Goal: Task Accomplishment & Management: Use online tool/utility

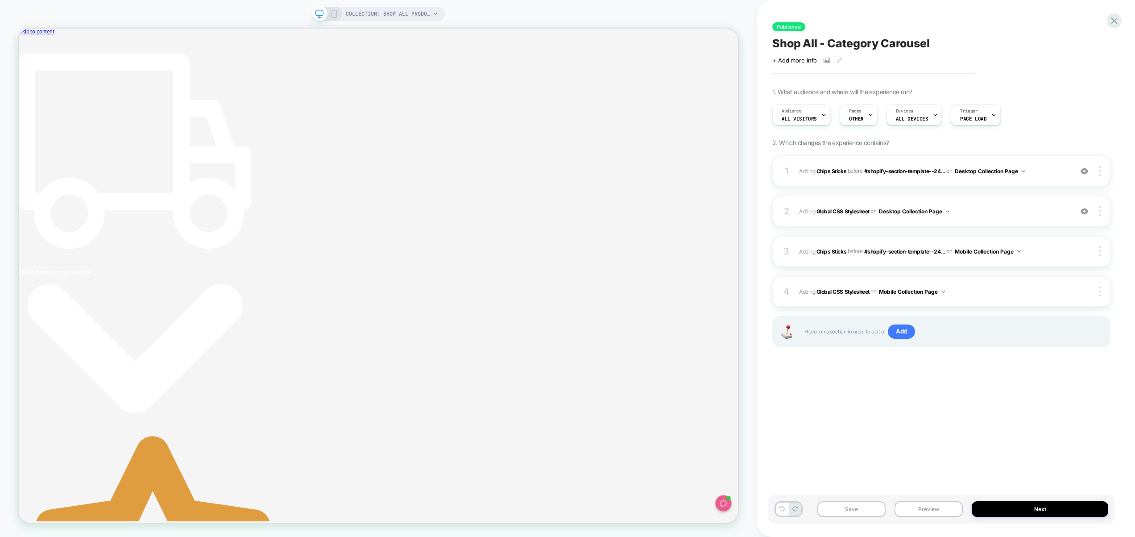
scroll to position [0, 4]
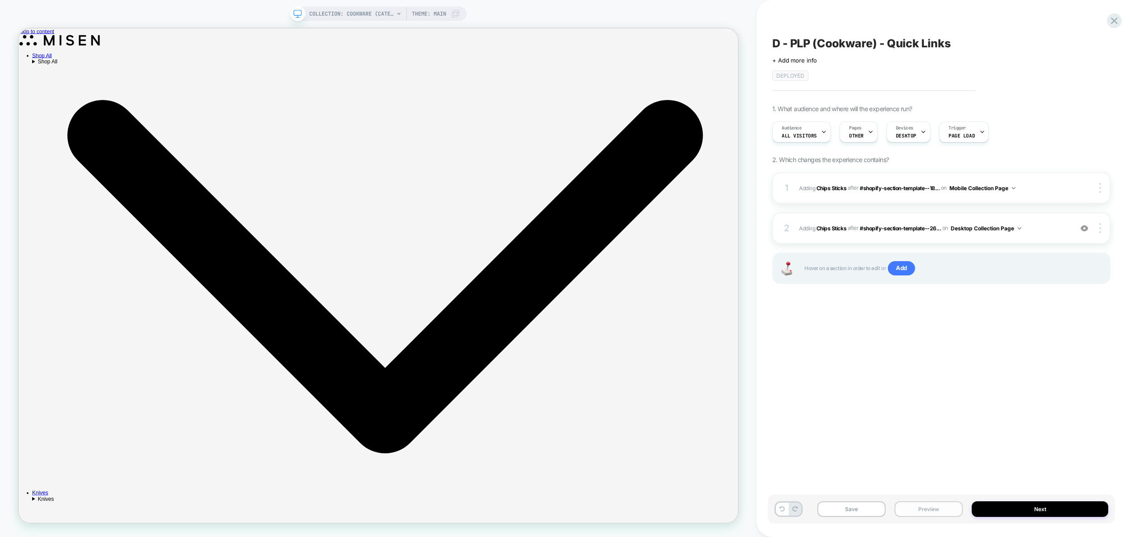
click at [929, 508] on button "Preview" at bounding box center [928, 509] width 68 height 16
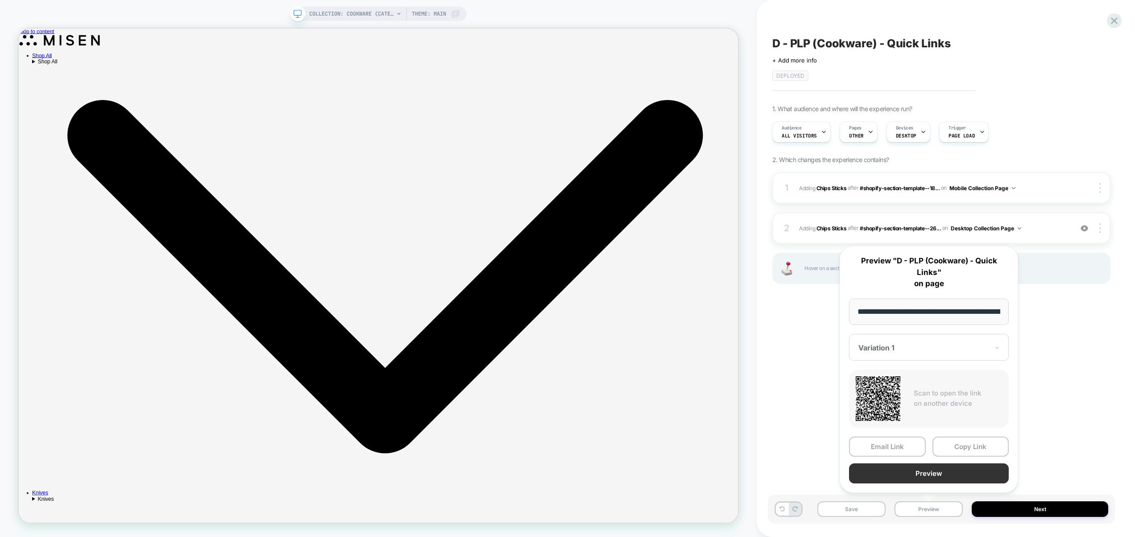
click at [925, 479] on button "Preview" at bounding box center [929, 473] width 160 height 20
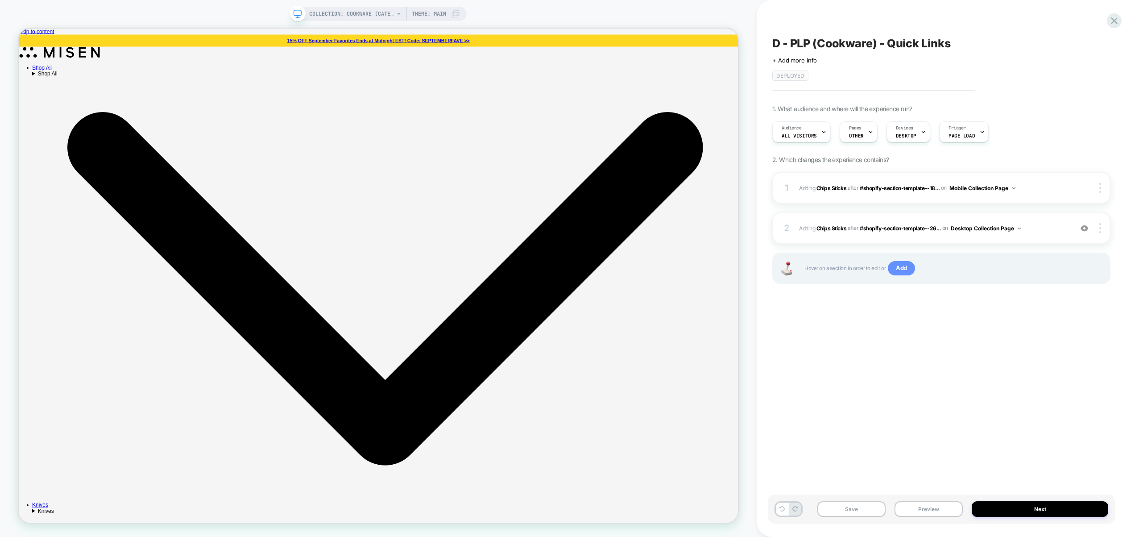
click at [907, 274] on span "Add" at bounding box center [901, 268] width 27 height 14
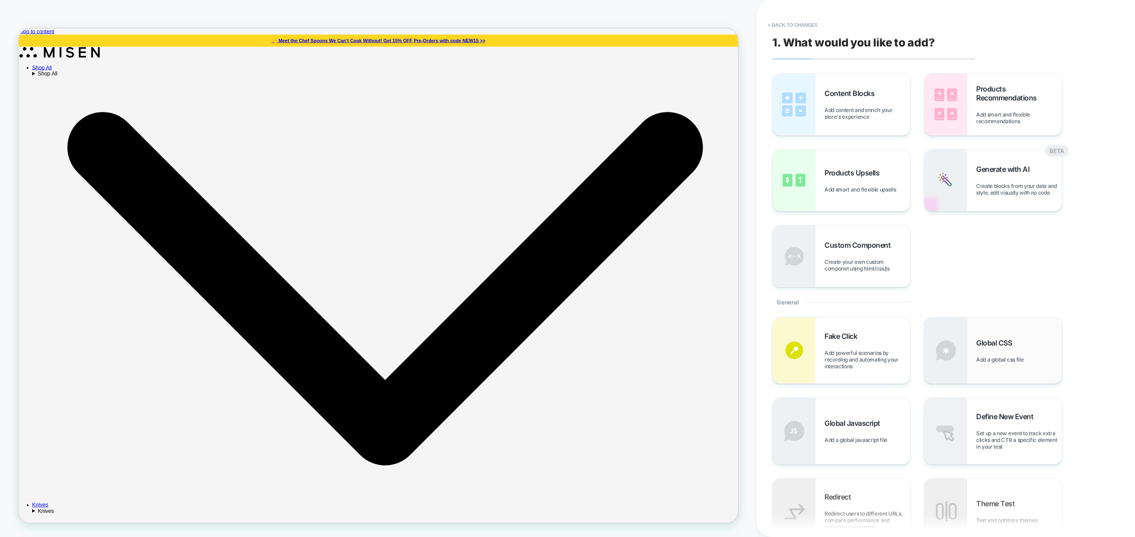
click at [1004, 348] on div "Global CSS Add a global css file" at bounding box center [1019, 350] width 86 height 25
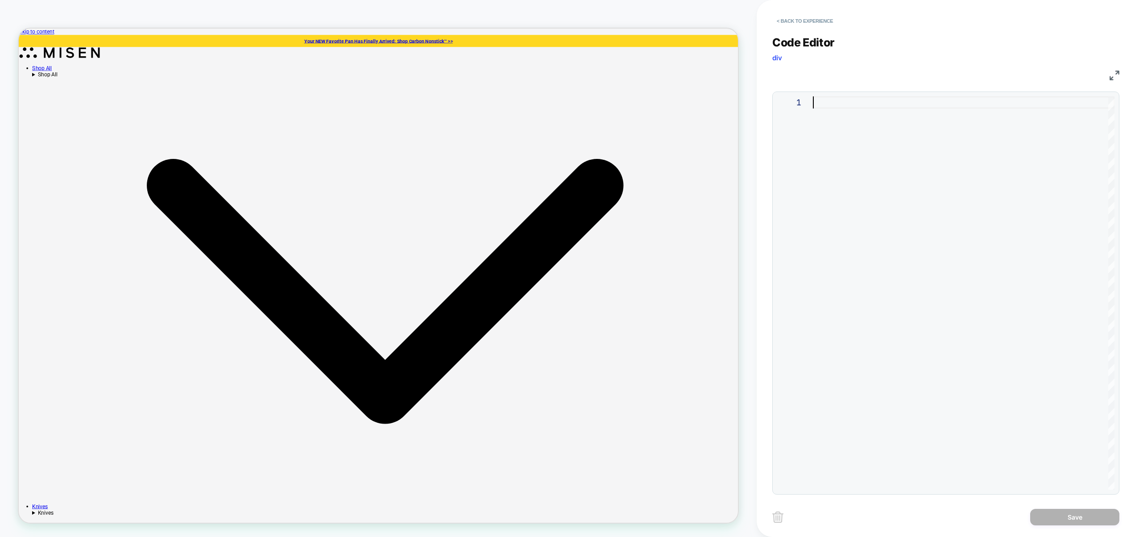
click at [930, 193] on div at bounding box center [963, 292] width 301 height 393
type textarea "**********"
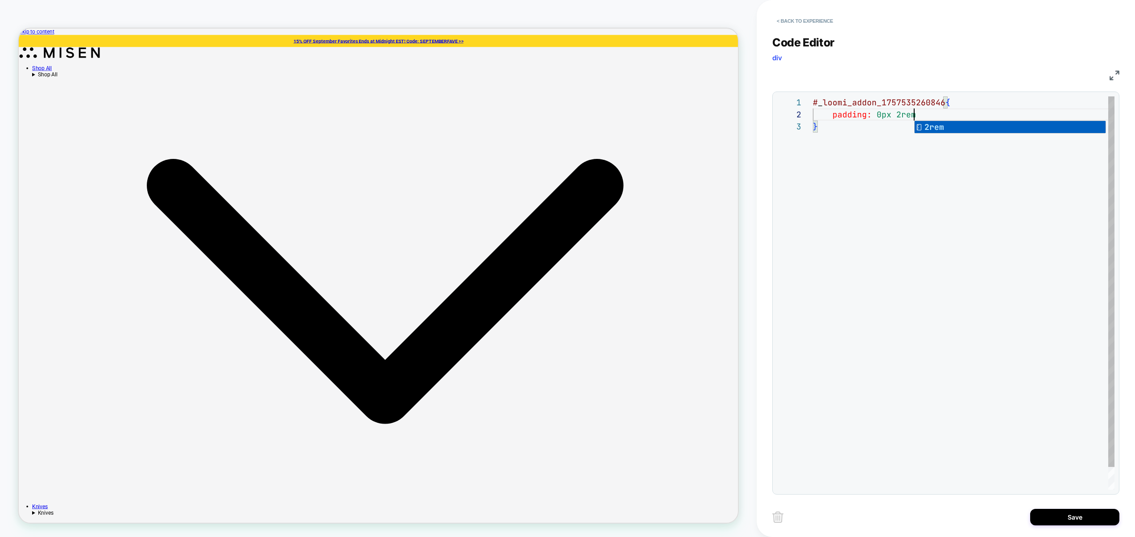
scroll to position [12, 106]
drag, startPoint x: 890, startPoint y: 114, endPoint x: 880, endPoint y: 115, distance: 9.4
click at [880, 115] on div "# _ loomi_addon_1757535260846 { padding: 0px 2rem ; }" at bounding box center [963, 304] width 301 height 417
click at [917, 219] on div "# _ loomi_addon_1757535260846 { padding: 0rem 2rem ; }" at bounding box center [963, 304] width 301 height 417
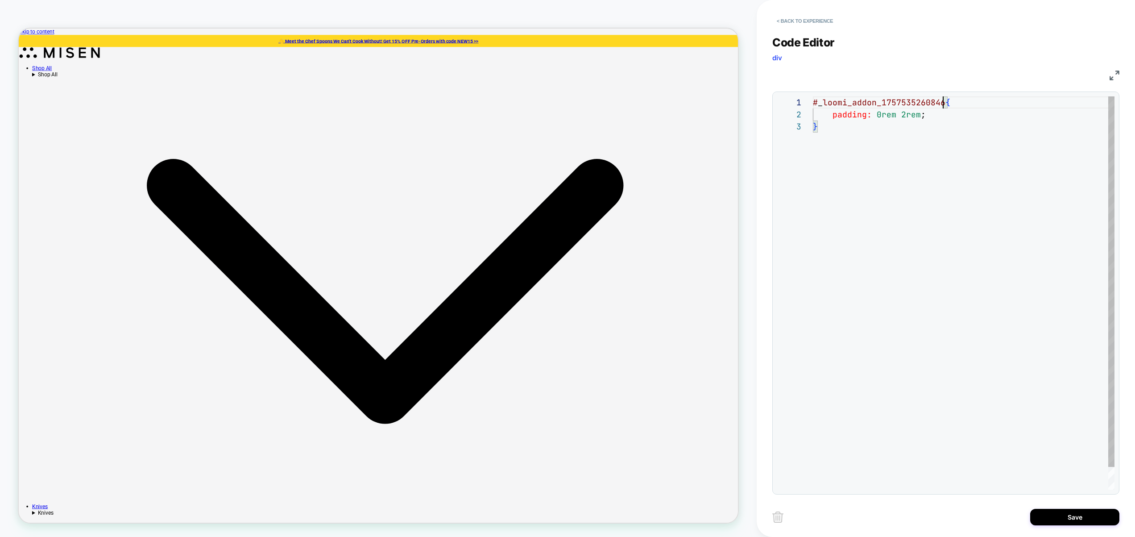
click at [941, 103] on div "# _ loomi_addon_1757535260846 { padding: 0rem 2rem ; }" at bounding box center [963, 304] width 301 height 417
drag, startPoint x: 1034, startPoint y: 101, endPoint x: 946, endPoint y: 98, distance: 87.5
click at [946, 98] on div "# _ loomi_addon_1757535260846 [ matchparentwidth ] { padding: 0rem 2rem ; }" at bounding box center [963, 304] width 301 height 417
click at [1040, 103] on div "# _ loomi_addon_1757535260846 [ matchparentwidth ] { padding: 0rem 2rem ; }" at bounding box center [963, 304] width 301 height 417
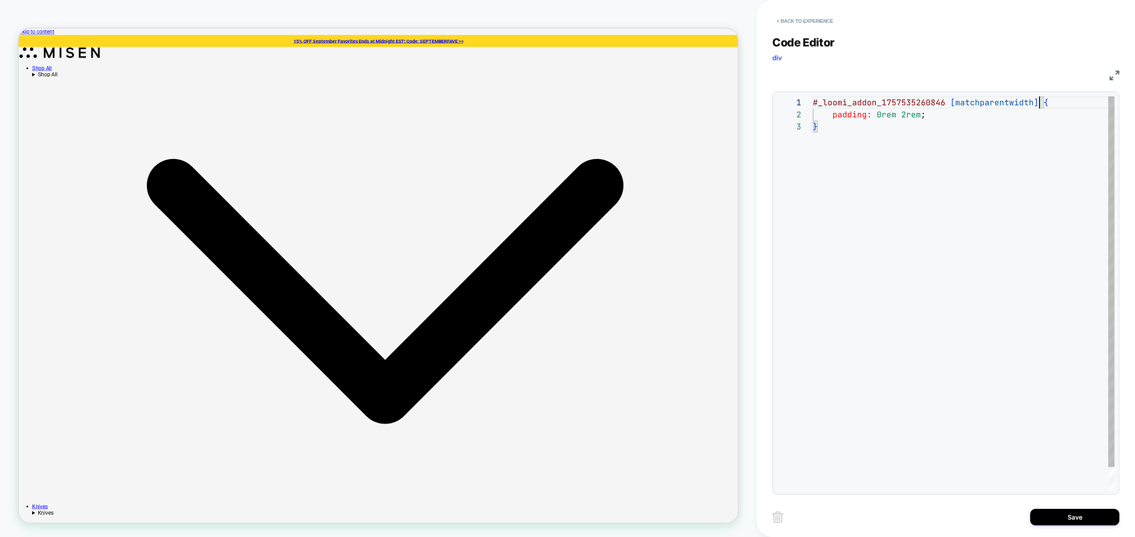
scroll to position [0, 313]
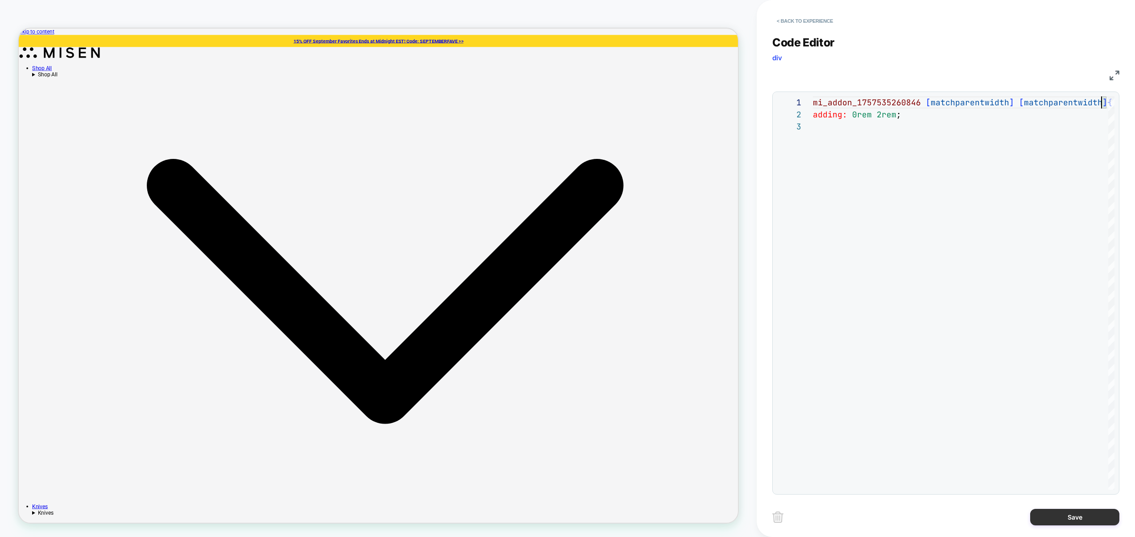
type textarea "**********"
click at [1057, 515] on button "Save" at bounding box center [1074, 516] width 89 height 17
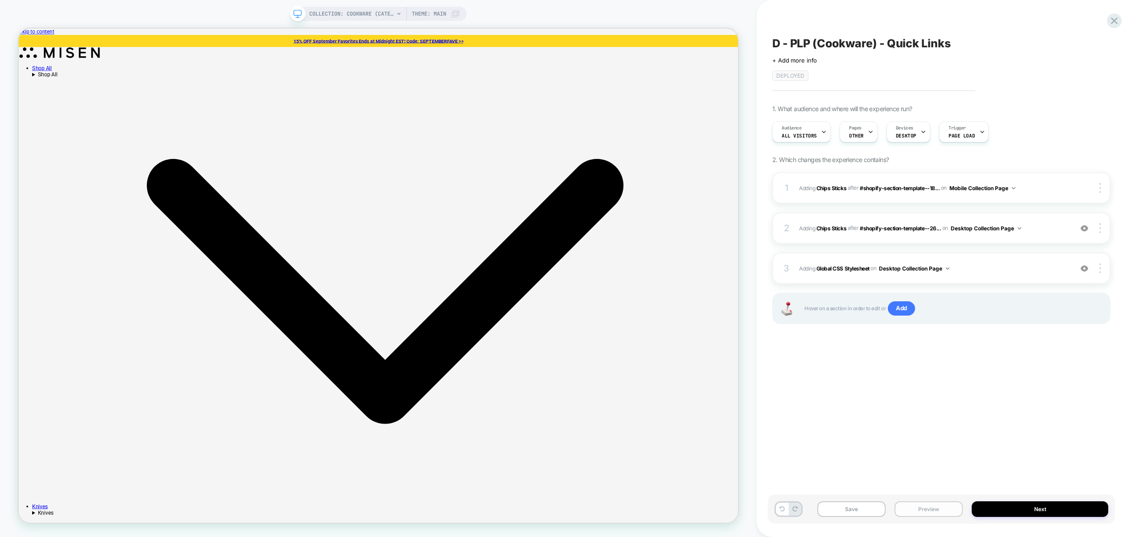
click at [921, 508] on button "Preview" at bounding box center [928, 509] width 68 height 16
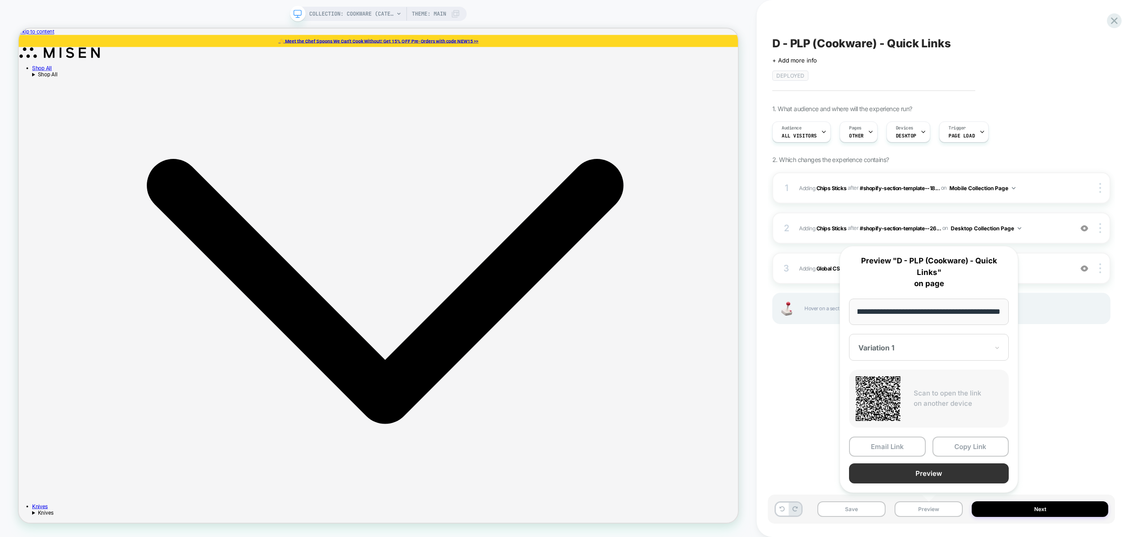
scroll to position [0, 0]
click at [935, 474] on button "Preview" at bounding box center [929, 473] width 160 height 20
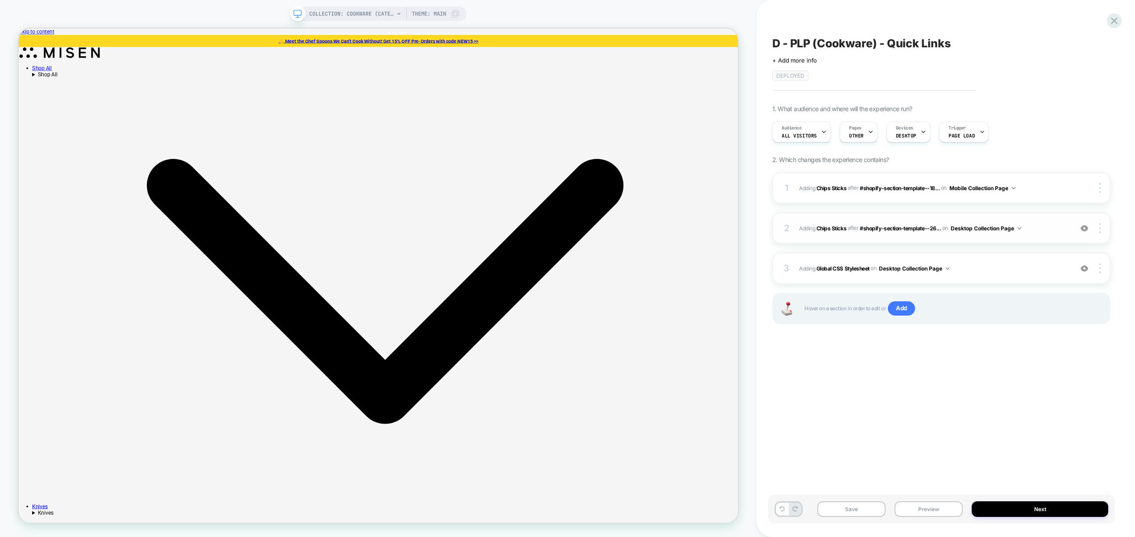
click at [1036, 227] on span "#_loomi_addon_1757535260846 Adding Chips Sticks AFTER #shopify-section-template…" at bounding box center [933, 228] width 269 height 11
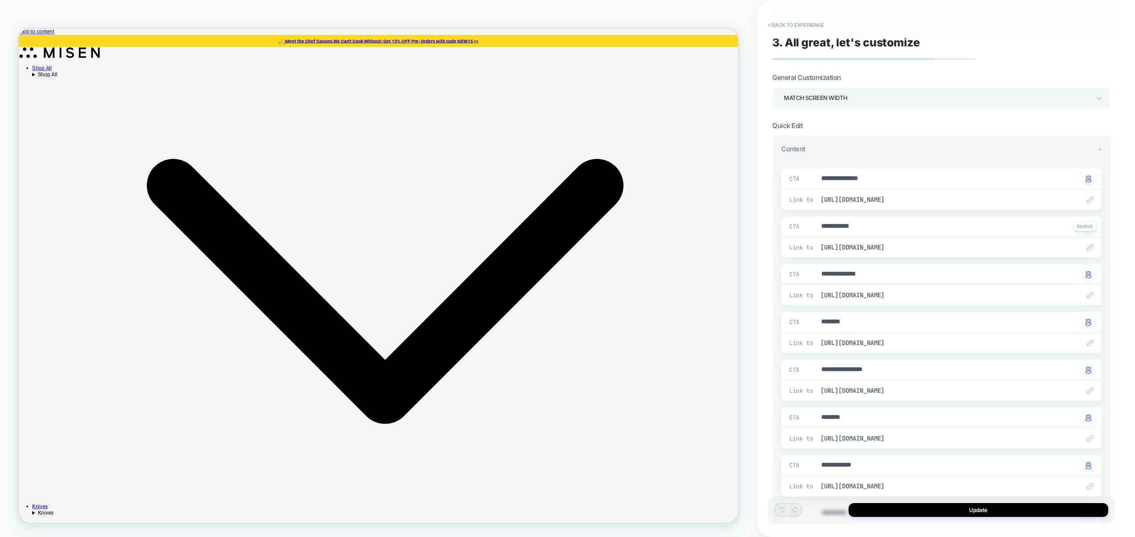
type textarea "*"
click at [802, 22] on button "< Back to experience" at bounding box center [795, 25] width 65 height 14
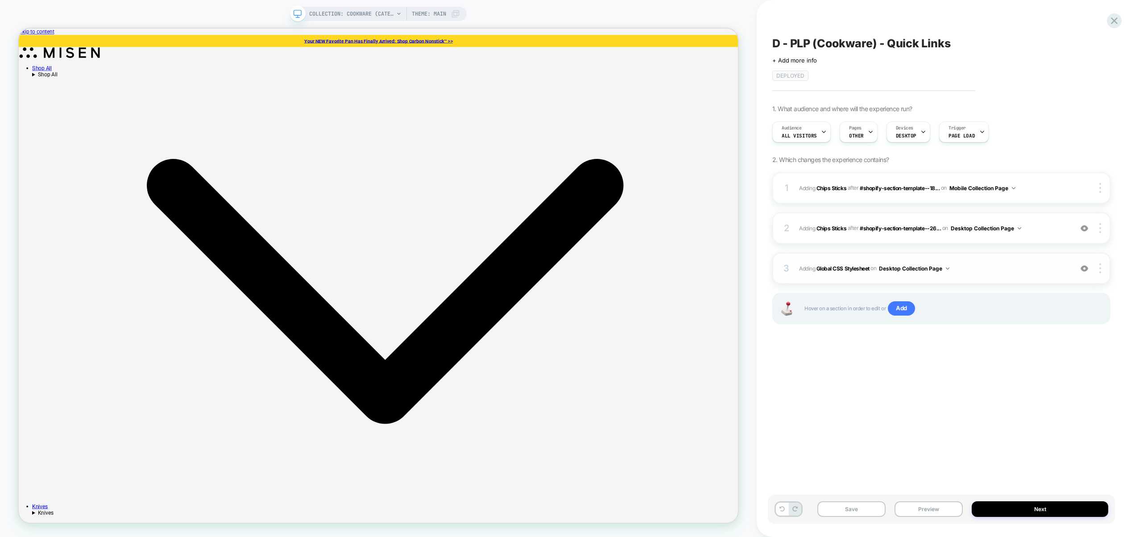
drag, startPoint x: 993, startPoint y: 262, endPoint x: 976, endPoint y: 269, distance: 18.4
click at [976, 269] on span "Adding Global CSS Stylesheet on Desktop Collection Page" at bounding box center [933, 268] width 269 height 11
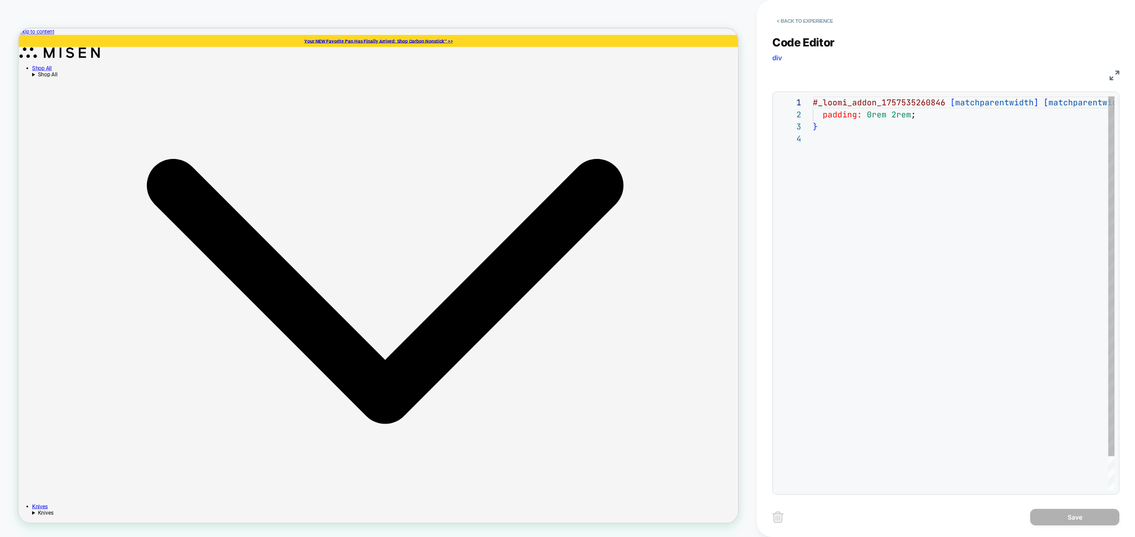
scroll to position [36, 0]
drag, startPoint x: 918, startPoint y: 114, endPoint x: 823, endPoint y: 114, distance: 95.4
click at [823, 114] on div "# _ loomi_addon_1757535260846 [ matchparentwidth ] [ matchparentwidth ] { paddi…" at bounding box center [987, 310] width 348 height 429
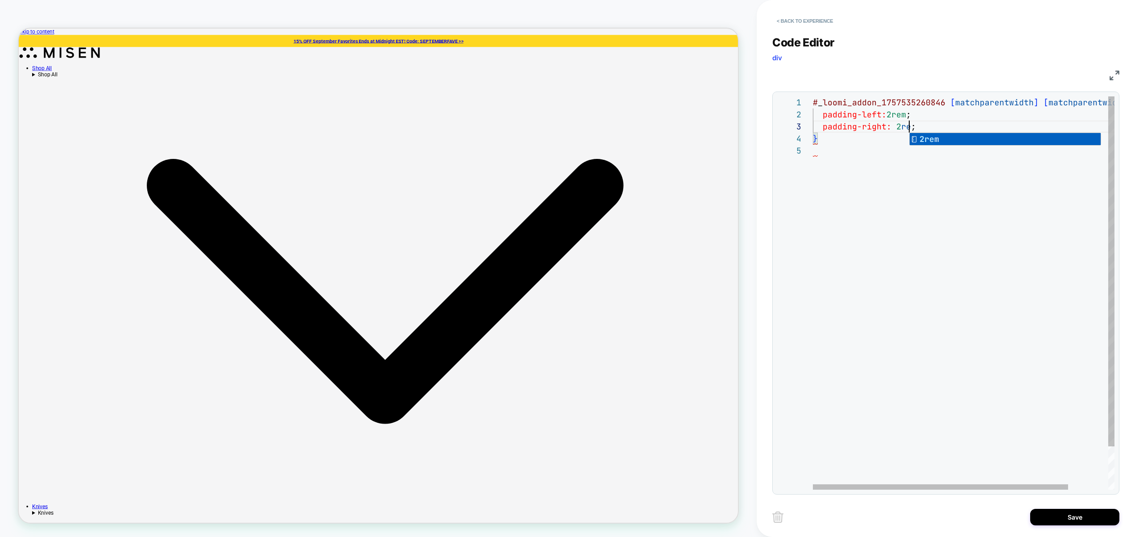
scroll to position [24, 101]
click at [886, 256] on div "# _ loomi_addon_1757535260846 [ matchparentwidth ] [ matchparentwidth ] { paddi…" at bounding box center [987, 316] width 348 height 441
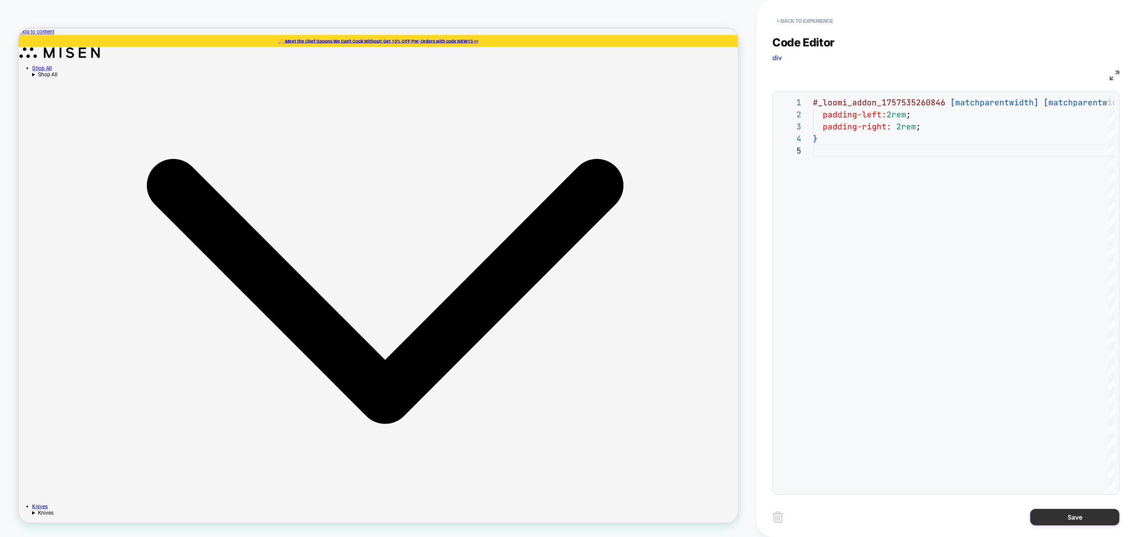
type textarea "**********"
click at [1050, 519] on button "Save" at bounding box center [1074, 516] width 89 height 17
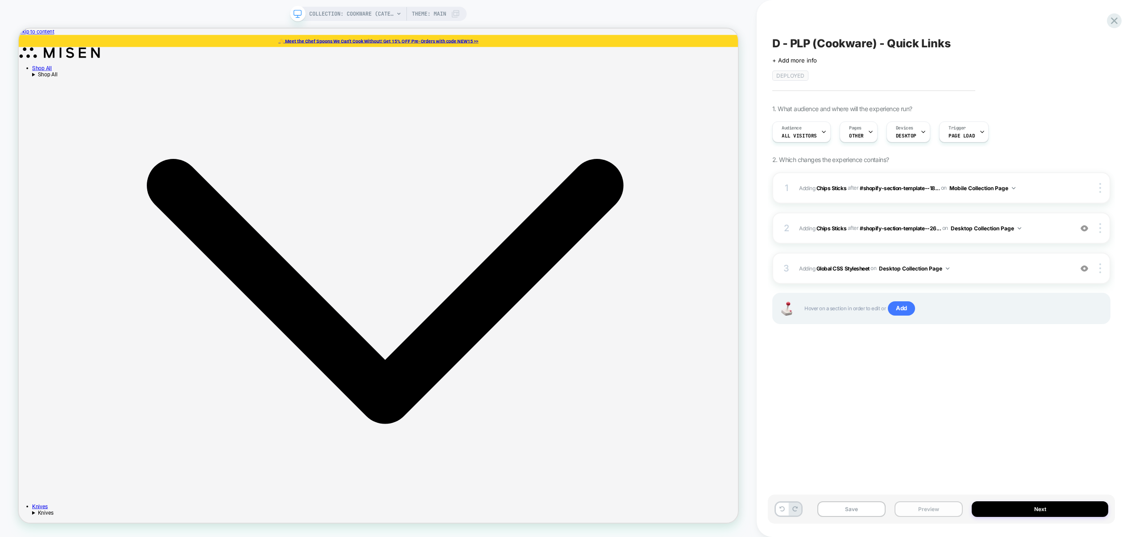
click at [943, 506] on button "Preview" at bounding box center [928, 509] width 68 height 16
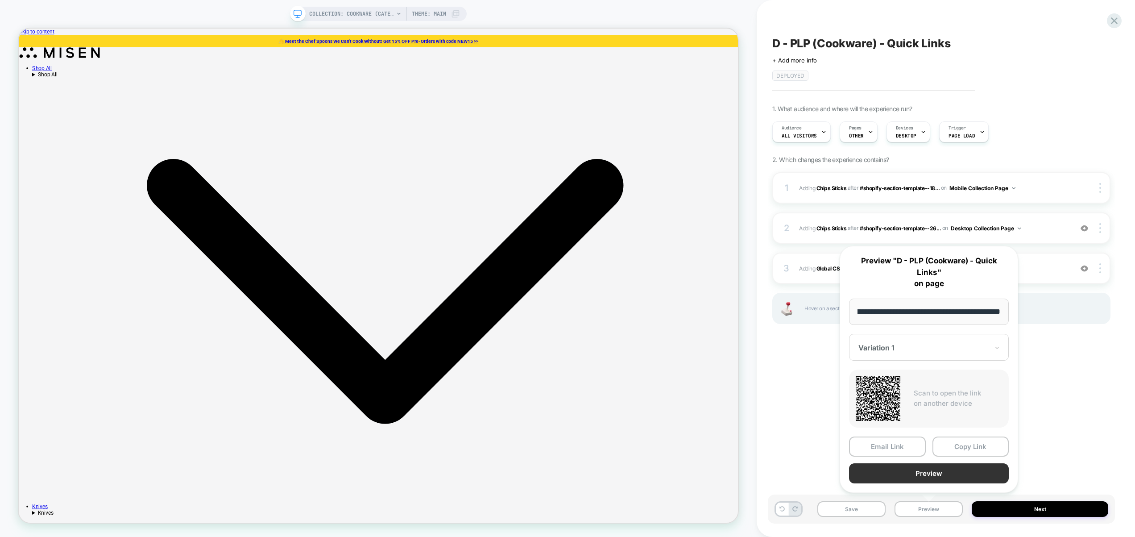
scroll to position [0, 0]
click at [942, 476] on button "Preview" at bounding box center [929, 473] width 160 height 20
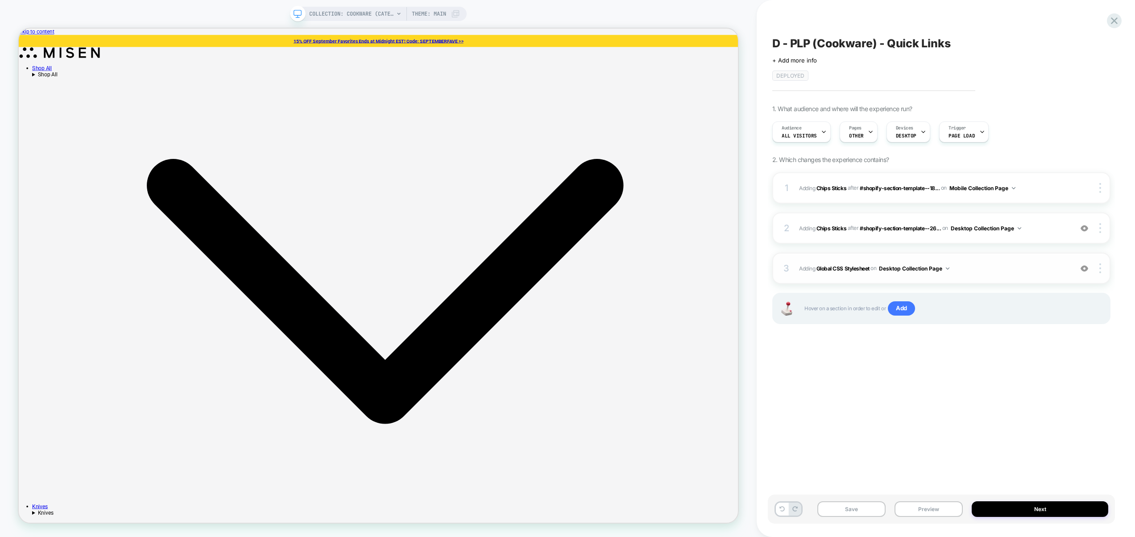
click at [963, 261] on div "3 Adding Global CSS Stylesheet on Desktop Collection Page Add Before Add After …" at bounding box center [941, 267] width 338 height 31
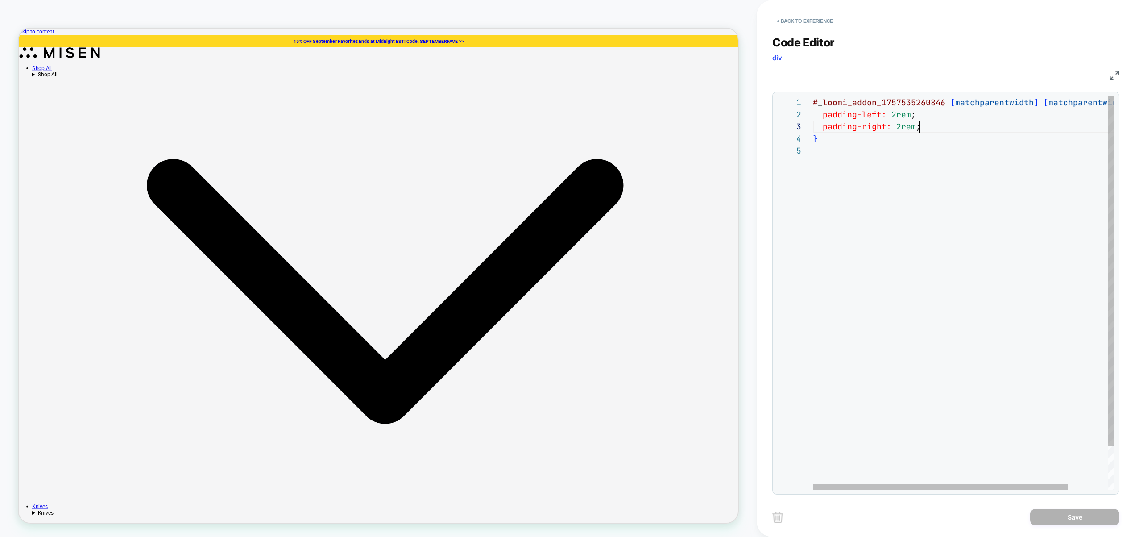
scroll to position [24, 106]
click at [934, 129] on div "# _ loomi_addon_1757535260846 [ matchparentwidth ] [ matchparentwidth ] { paddi…" at bounding box center [987, 316] width 348 height 441
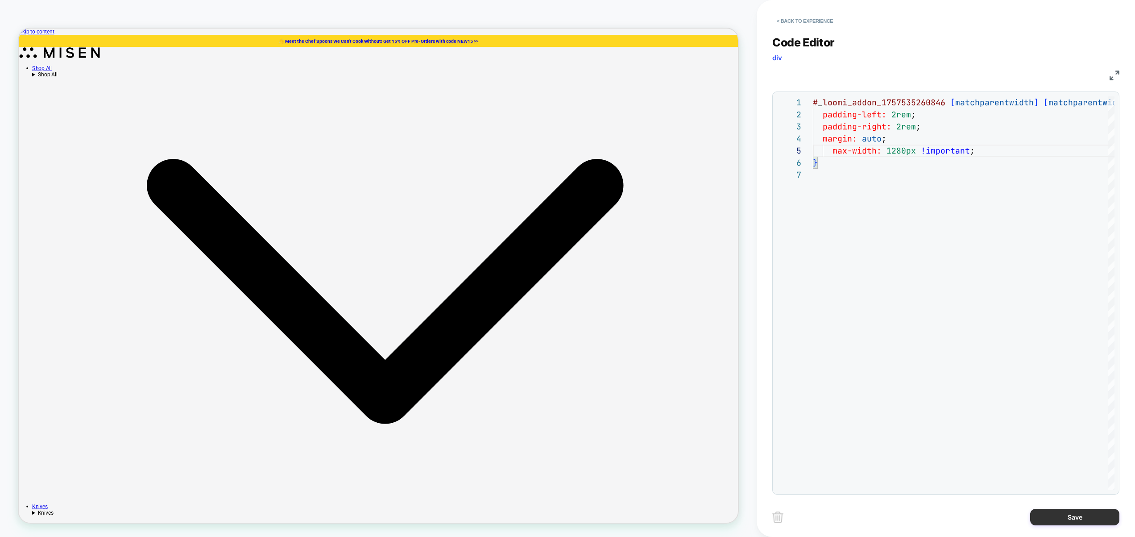
type textarea "**********"
click at [1076, 524] on button "Save" at bounding box center [1074, 516] width 89 height 17
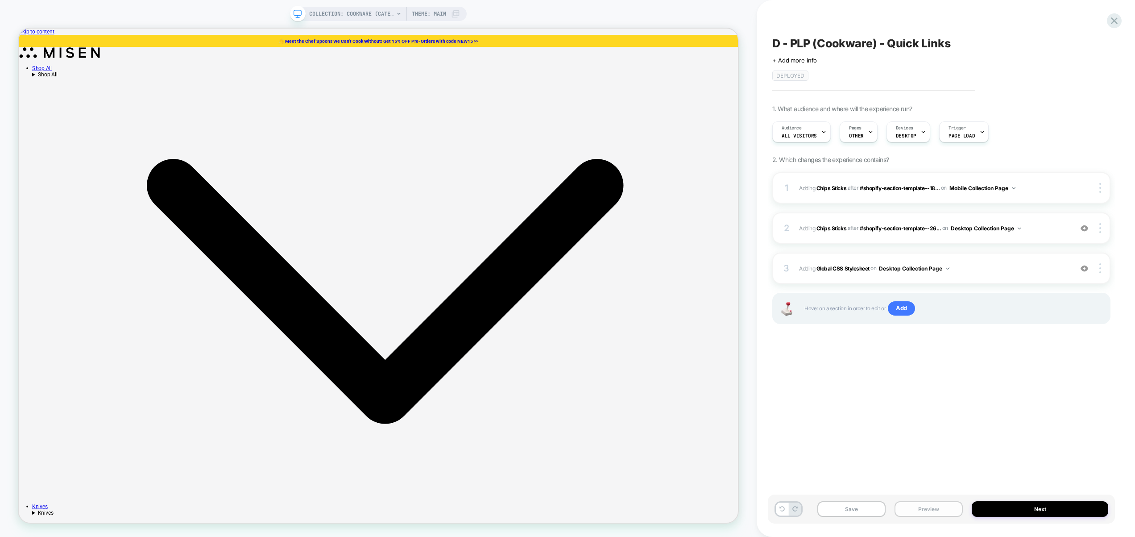
click at [936, 512] on button "Preview" at bounding box center [928, 509] width 68 height 16
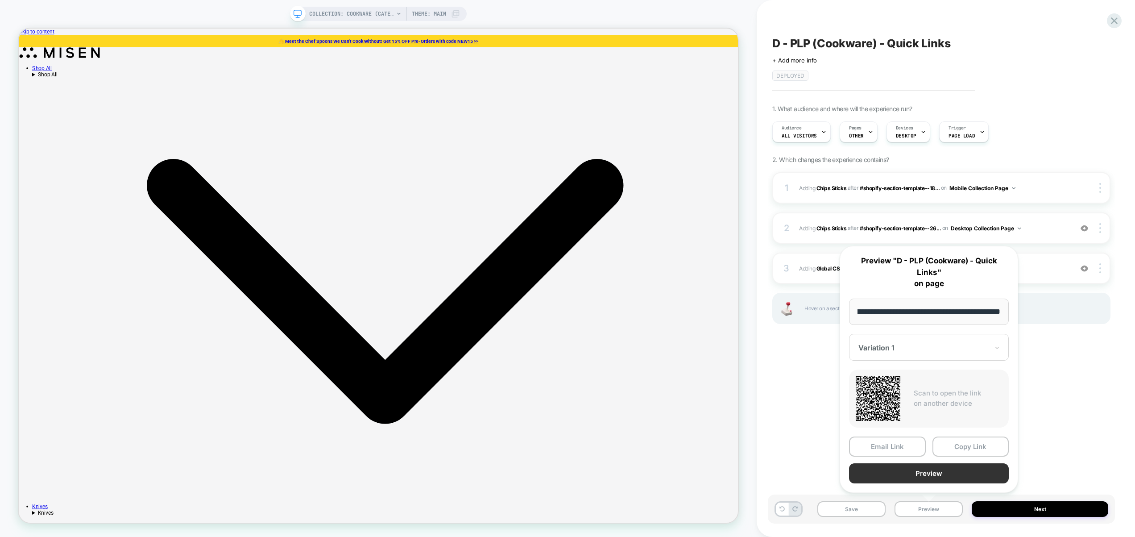
scroll to position [0, 0]
click at [943, 474] on button "Preview" at bounding box center [929, 473] width 160 height 20
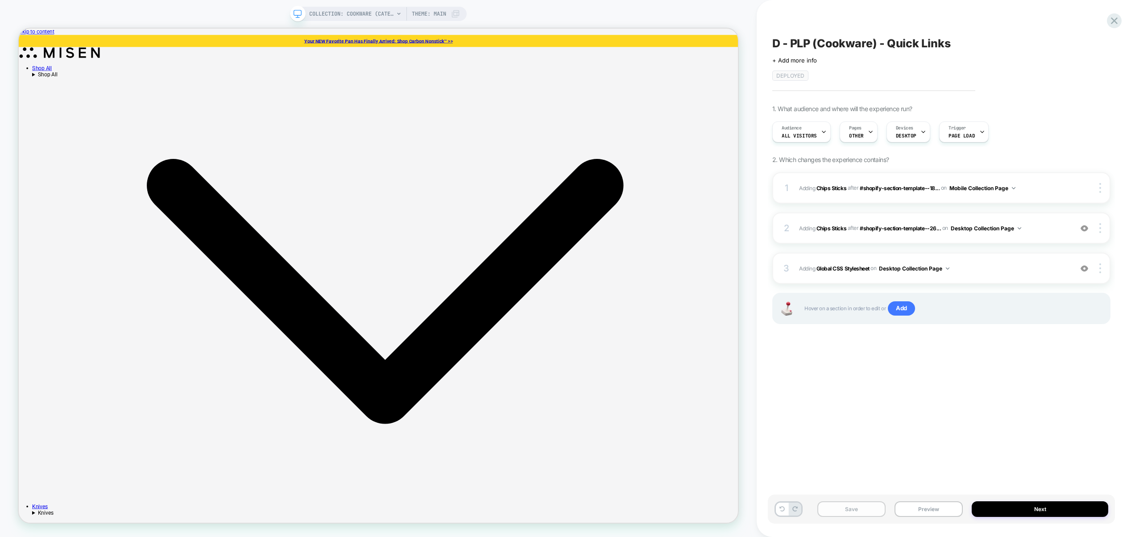
click at [857, 508] on button "Save" at bounding box center [851, 509] width 68 height 16
click at [1024, 511] on button "Next" at bounding box center [1039, 509] width 136 height 16
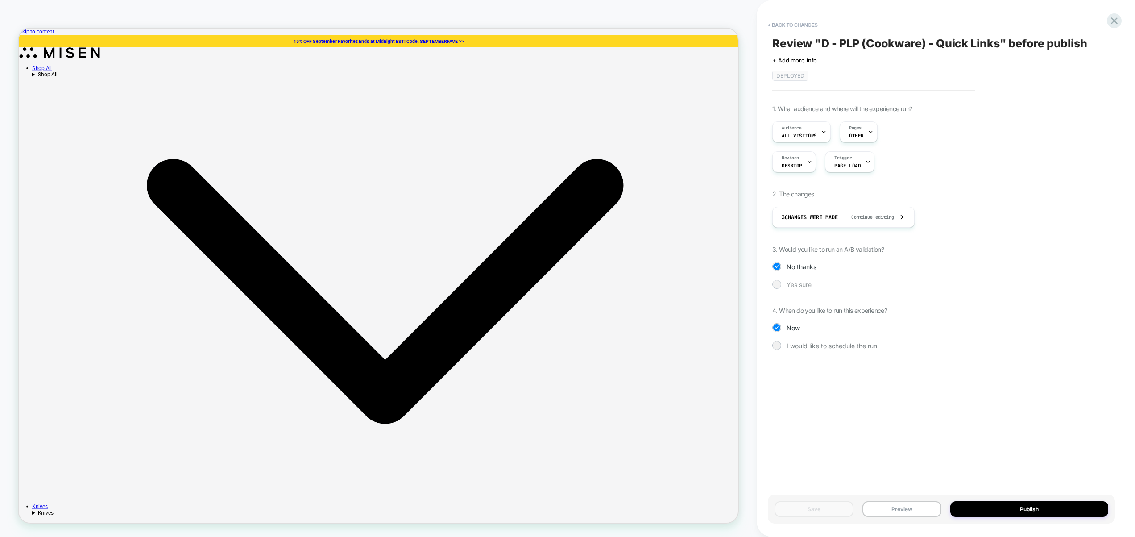
click at [798, 287] on div "Yes sure" at bounding box center [941, 284] width 338 height 9
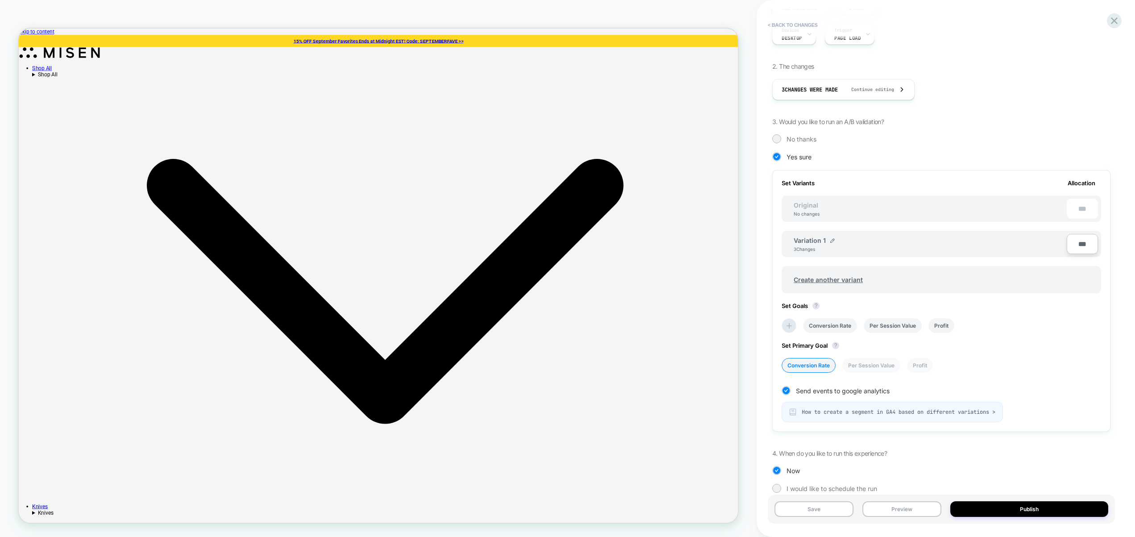
scroll to position [141, 0]
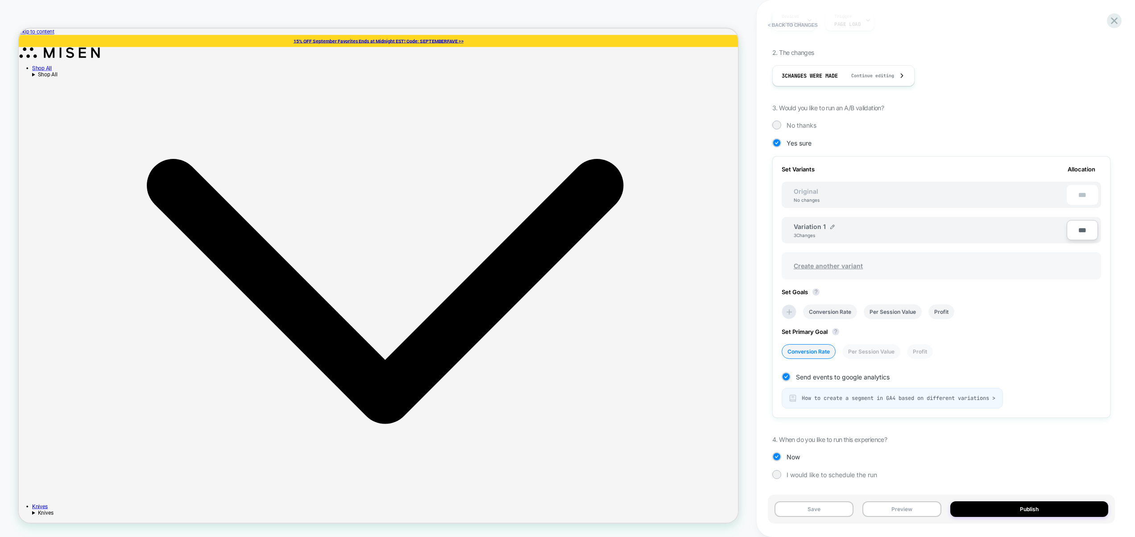
click at [841, 262] on span "Create another variant" at bounding box center [827, 265] width 87 height 21
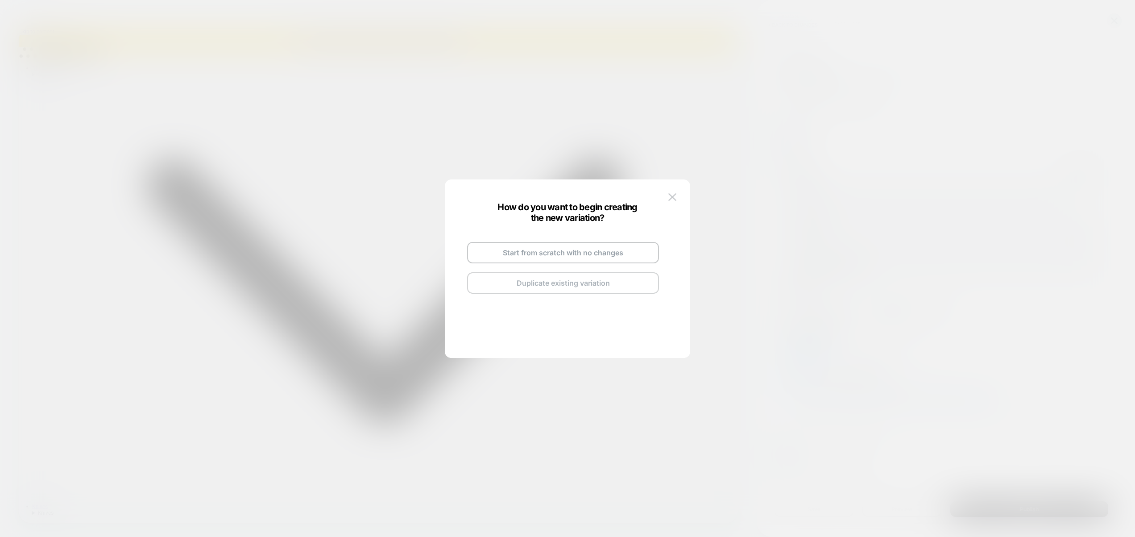
click at [586, 286] on button "Duplicate existing variation" at bounding box center [563, 282] width 192 height 21
drag, startPoint x: 609, startPoint y: 242, endPoint x: 604, endPoint y: 241, distance: 4.9
click at [607, 242] on div "Copy of Variation 1 Go and Edit the New Variation Back to Review Screen" at bounding box center [563, 267] width 210 height 105
click at [603, 241] on img at bounding box center [604, 242] width 4 height 4
click at [575, 244] on input "**********" at bounding box center [552, 241] width 65 height 17
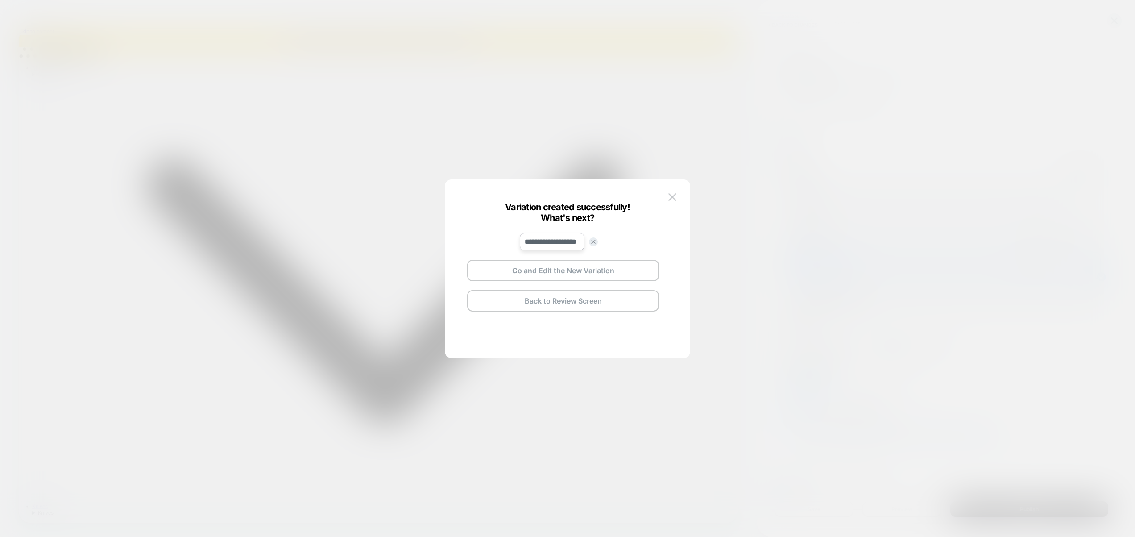
click at [575, 244] on input "**********" at bounding box center [552, 241] width 65 height 17
type input "******"
click at [615, 239] on strong "Save" at bounding box center [618, 241] width 14 height 7
click at [583, 268] on button "Go and Edit the New Variation" at bounding box center [563, 270] width 192 height 21
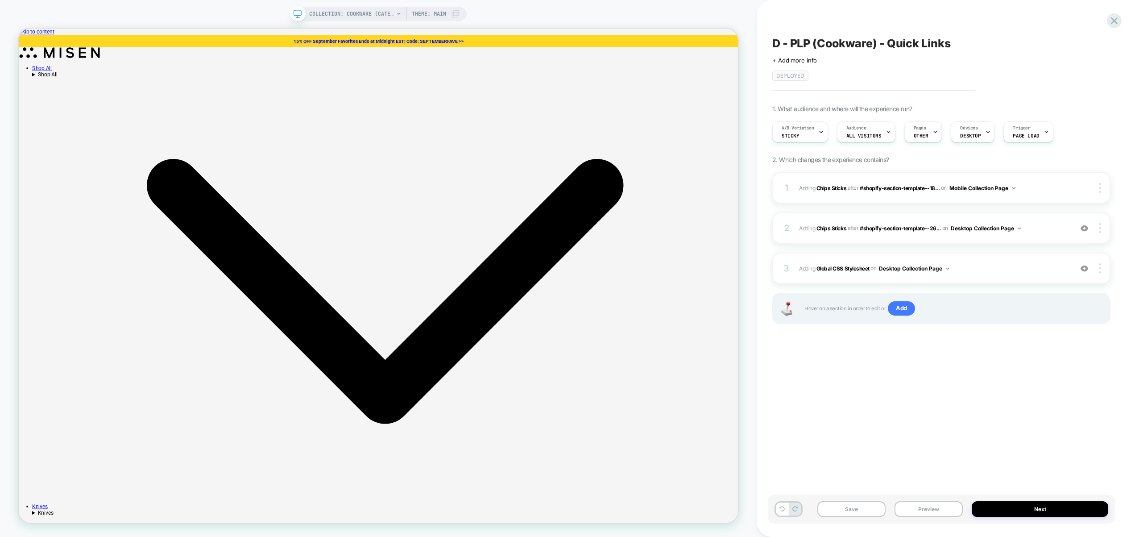
drag, startPoint x: 881, startPoint y: 383, endPoint x: 886, endPoint y: 389, distance: 8.2
click at [881, 383] on div "D - PLP (Cookware) - Quick Links Click to edit experience details + Add more in…" at bounding box center [941, 268] width 347 height 519
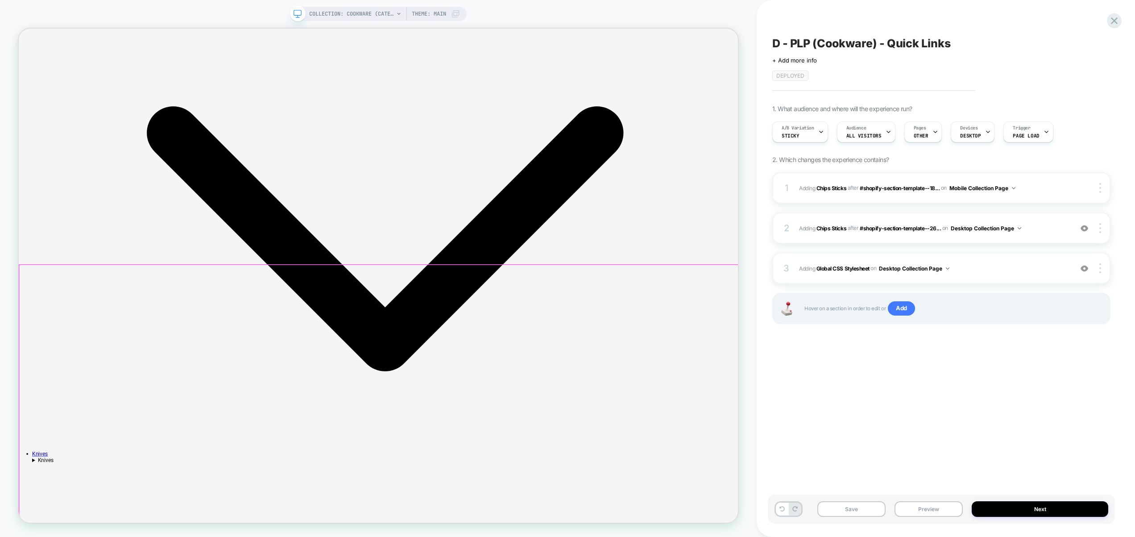
scroll to position [41, 0]
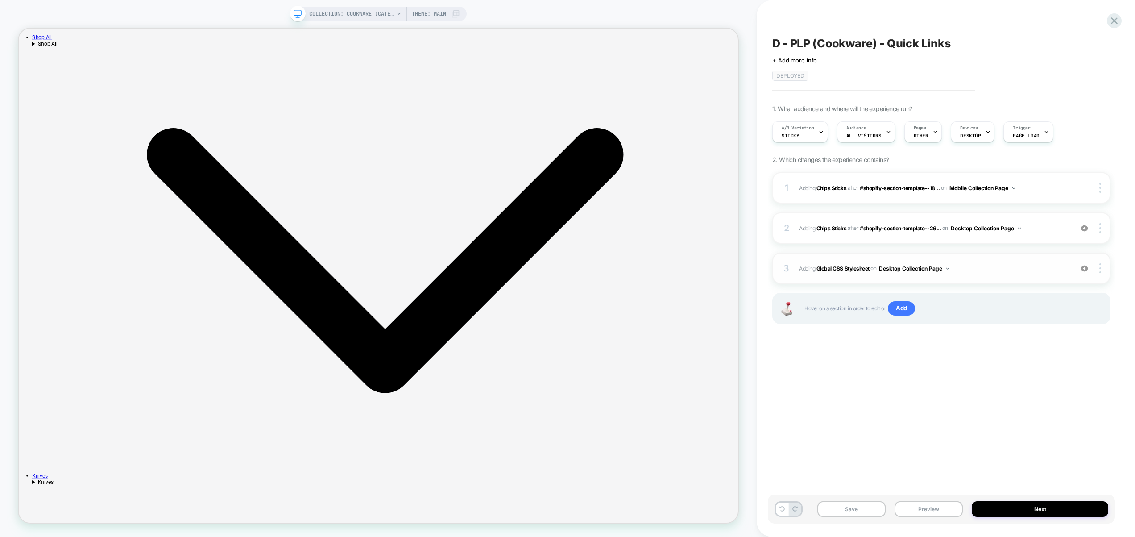
click at [967, 272] on span "Adding Global CSS Stylesheet on Desktop Collection Page" at bounding box center [933, 268] width 269 height 11
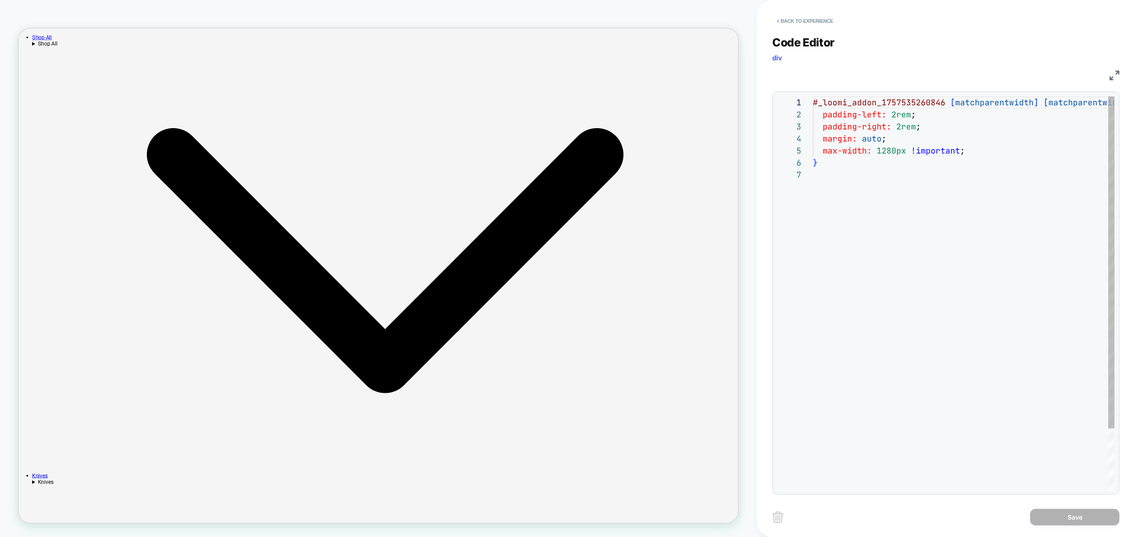
scroll to position [72, 0]
click at [847, 286] on div "# _ loomi_addon_1757535260846 [ matchparentwidth ] [ matchparentwidth ] { paddi…" at bounding box center [987, 328] width 348 height 465
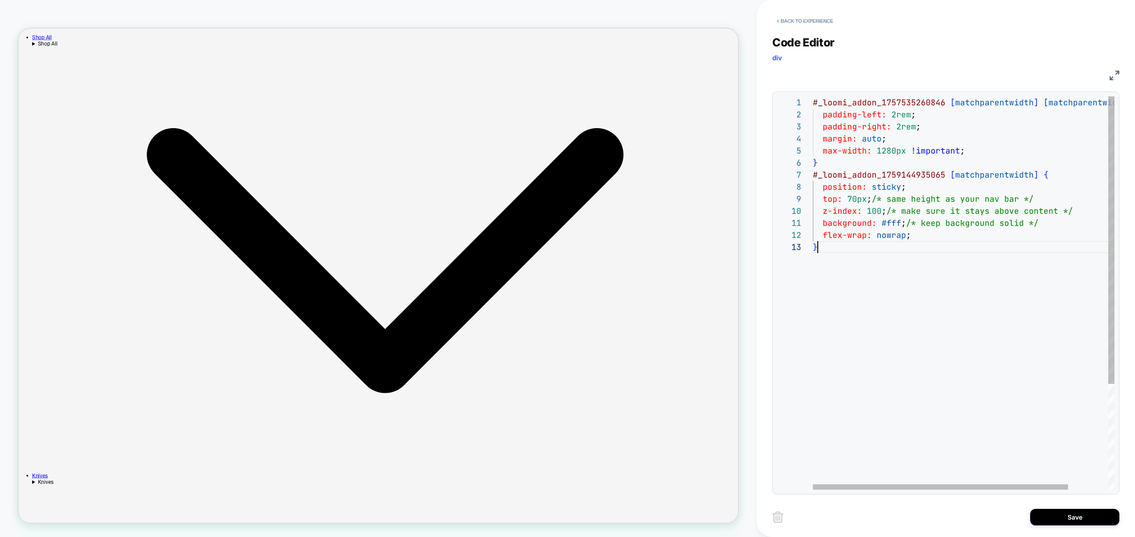
scroll to position [24, 5]
click at [933, 102] on div "# _ loomi_addon_1757535260846 [ matchparentwidth ] [ matchparentwidth ] { paddi…" at bounding box center [987, 364] width 348 height 537
click at [922, 173] on div "# _ loomi_addon_1757535260846 [ matchparentwidth ] [ matchparentwidth ] { paddi…" at bounding box center [987, 364] width 348 height 537
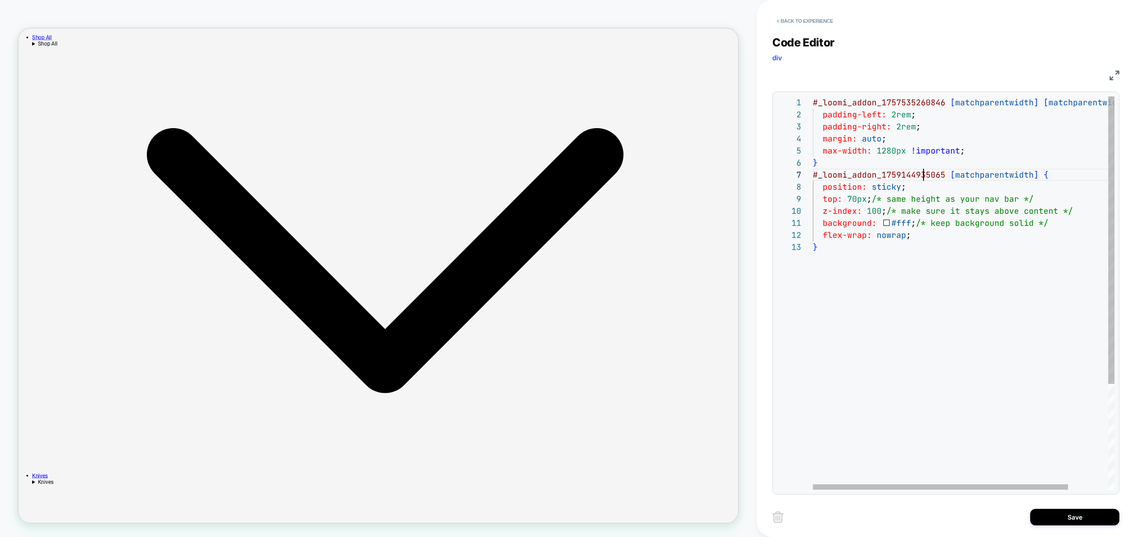
scroll to position [72, 130]
click at [922, 173] on div "# _ loomi_addon_1757535260846 [ matchparentwidth ] [ matchparentwidth ] { paddi…" at bounding box center [987, 364] width 348 height 537
type textarea "**********"
click at [929, 319] on div "# _ loomi_addon_1757535260846 [ matchparentwidth ] [ matchparentwidth ] { paddi…" at bounding box center [987, 364] width 348 height 537
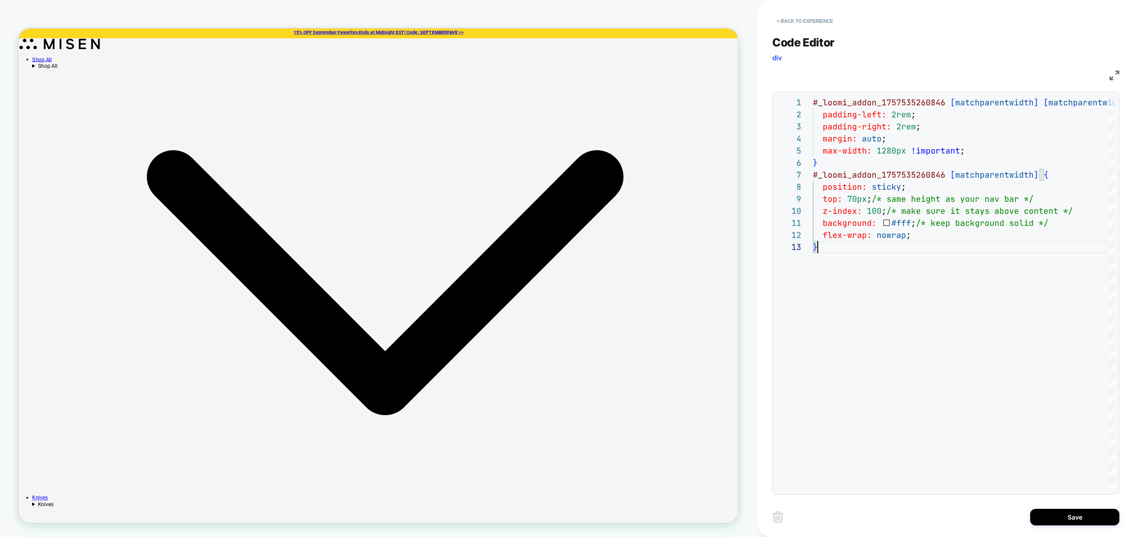
scroll to position [0, 0]
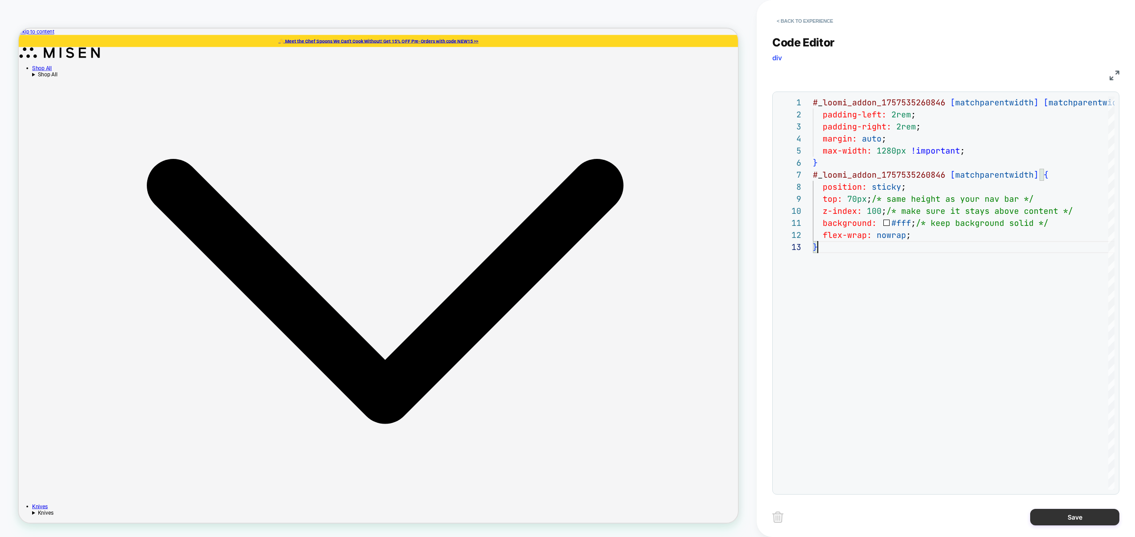
click at [1072, 524] on button "Save" at bounding box center [1074, 516] width 89 height 17
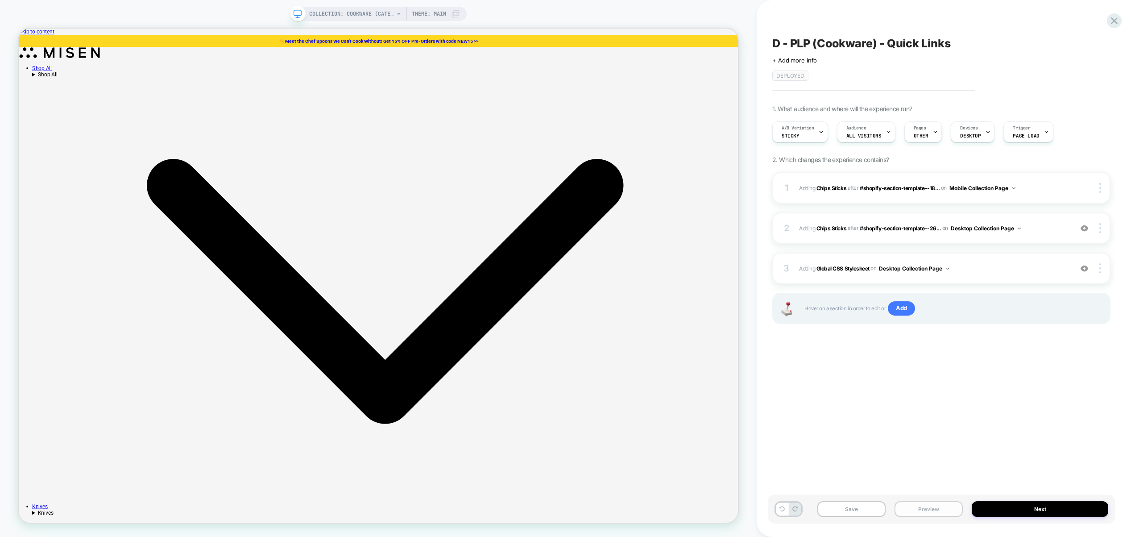
click at [927, 510] on button "Preview" at bounding box center [928, 509] width 68 height 16
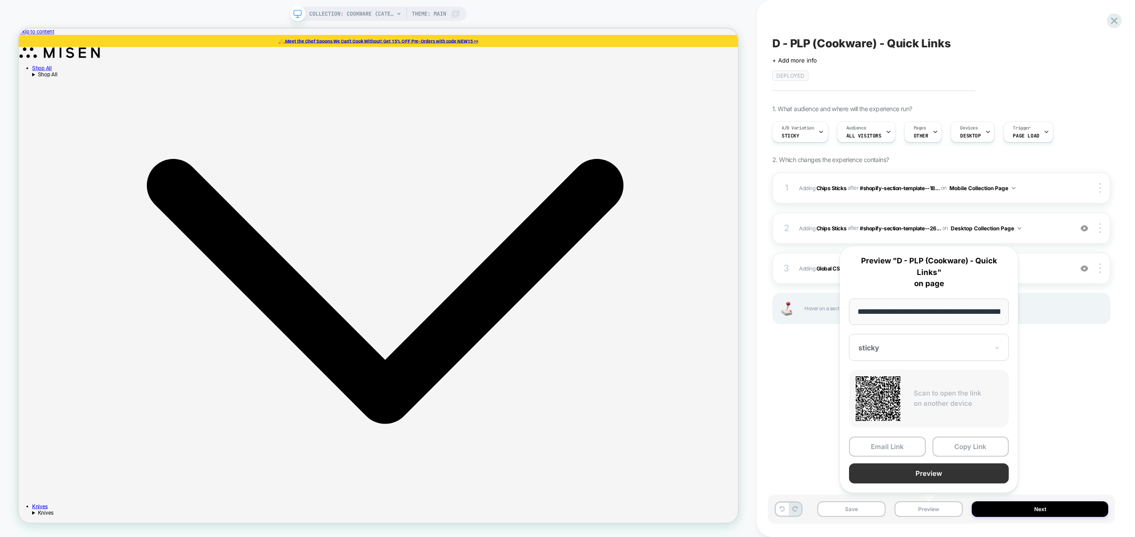
click at [925, 475] on button "Preview" at bounding box center [929, 473] width 160 height 20
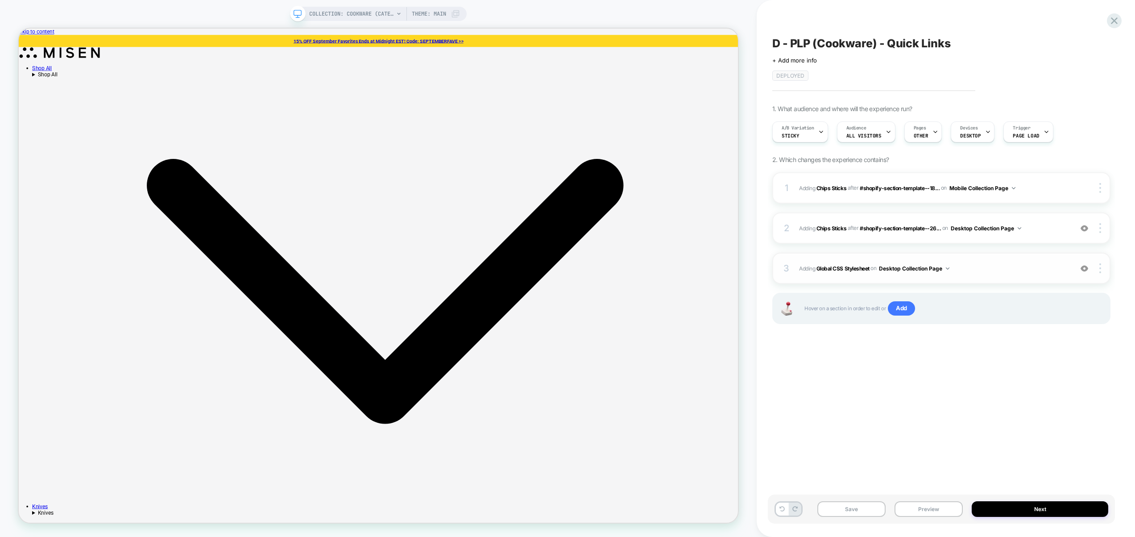
click at [964, 272] on span "Adding Global CSS Stylesheet on Desktop Collection Page" at bounding box center [933, 268] width 269 height 11
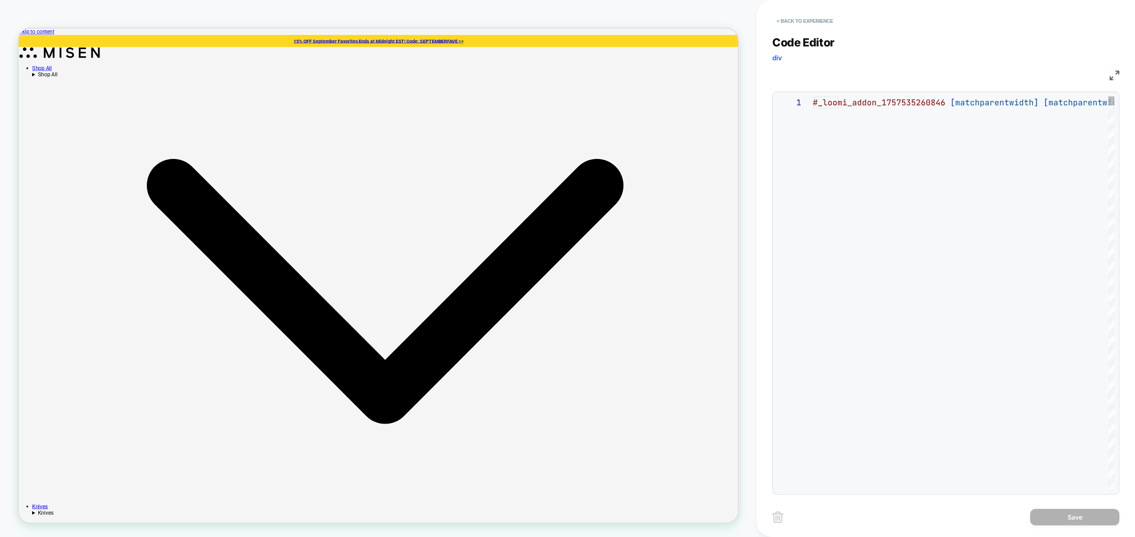
scroll to position [120, 0]
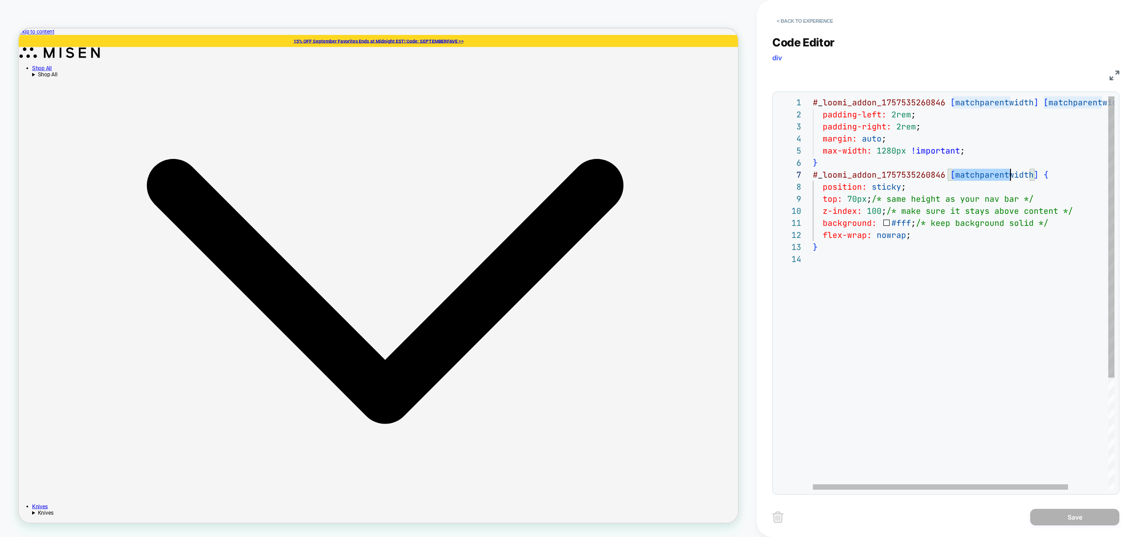
drag, startPoint x: 950, startPoint y: 176, endPoint x: 1018, endPoint y: 176, distance: 67.8
click at [1018, 176] on div "# _ loomi_addon_1757535260846 [ matchparentwidth ] [ matchparentwidth ] { paddi…" at bounding box center [987, 370] width 348 height 549
drag, startPoint x: 1034, startPoint y: 177, endPoint x: 948, endPoint y: 175, distance: 85.6
click at [948, 175] on div "# _ loomi_addon_1757535260846 [ matchparentwidth ] [ matchparentwidth ] { paddi…" at bounding box center [987, 370] width 348 height 549
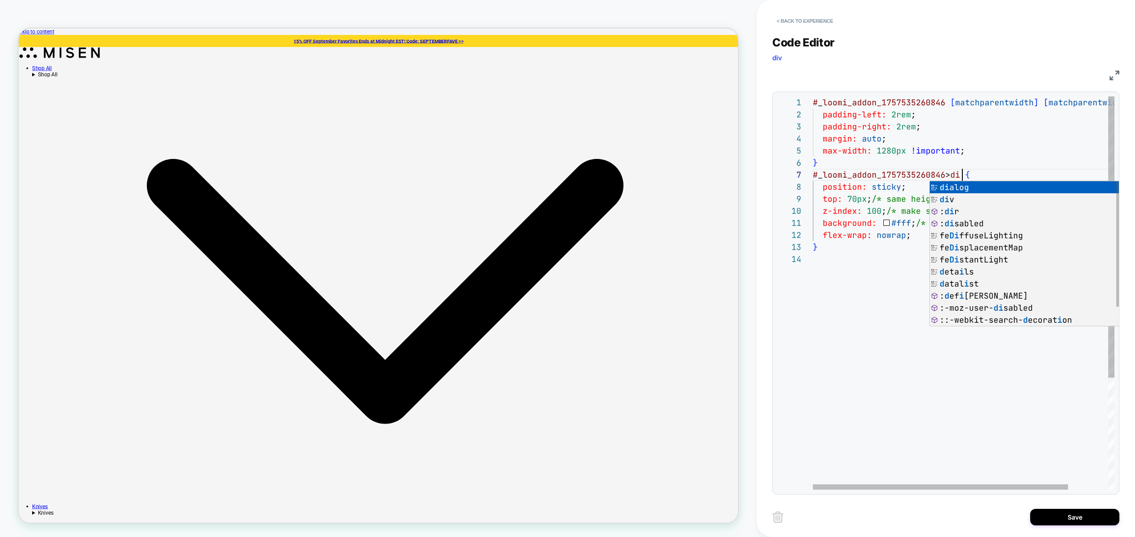
scroll to position [72, 154]
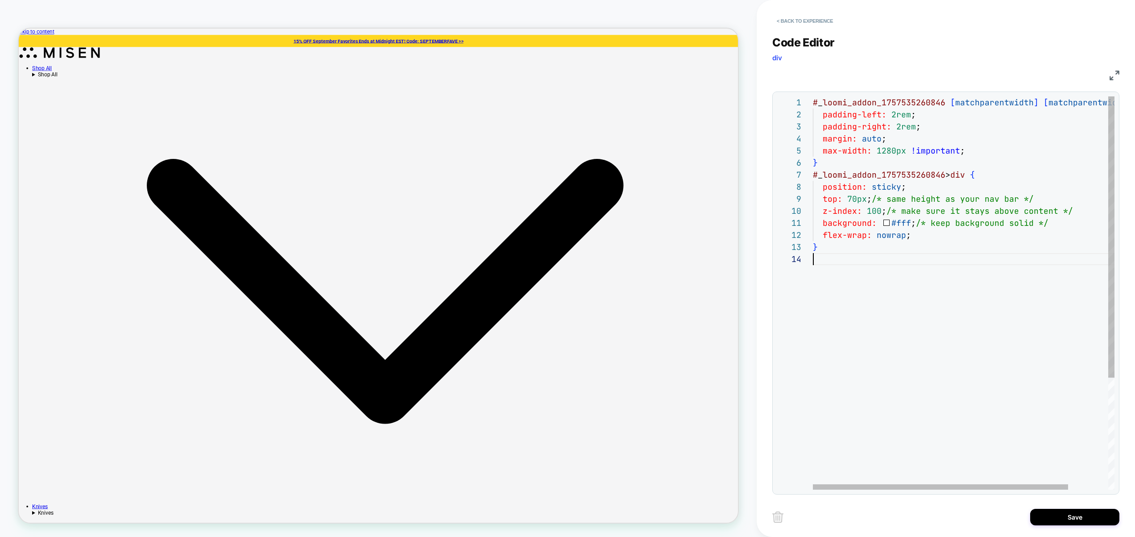
click at [954, 285] on div "# _ loomi_addon_1757535260846 [ matchparentwidth ] [ matchparentwidth ] { paddi…" at bounding box center [987, 370] width 348 height 549
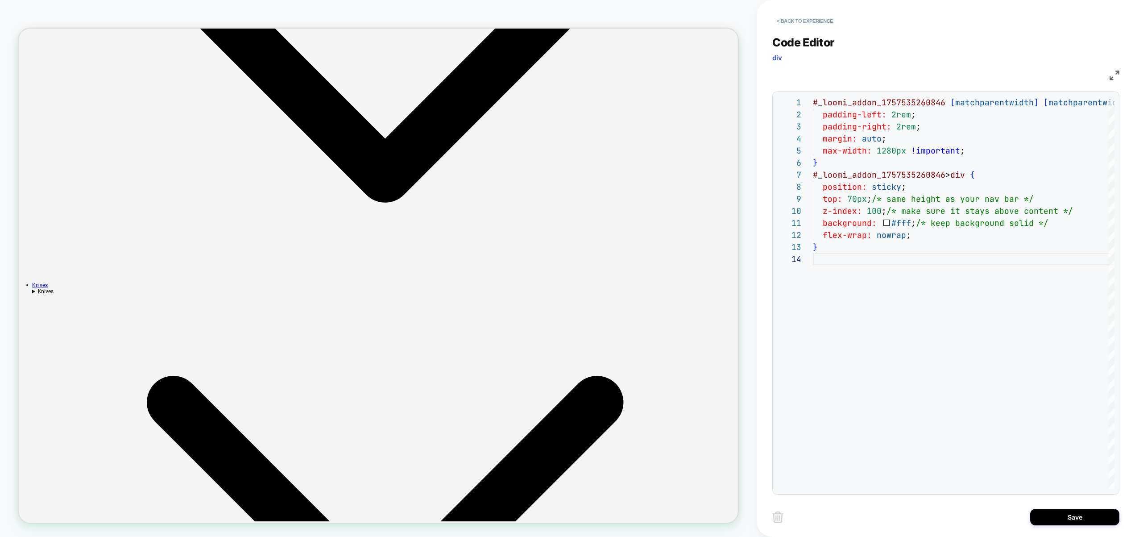
scroll to position [0, 0]
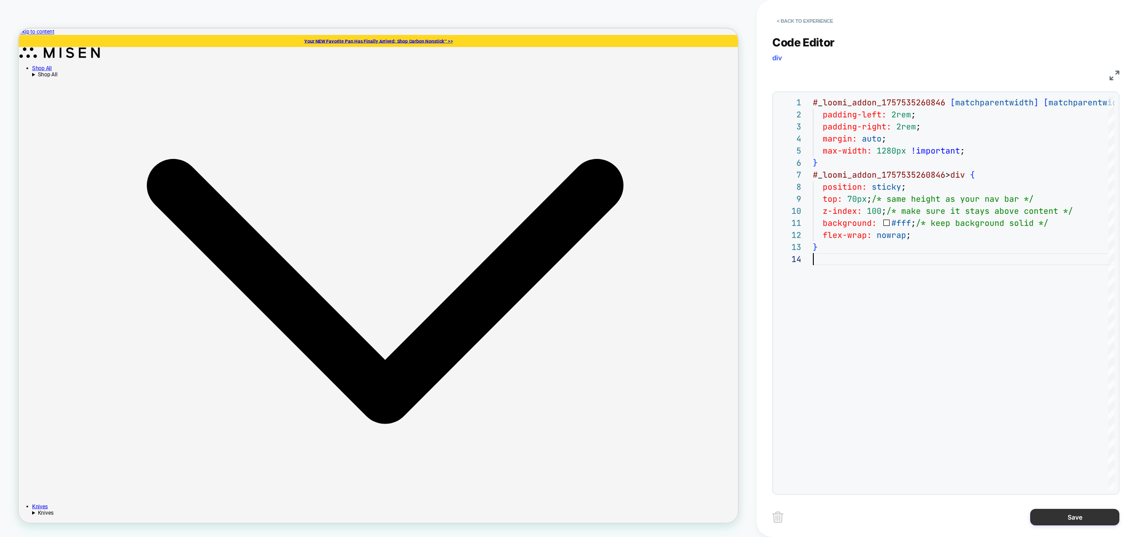
type textarea "**********"
click at [1055, 512] on button "Save" at bounding box center [1074, 516] width 89 height 17
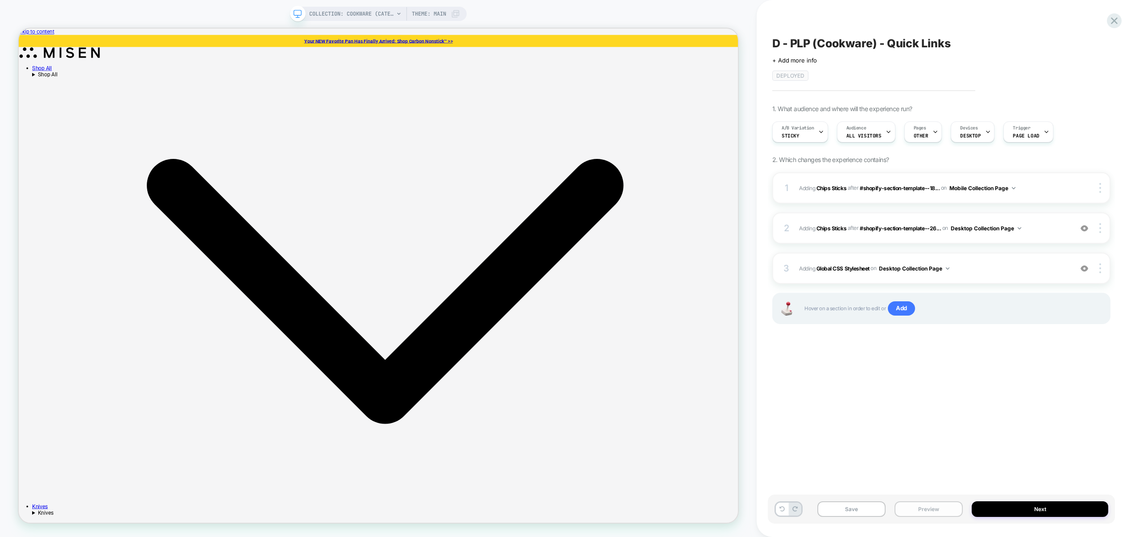
click at [939, 510] on button "Preview" at bounding box center [928, 509] width 68 height 16
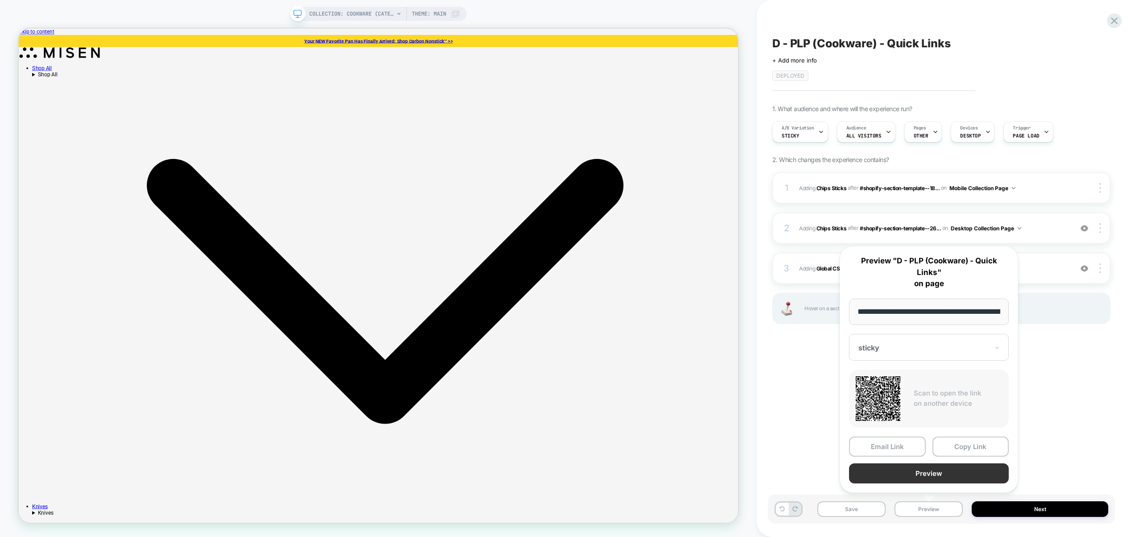
click at [930, 475] on button "Preview" at bounding box center [929, 473] width 160 height 20
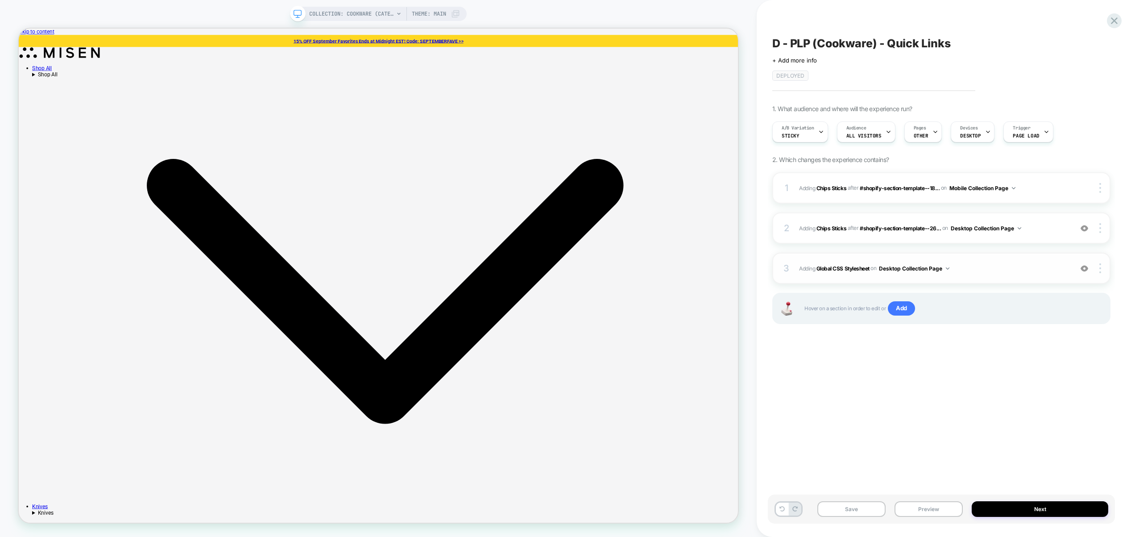
click at [979, 277] on div "3 Adding Global CSS Stylesheet on Desktop Collection Page Add Before Add After …" at bounding box center [941, 267] width 338 height 31
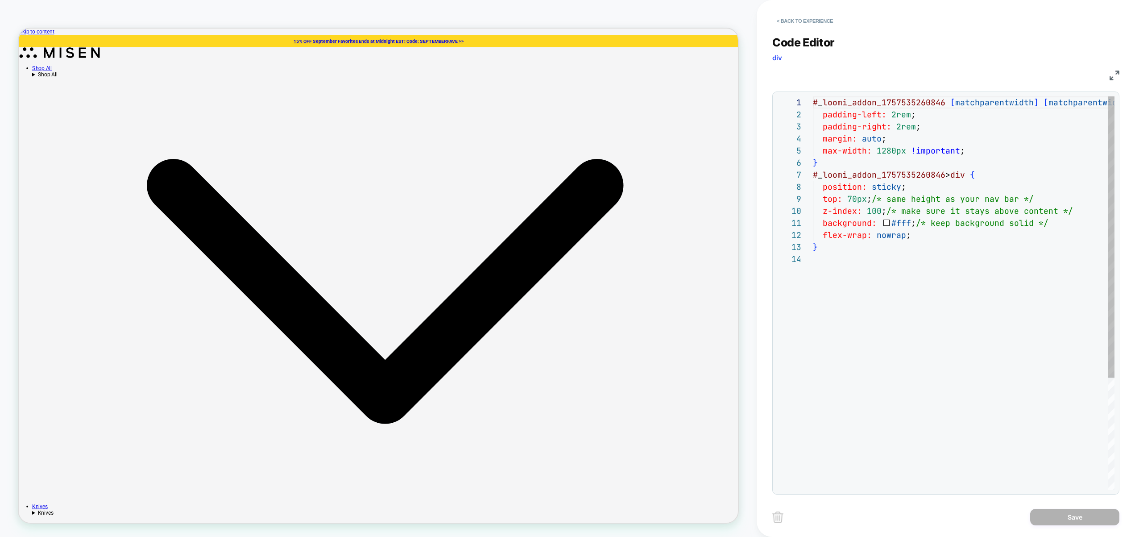
scroll to position [120, 0]
drag, startPoint x: 947, startPoint y: 176, endPoint x: 972, endPoint y: 176, distance: 24.5
click at [972, 176] on div "# _ loomi_addon_1757535260846 [ matchparentwidth ] [ matchparentwidth ] { paddi…" at bounding box center [987, 370] width 348 height 549
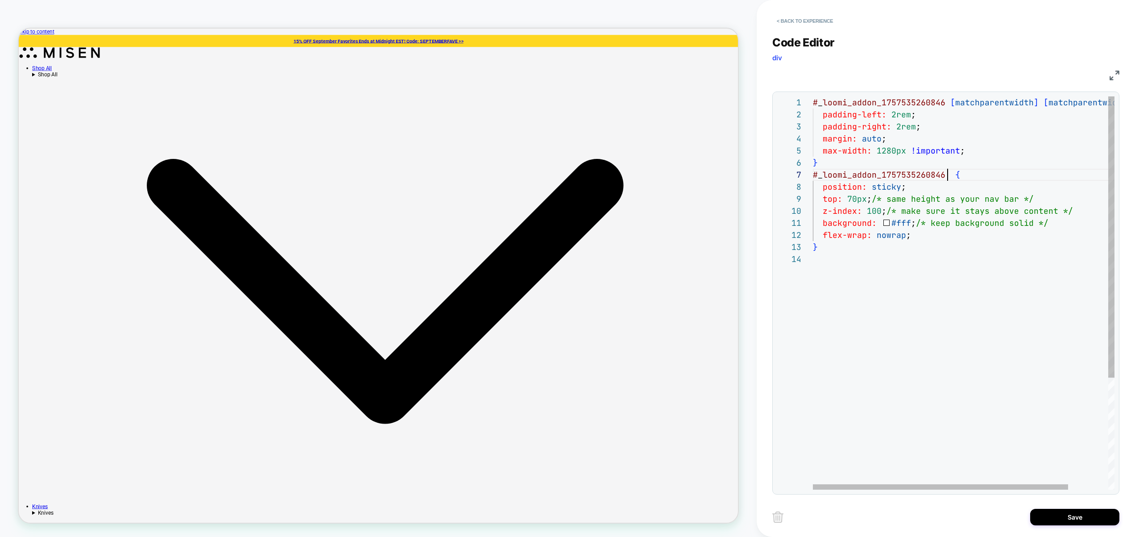
scroll to position [72, 130]
click at [901, 187] on div "# _ loomi_addon_1757535260846 [ matchparentwidth ] [ matchparentwidth ] { paddi…" at bounding box center [987, 370] width 348 height 549
drag, startPoint x: 952, startPoint y: 188, endPoint x: 905, endPoint y: 186, distance: 46.4
click at [905, 186] on div "# _ loomi_addon_1757535260846 [ matchparentwidth ] [ matchparentwidth ] { paddi…" at bounding box center [987, 370] width 348 height 549
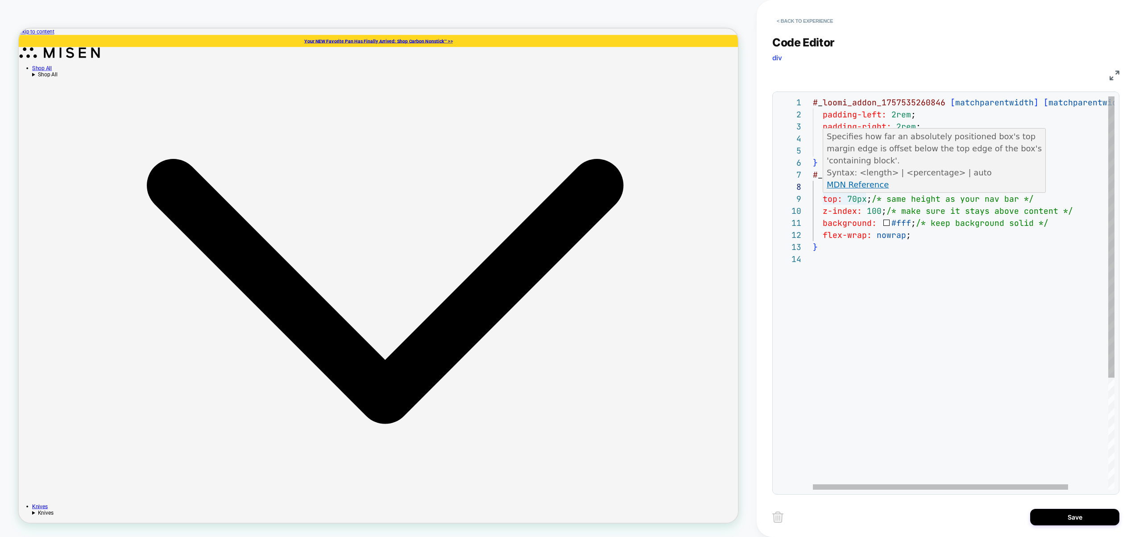
scroll to position [96, 53]
click at [867, 199] on div "# _ loomi_addon_1757535260846 [ matchparentwidth ] [ matchparentwidth ] { paddi…" at bounding box center [987, 370] width 348 height 549
click at [881, 210] on div "# _ loomi_addon_1757535260846 [ matchparentwidth ] [ matchparentwidth ] { paddi…" at bounding box center [987, 370] width 348 height 549
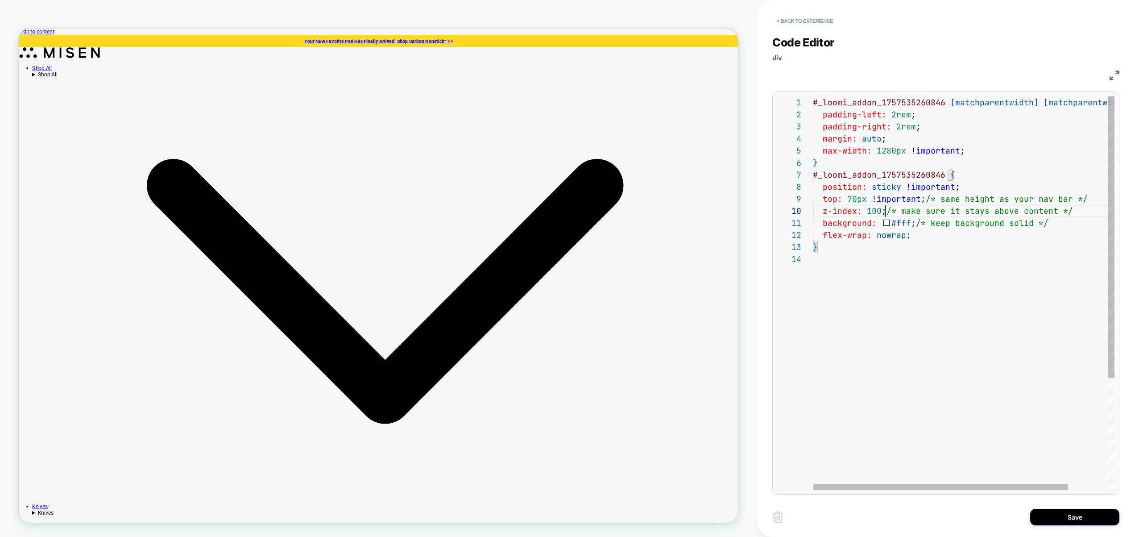
scroll to position [108, 120]
click at [912, 225] on div "# _ loomi_addon_1757535260846 [ matchparentwidth ] [ matchparentwidth ] { paddi…" at bounding box center [987, 370] width 348 height 549
click at [910, 224] on div "# _ loomi_addon_1757535260846 [ matchparentwidth ] [ matchparentwidth ] { paddi…" at bounding box center [987, 370] width 348 height 549
click at [904, 236] on div "# _ loomi_addon_1757535260846 [ matchparentwidth ] [ matchparentwidth ] { paddi…" at bounding box center [987, 370] width 348 height 549
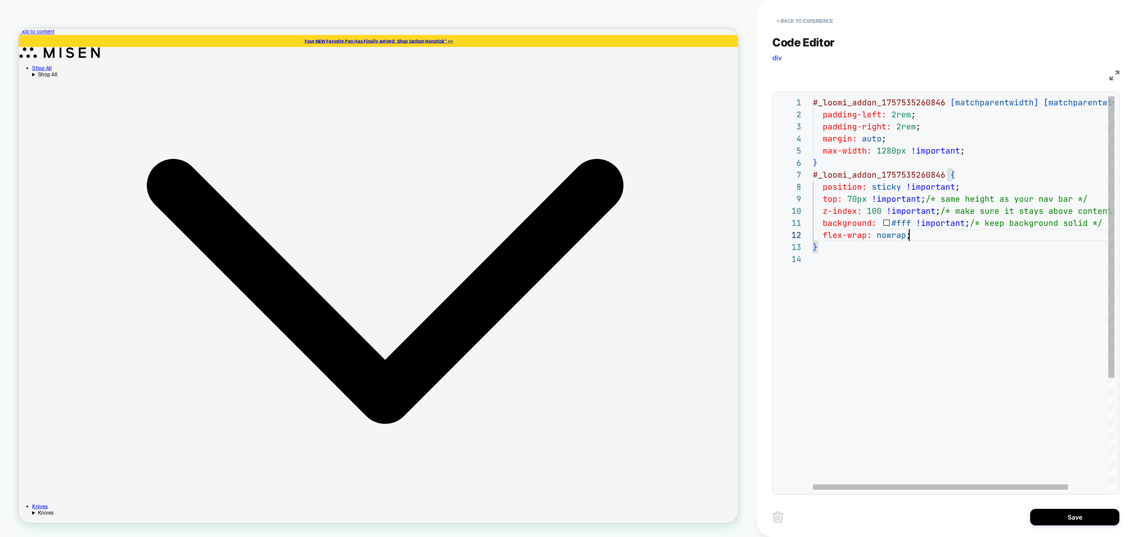
scroll to position [12, 145]
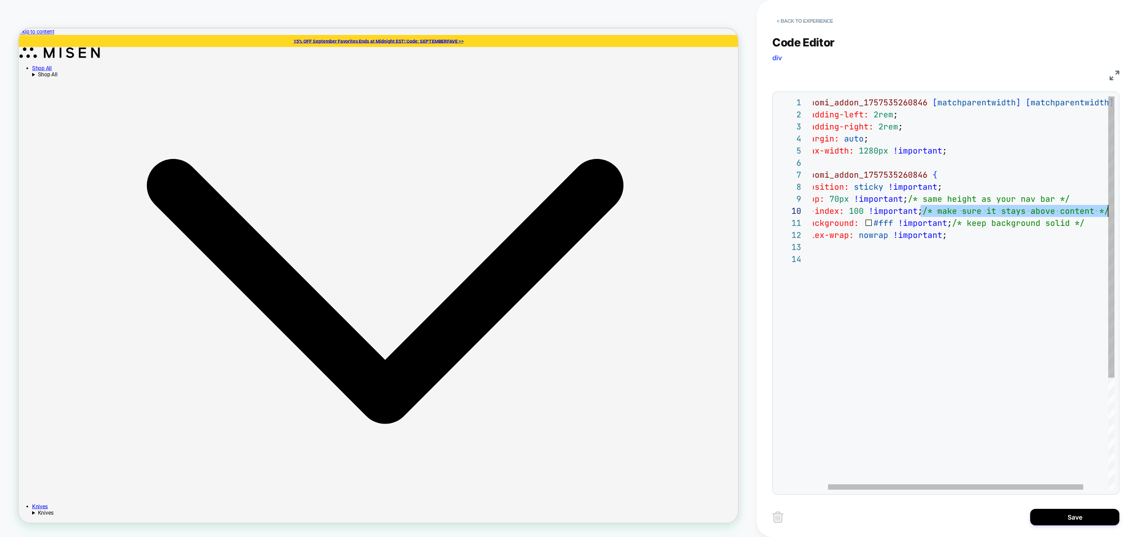
drag, startPoint x: 940, startPoint y: 214, endPoint x: 1114, endPoint y: 209, distance: 174.0
click at [1114, 209] on div "# _ loomi_addon_1757535260846 [ matchparentwidth ] [ matchparentwidth ] { paddi…" at bounding box center [969, 370] width 348 height 549
drag, startPoint x: 953, startPoint y: 223, endPoint x: 1087, endPoint y: 222, distance: 134.2
click at [1087, 222] on div "# _ loomi_addon_1757535260846 [ matchparentwidth ] [ matchparentwidth ] { paddi…" at bounding box center [969, 370] width 348 height 549
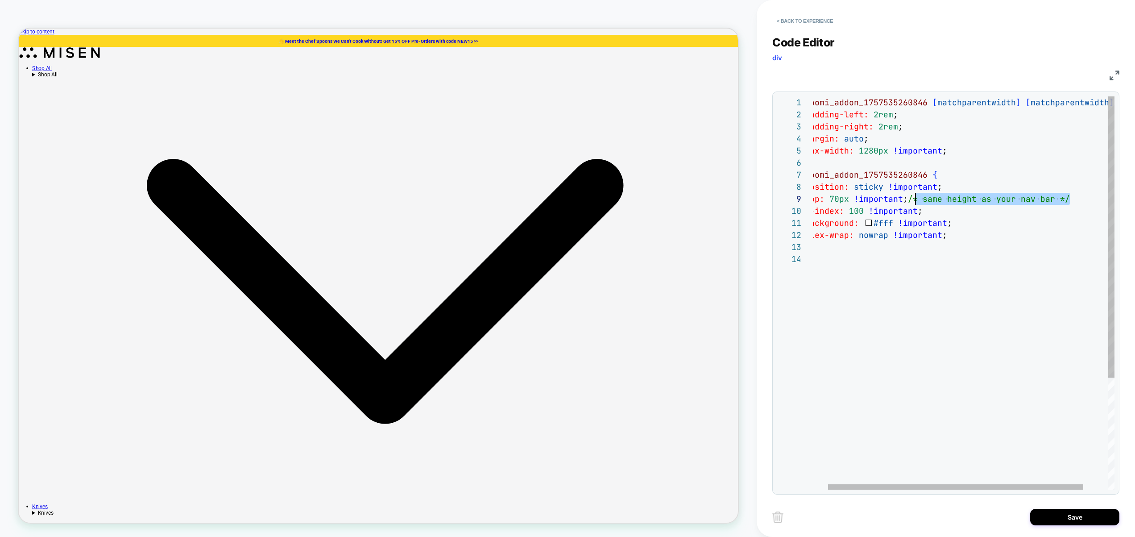
scroll to position [96, 116]
drag, startPoint x: 1077, startPoint y: 199, endPoint x: 908, endPoint y: 200, distance: 168.1
click at [908, 200] on div "# _ loomi_addon_1757535260846 [ matchparentwidth ] [ matchparentwidth ] { paddi…" at bounding box center [969, 370] width 348 height 549
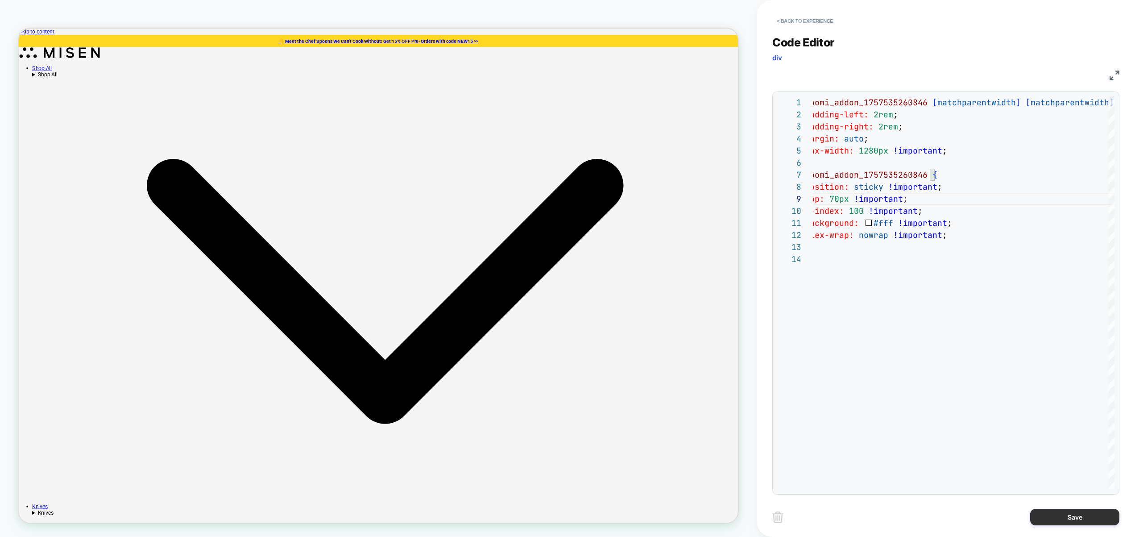
type textarea "**********"
click at [1053, 508] on button "Save" at bounding box center [1074, 516] width 89 height 17
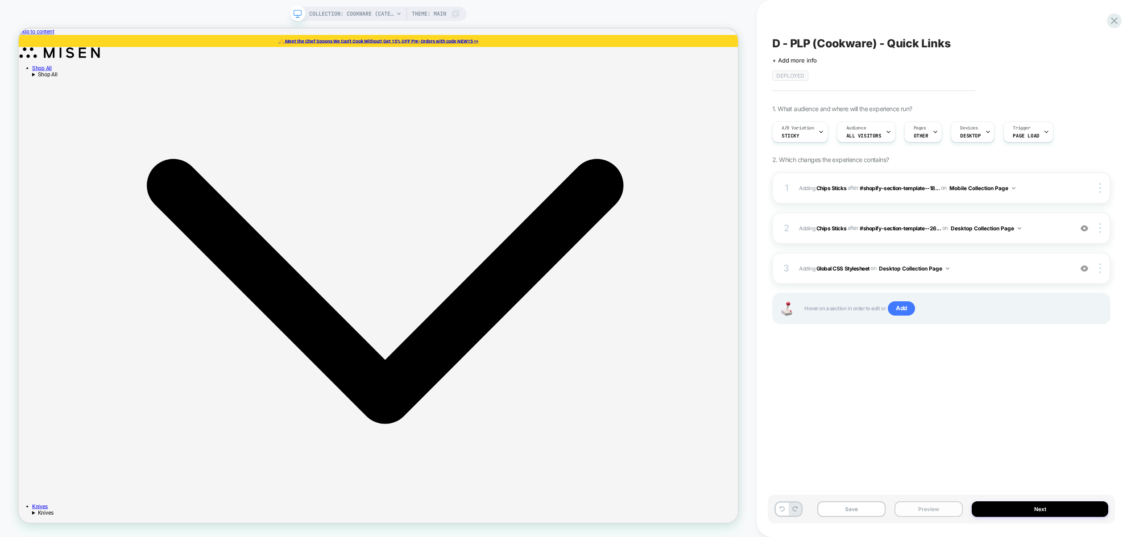
click at [941, 508] on button "Preview" at bounding box center [928, 509] width 68 height 16
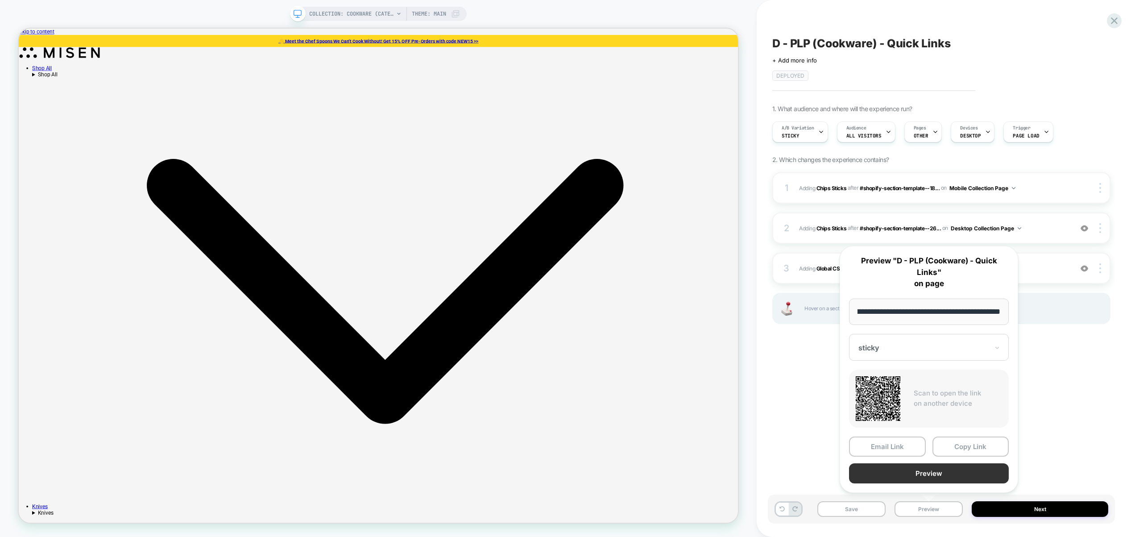
scroll to position [0, 0]
click at [942, 470] on button "Preview" at bounding box center [929, 473] width 160 height 20
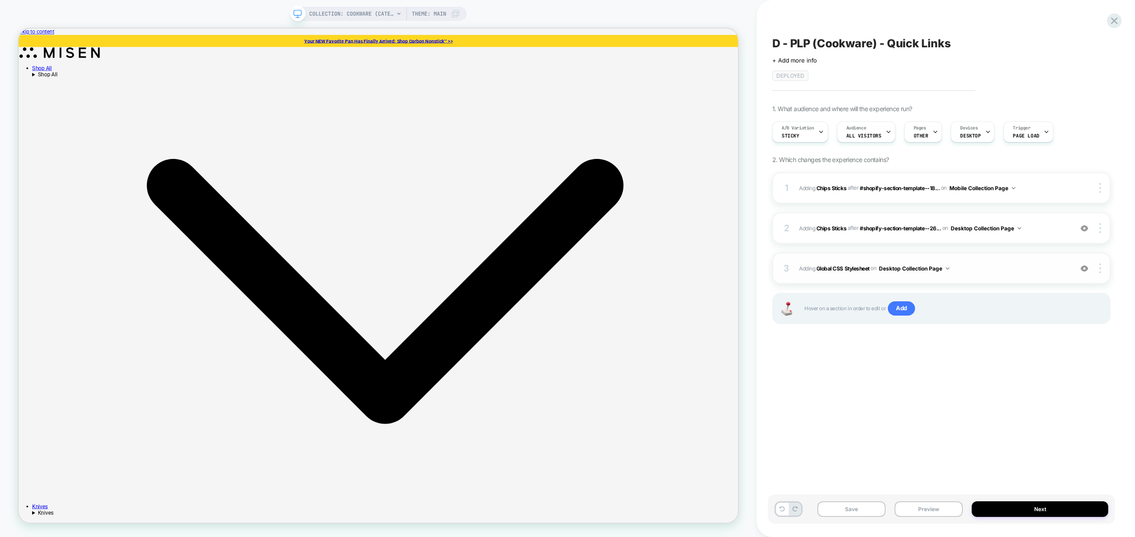
click at [999, 272] on span "Adding Global CSS Stylesheet on Desktop Collection Page" at bounding box center [933, 268] width 269 height 11
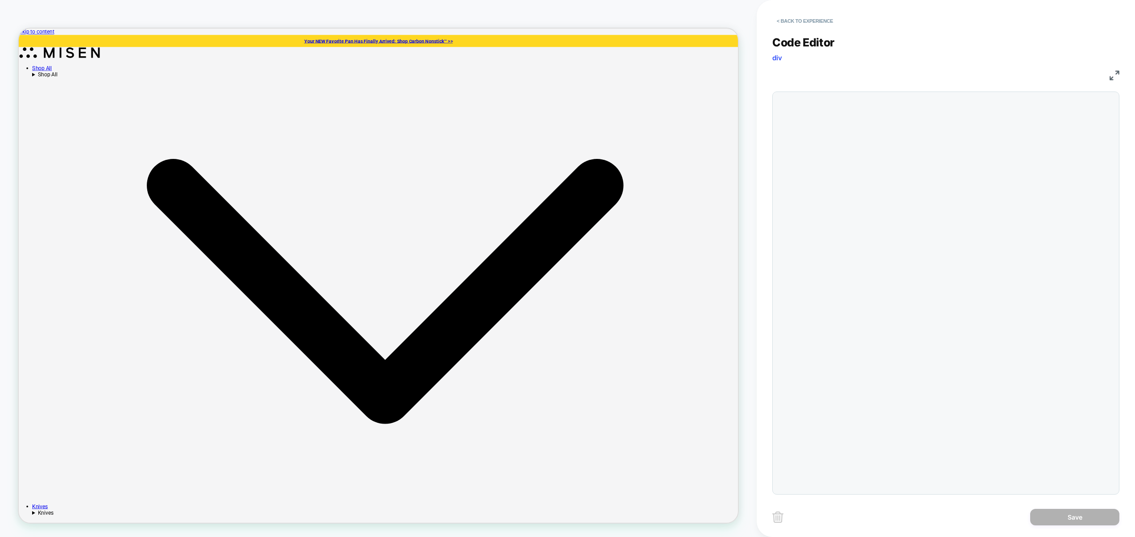
scroll to position [120, 0]
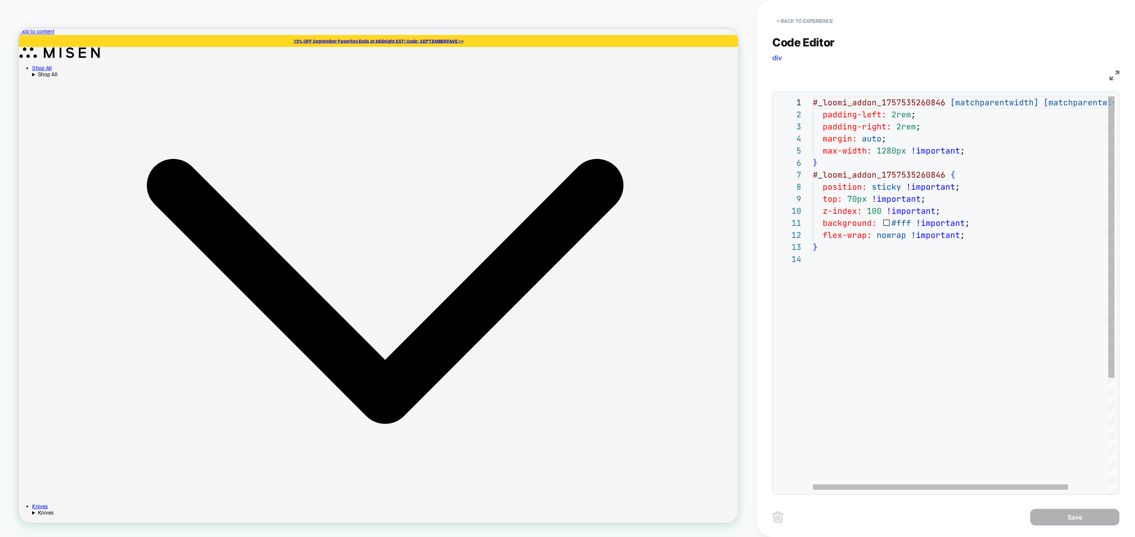
click at [947, 176] on div "# _ loomi_addon_1757535260846 [ matchparentwidth ] [ matchparentwidth ] { paddi…" at bounding box center [987, 370] width 348 height 549
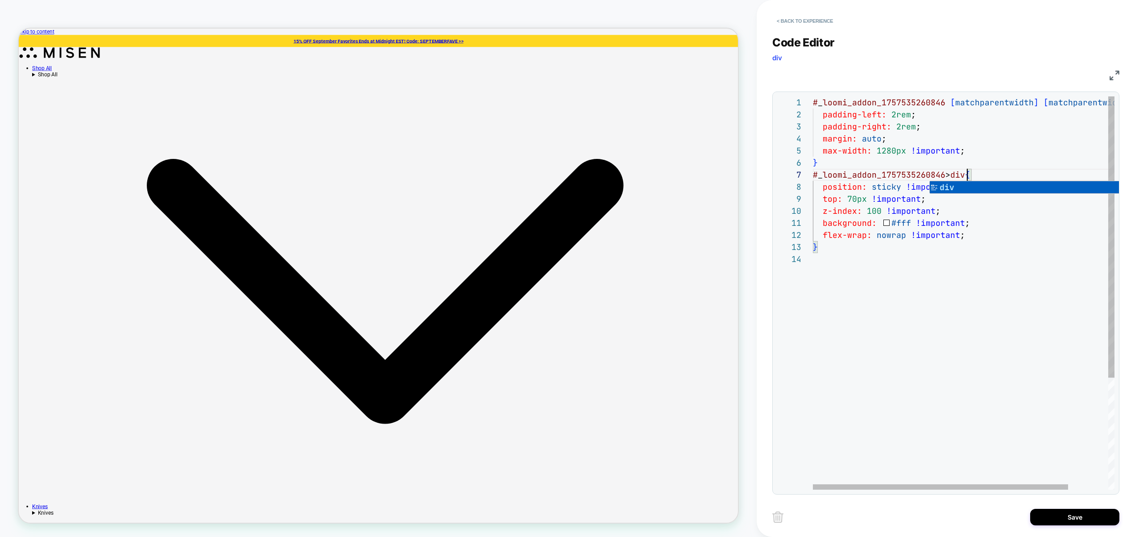
scroll to position [72, 154]
click at [1001, 403] on div "# _ loomi_addon_1757535260846 [ matchparentwidth ] [ matchparentwidth ] { paddi…" at bounding box center [987, 370] width 348 height 549
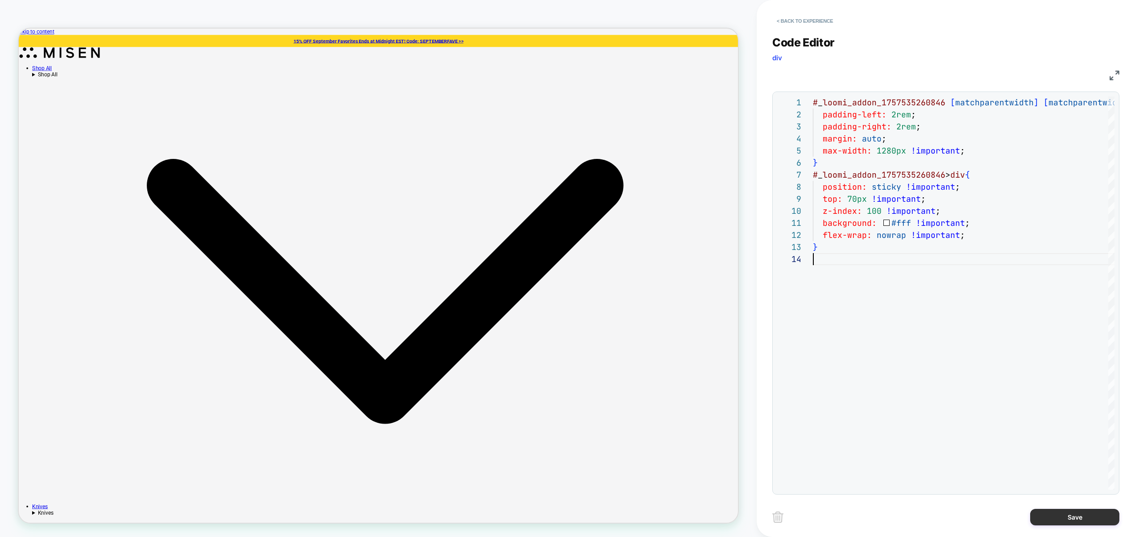
type textarea "**********"
click at [1046, 517] on button "Save" at bounding box center [1074, 516] width 89 height 17
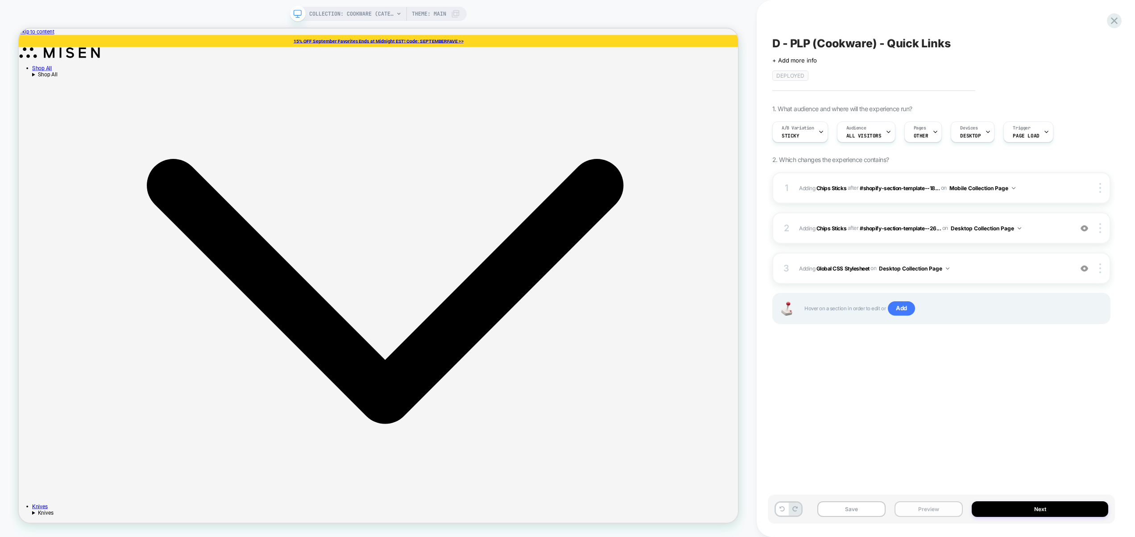
click at [947, 507] on button "Preview" at bounding box center [928, 509] width 68 height 16
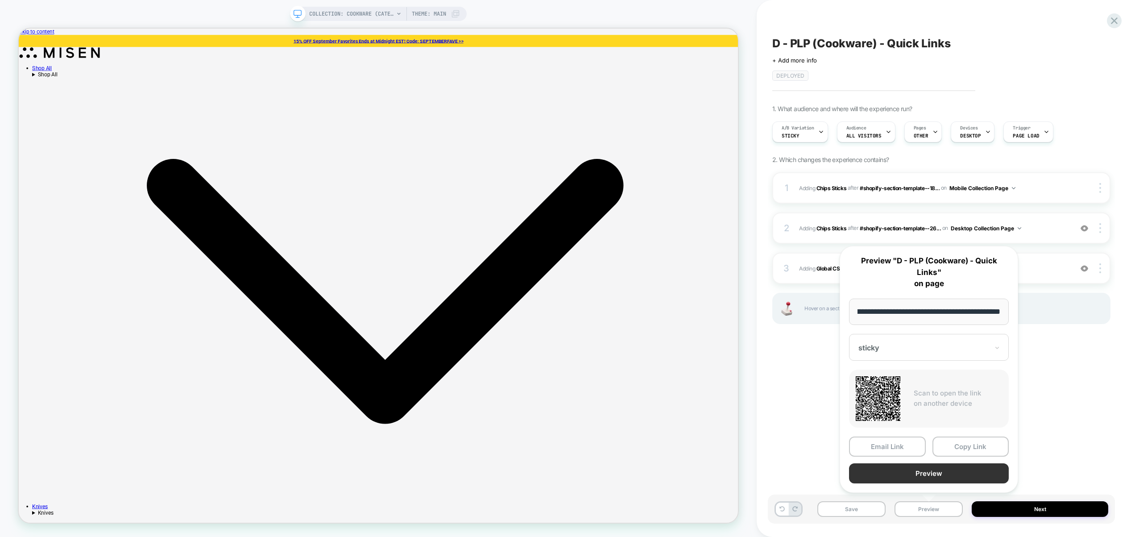
scroll to position [0, 0]
click at [946, 476] on button "Preview" at bounding box center [929, 473] width 160 height 20
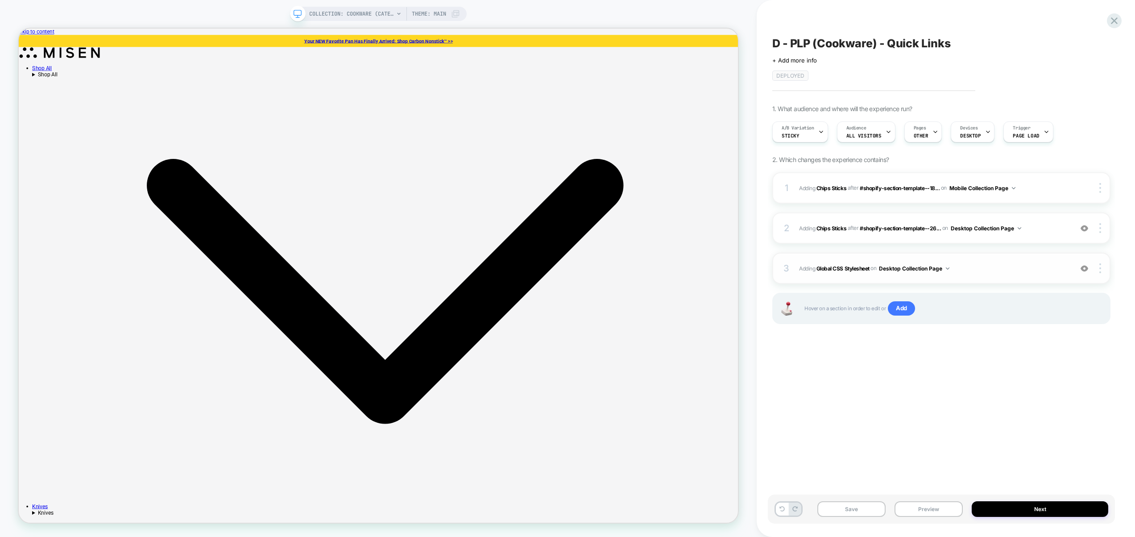
click at [989, 266] on span "Adding Global CSS Stylesheet on Desktop Collection Page" at bounding box center [933, 268] width 269 height 11
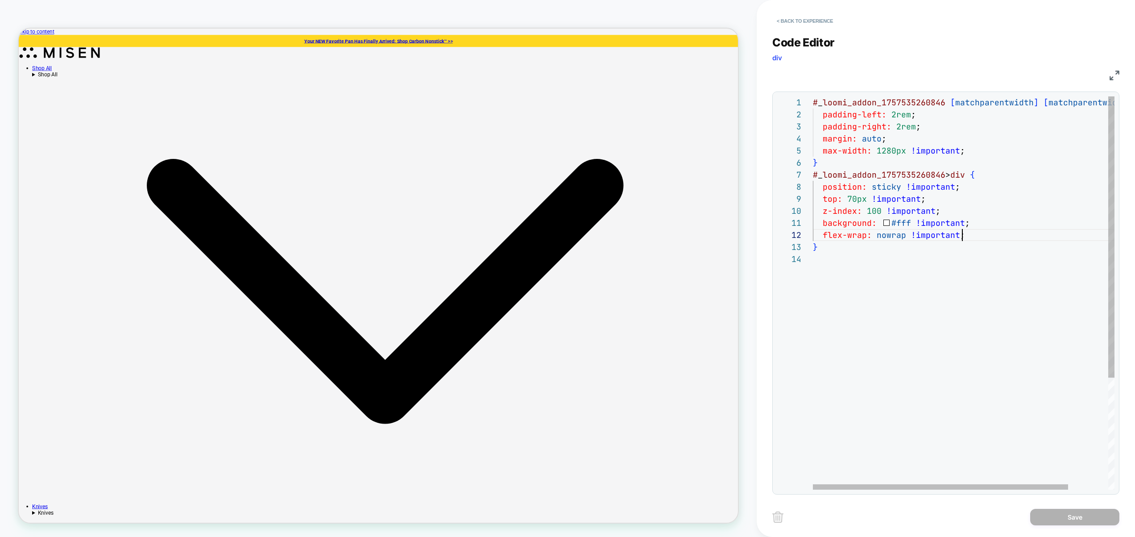
scroll to position [12, 149]
click at [971, 235] on div "# _ loomi_addon_1757535260846 [ matchparentwidth ] [ matchparentwidth ] { paddi…" at bounding box center [987, 370] width 348 height 549
click at [846, 198] on div "# _ loomi_addon_1757535260846 [ matchparentwidth ] [ matchparentwidth ] { paddi…" at bounding box center [987, 364] width 348 height 537
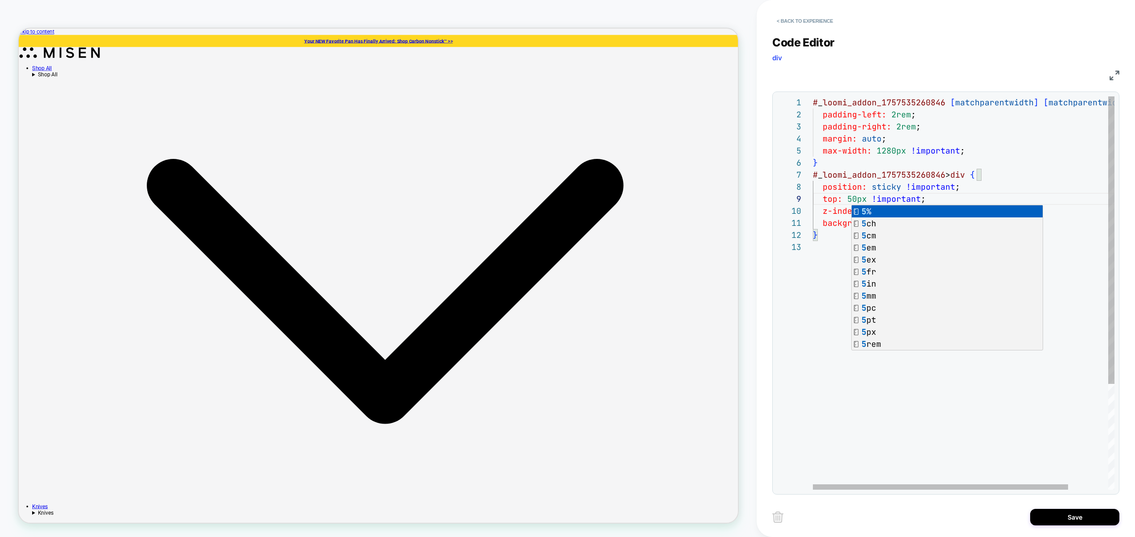
scroll to position [24, 0]
click at [953, 429] on div "# _ loomi_addon_1757535260846 [ matchparentwidth ] [ matchparentwidth ] { paddi…" at bounding box center [987, 364] width 348 height 537
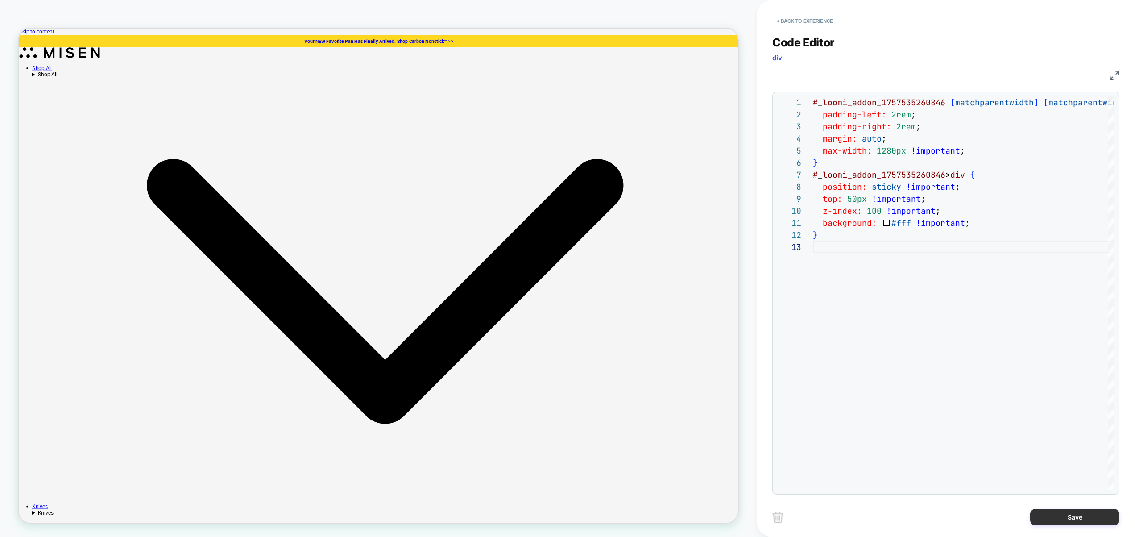
type textarea "**********"
click at [1054, 519] on button "Save" at bounding box center [1074, 516] width 89 height 17
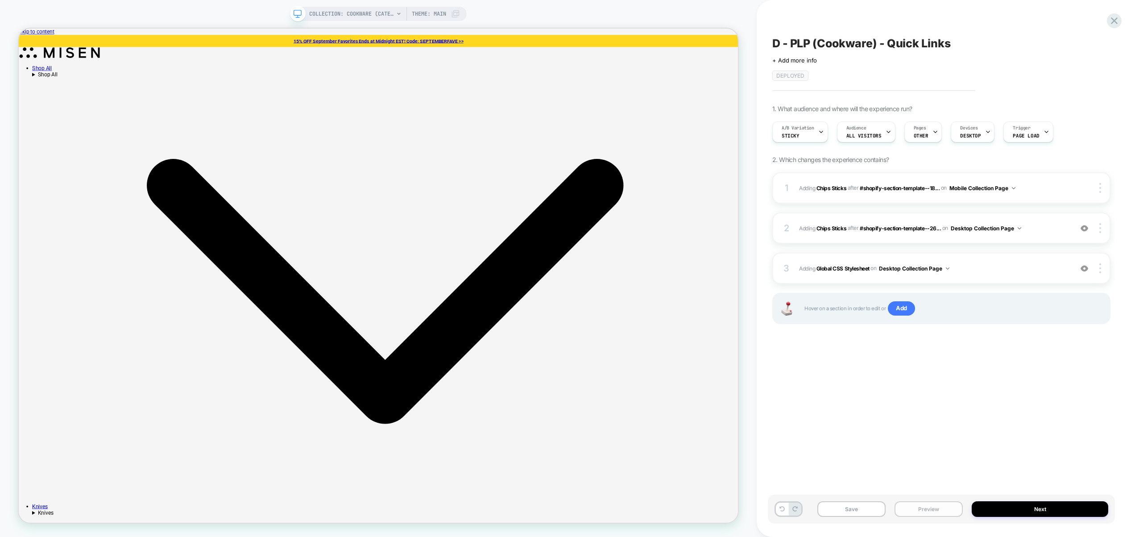
click at [917, 505] on button "Preview" at bounding box center [928, 509] width 68 height 16
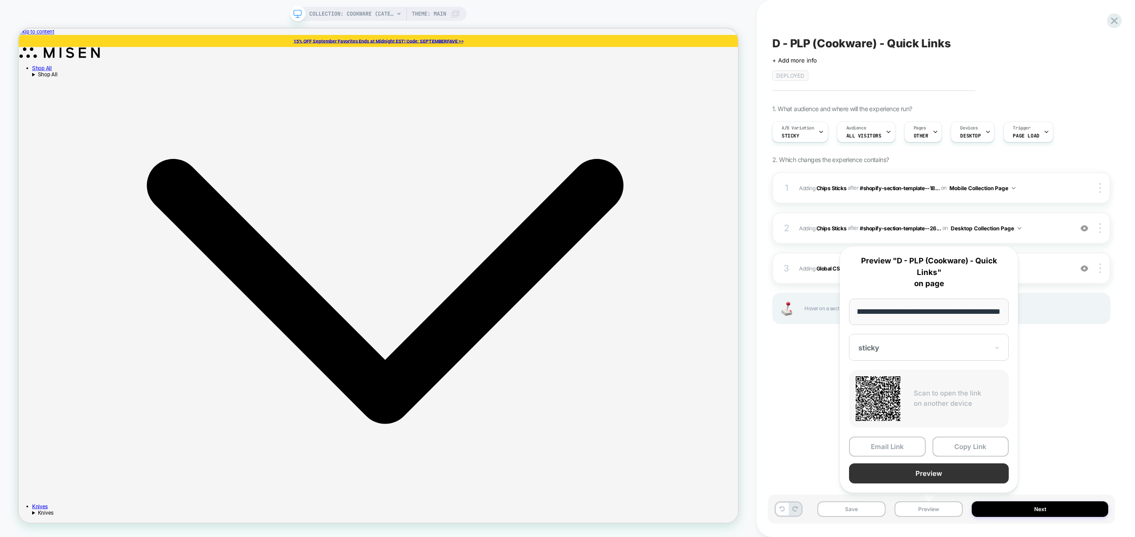
scroll to position [0, 0]
click at [927, 470] on button "Preview" at bounding box center [929, 473] width 160 height 20
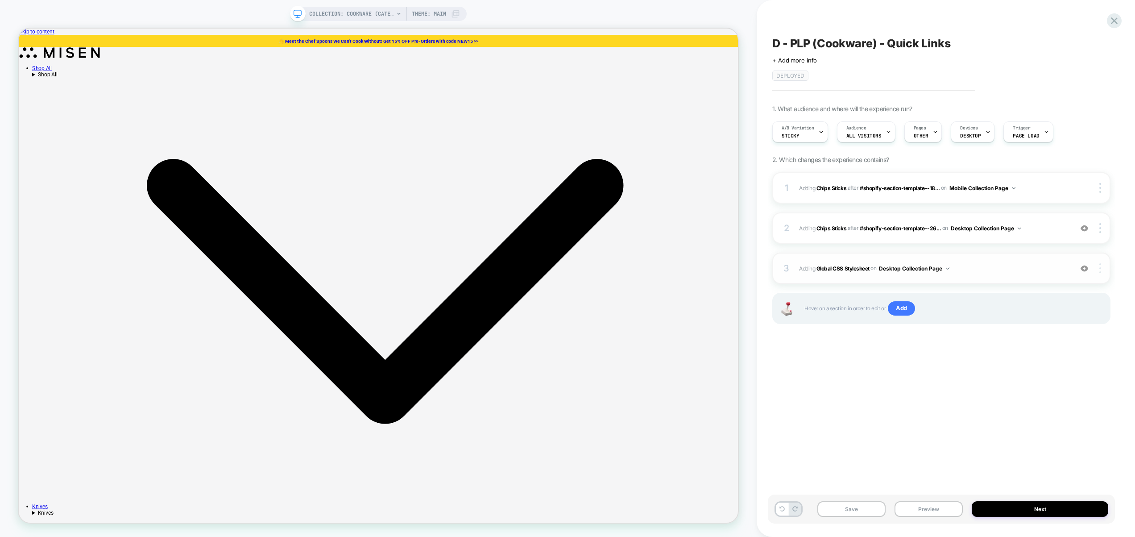
click at [1101, 266] on div at bounding box center [1101, 268] width 17 height 10
click at [1073, 268] on div "Copy to Mobile" at bounding box center [1046, 268] width 79 height 25
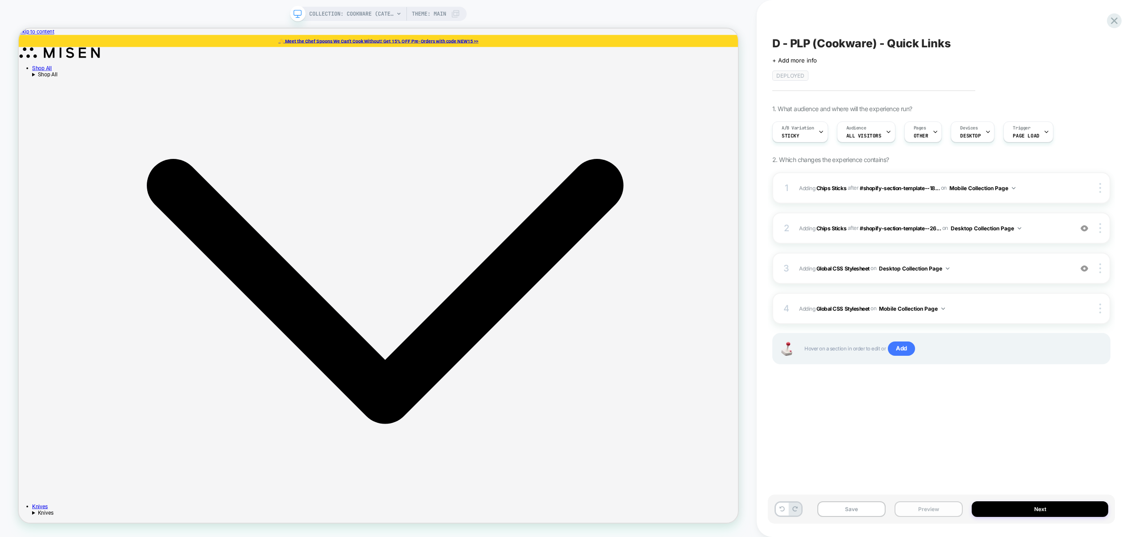
click at [939, 508] on button "Preview" at bounding box center [928, 509] width 68 height 16
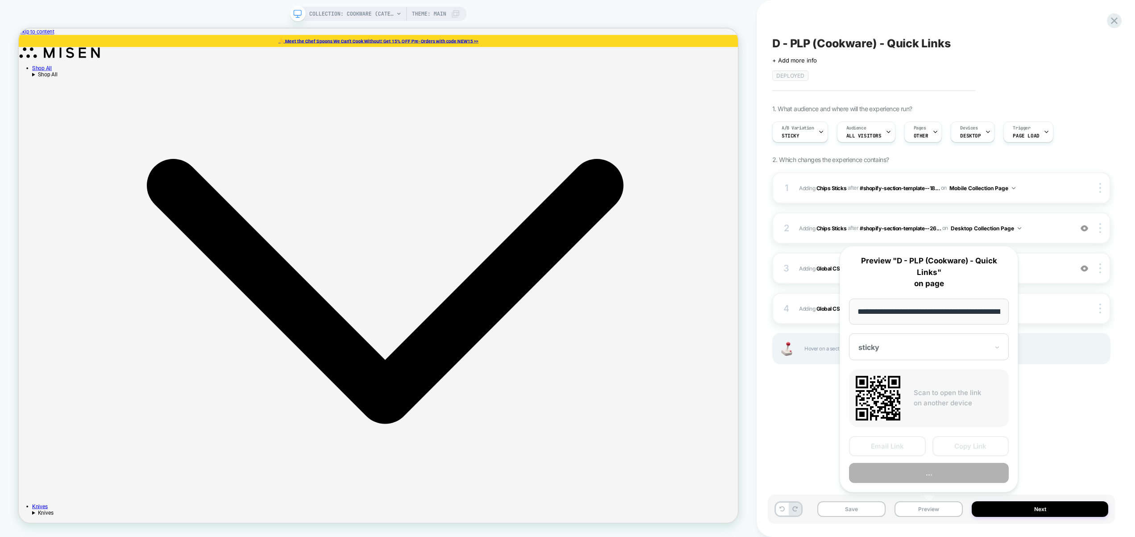
scroll to position [0, 71]
click at [938, 473] on button "Preview" at bounding box center [929, 473] width 160 height 20
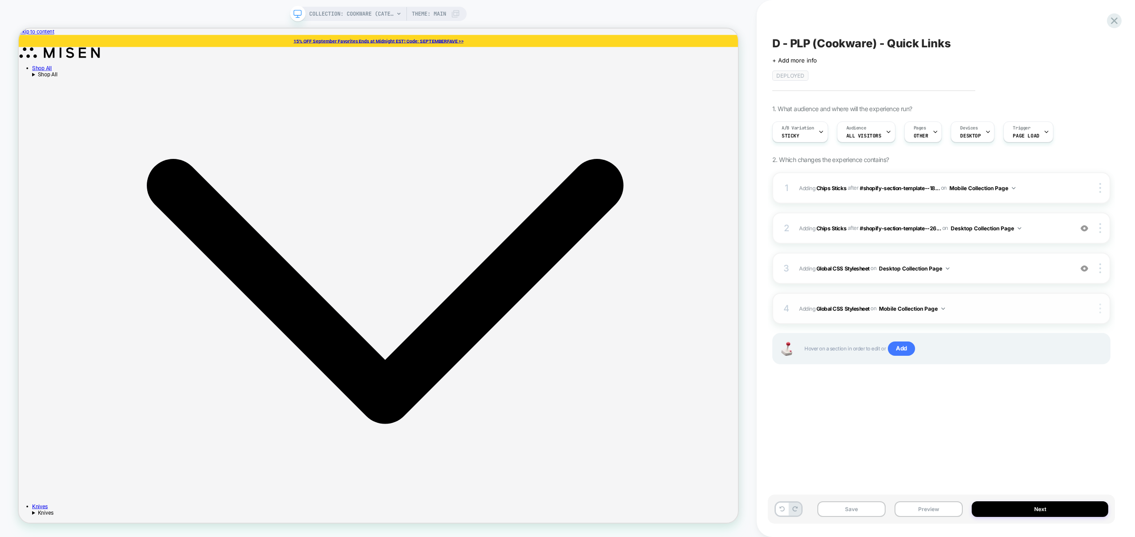
click at [1101, 306] on div at bounding box center [1101, 308] width 17 height 10
click at [1050, 329] on div "Delete" at bounding box center [1046, 333] width 79 height 24
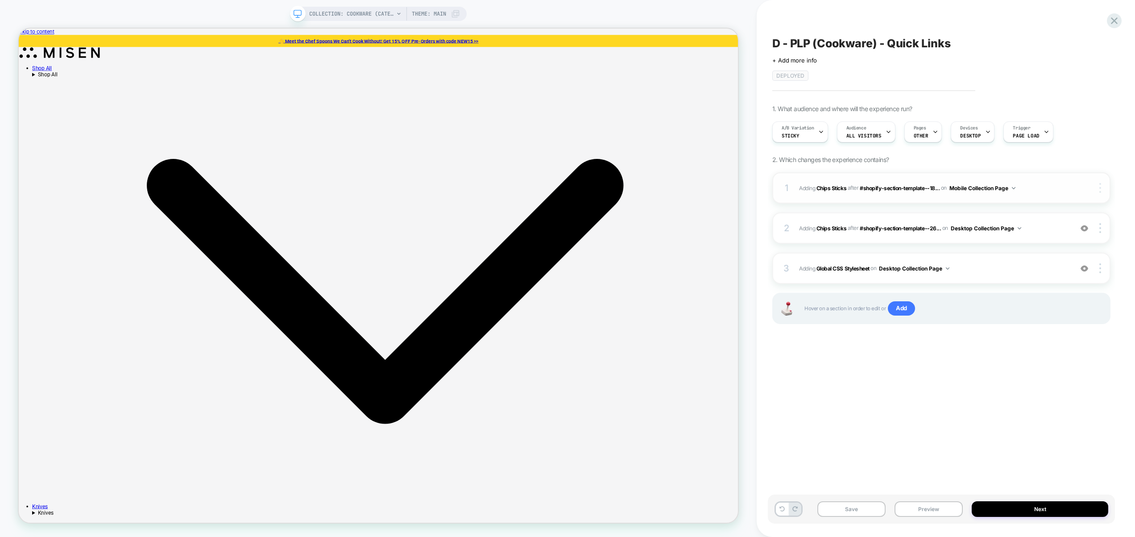
click at [1100, 188] on img at bounding box center [1100, 188] width 2 height 10
click at [1041, 235] on div "Delete" at bounding box center [1046, 237] width 79 height 25
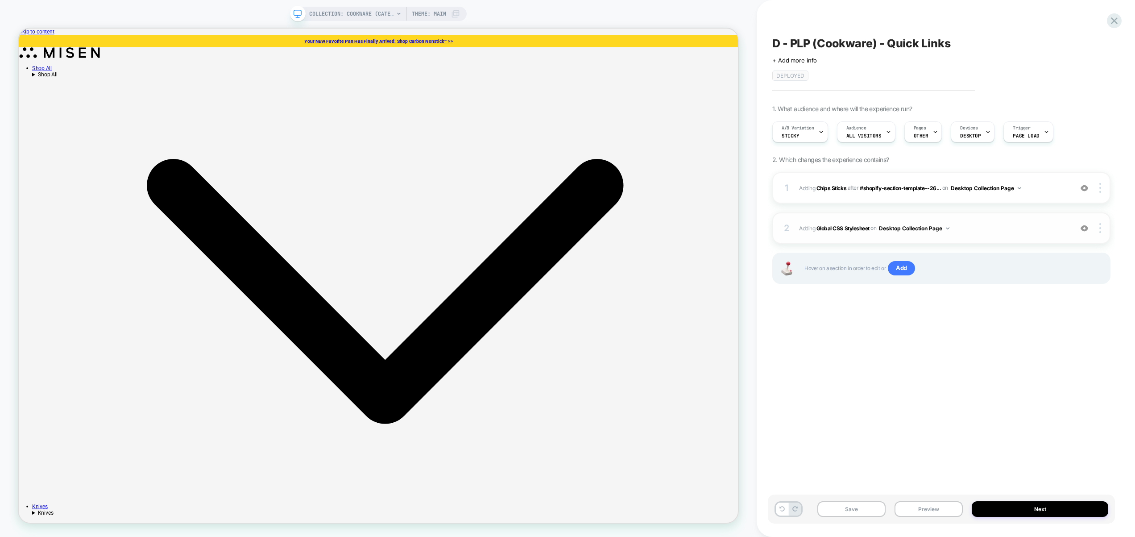
click at [963, 223] on span "Adding Global CSS Stylesheet on Desktop Collection Page" at bounding box center [933, 228] width 269 height 11
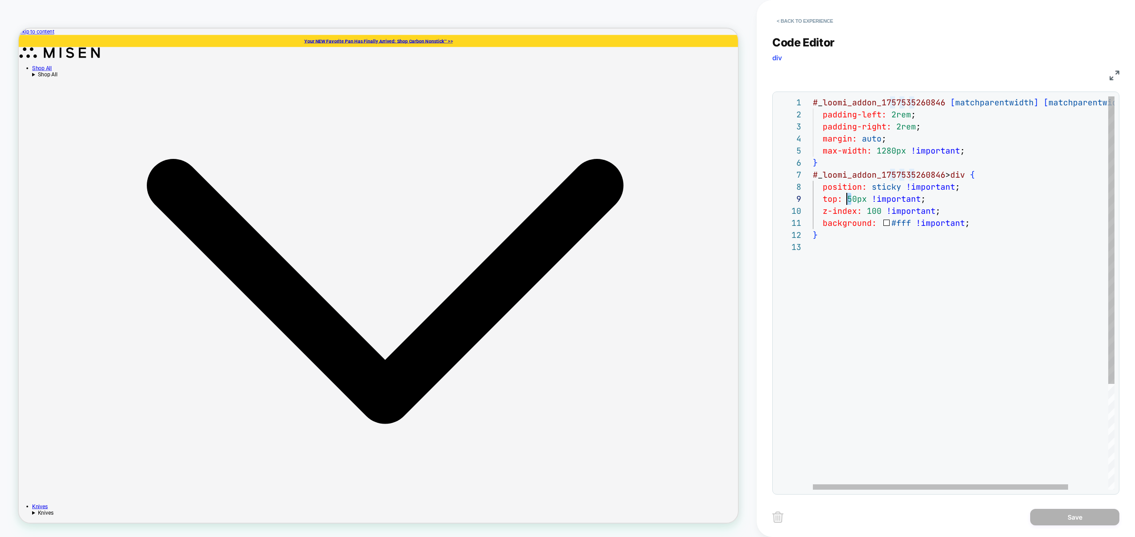
scroll to position [96, 34]
click at [847, 198] on div "# _ loomi_addon_1757535260846 [ matchparentwidth ] [ matchparentwidth ] { paddi…" at bounding box center [987, 364] width 348 height 537
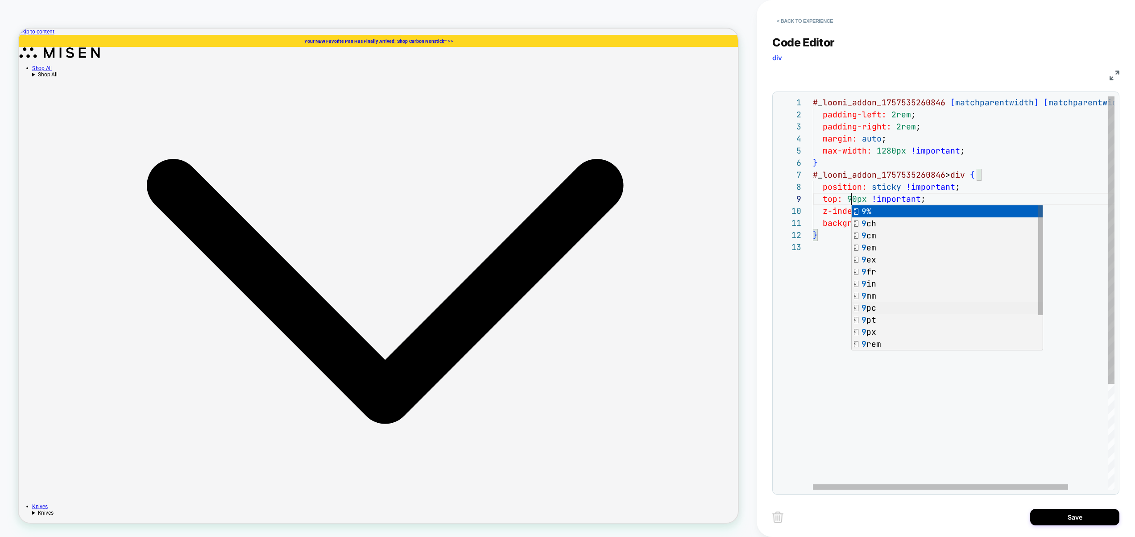
scroll to position [96, 38]
click at [1025, 414] on div "# _ loomi_addon_1757535260846 [ matchparentwidth ] [ matchparentwidth ] { paddi…" at bounding box center [987, 364] width 348 height 537
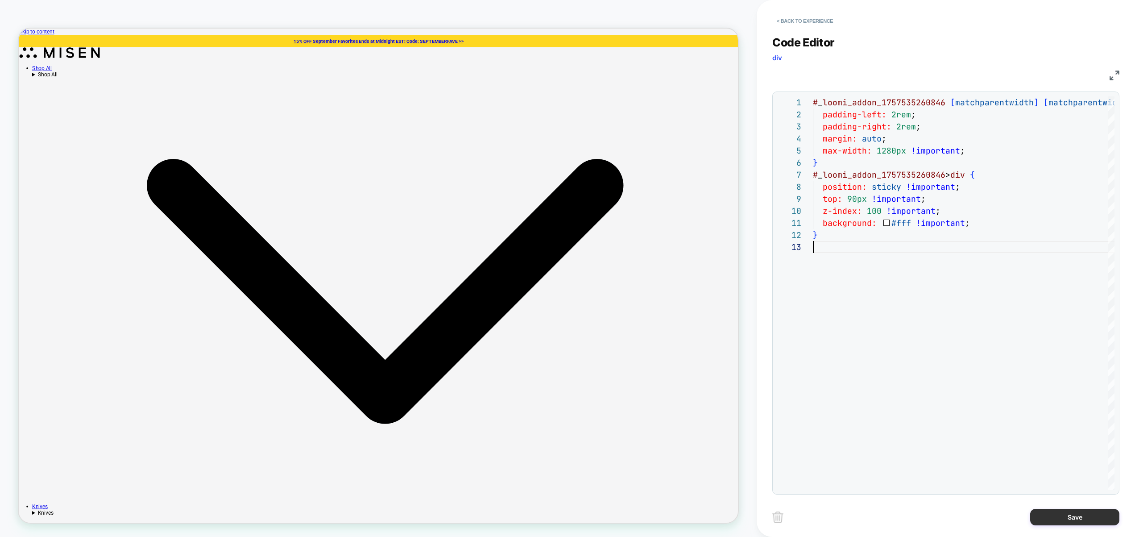
type textarea "**********"
click at [1055, 509] on button "Save" at bounding box center [1074, 516] width 89 height 17
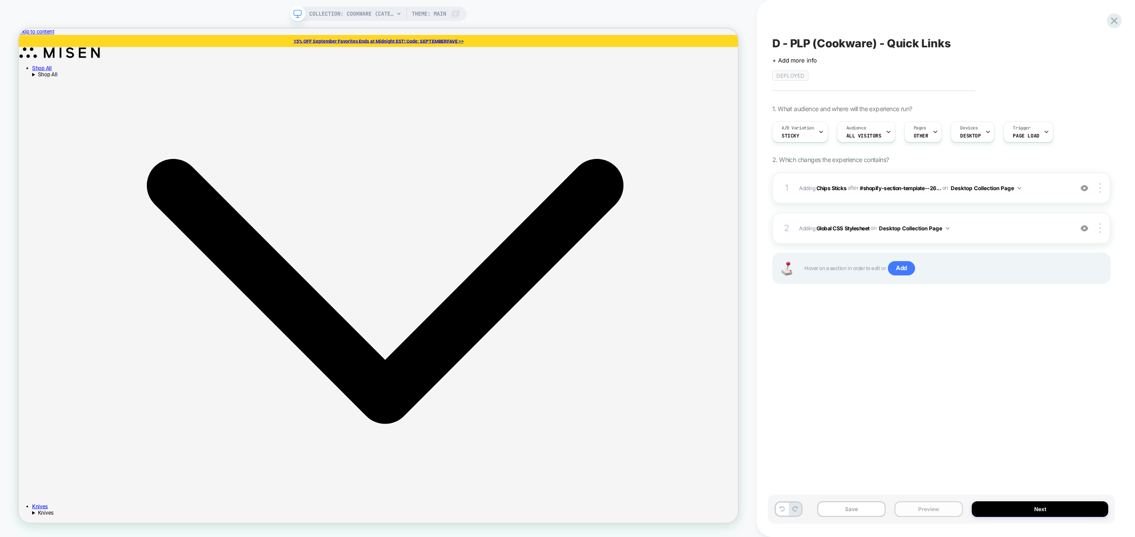
click at [950, 511] on button "Preview" at bounding box center [928, 509] width 68 height 16
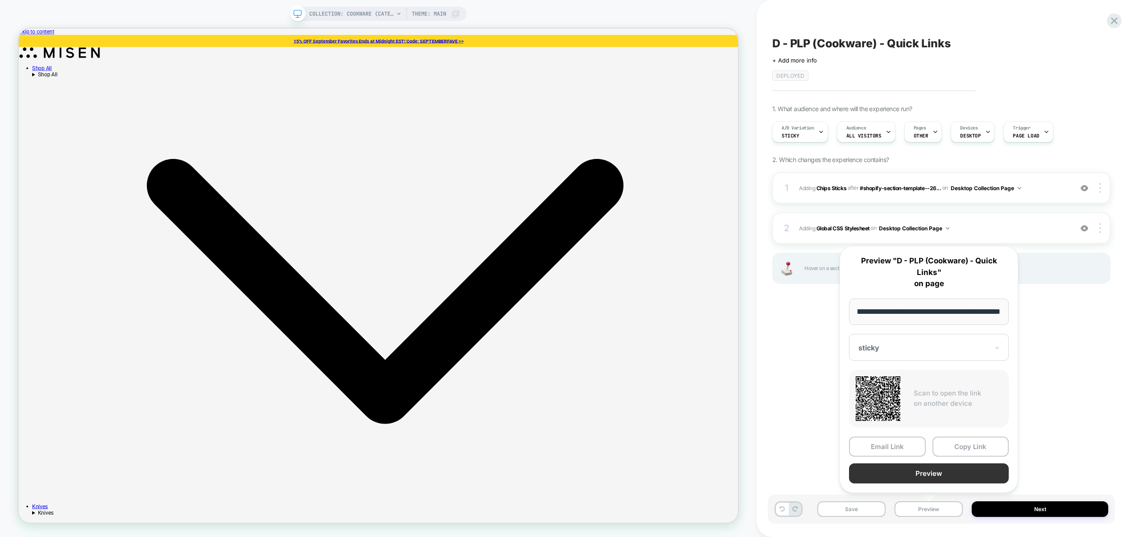
scroll to position [0, 0]
click at [945, 473] on button "Preview" at bounding box center [929, 473] width 160 height 20
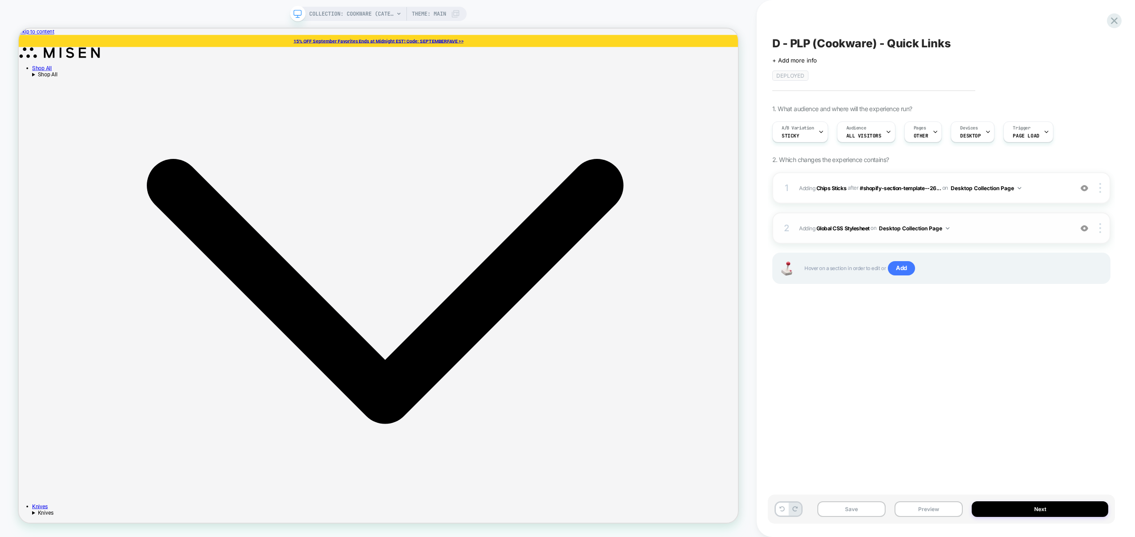
click at [1019, 233] on span "Adding Global CSS Stylesheet on Desktop Collection Page" at bounding box center [933, 228] width 269 height 11
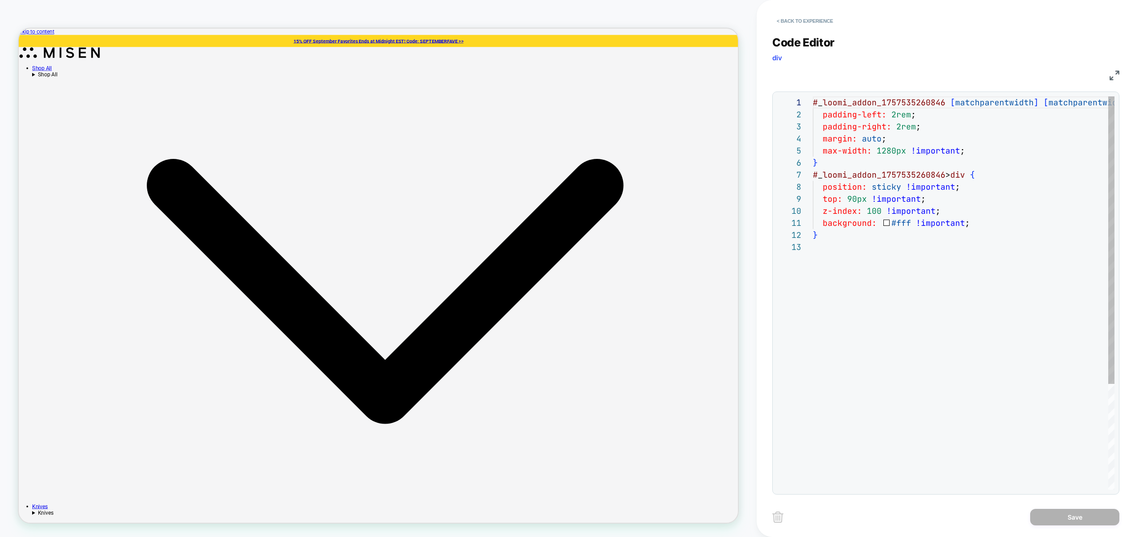
scroll to position [120, 0]
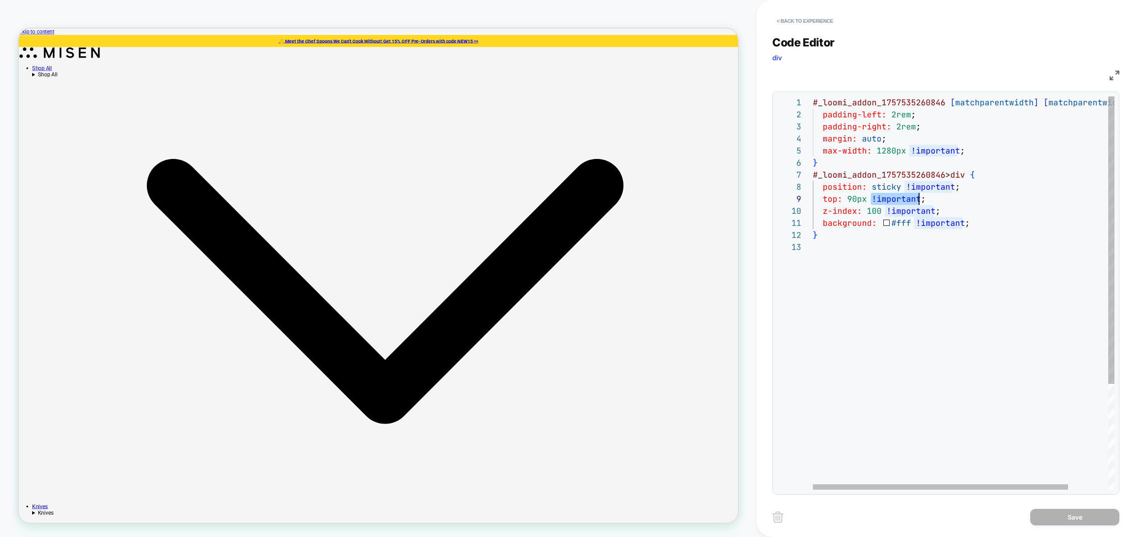
drag, startPoint x: 871, startPoint y: 201, endPoint x: 917, endPoint y: 201, distance: 46.8
click at [917, 201] on div "# _ loomi_addon_1757535260846 [ matchparentwidth ] [ matchparentwidth ] { paddi…" at bounding box center [987, 364] width 348 height 537
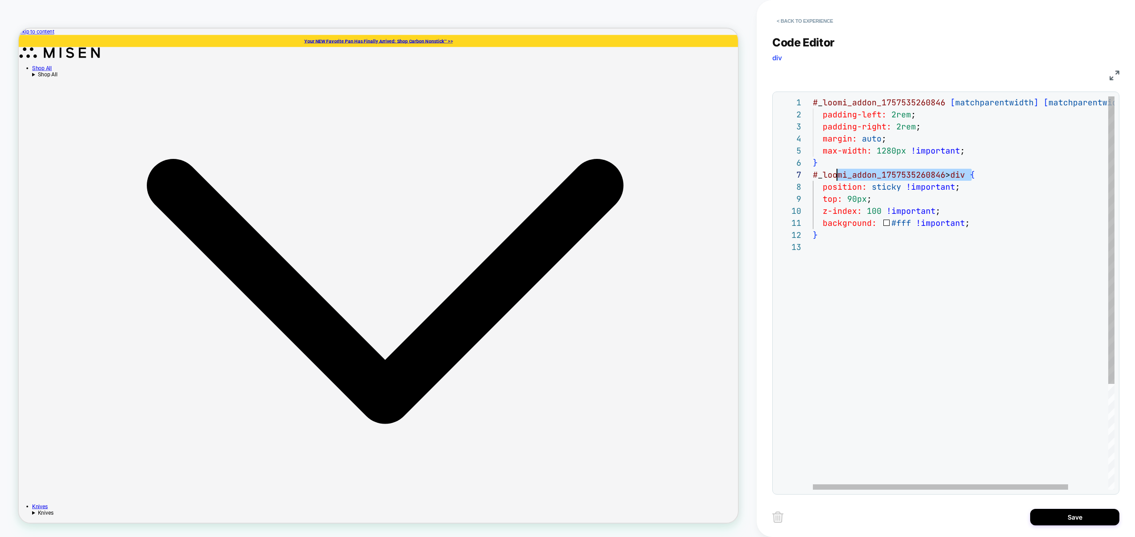
scroll to position [60, 0]
drag, startPoint x: 972, startPoint y: 174, endPoint x: 804, endPoint y: 168, distance: 168.7
click at [813, 168] on div "# _ loomi_addon_1757535260846 [ matchparentwidth ] [ matchparentwidth ] { paddi…" at bounding box center [987, 364] width 348 height 537
drag, startPoint x: 871, startPoint y: 193, endPoint x: 898, endPoint y: 186, distance: 28.1
click at [871, 193] on div "# _ loomi_addon_1757535260846 [ matchparentwidth ] [ matchparentwidth ] { paddi…" at bounding box center [987, 364] width 348 height 537
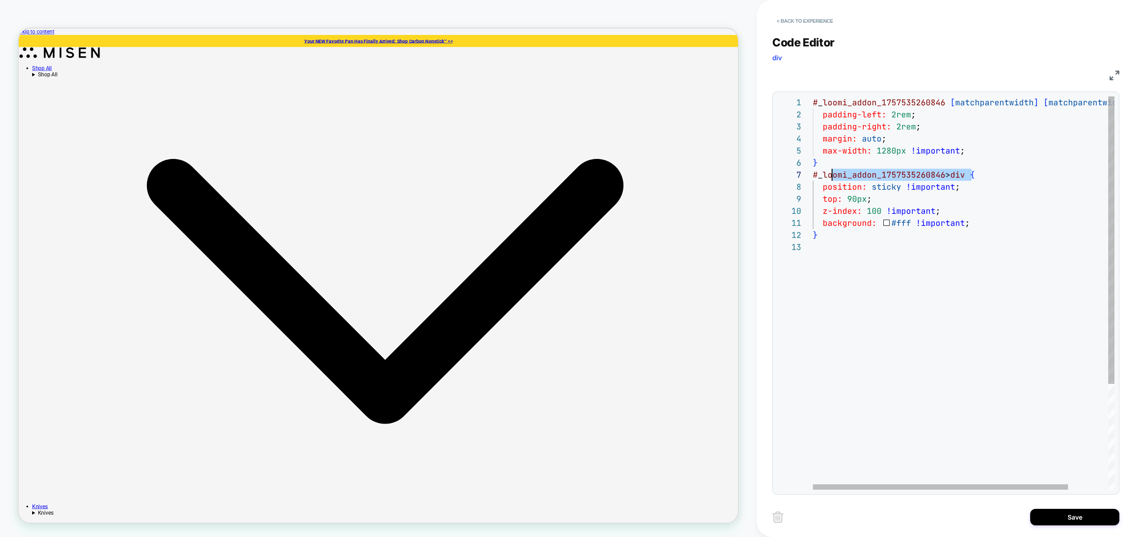
scroll to position [72, 0]
drag, startPoint x: 973, startPoint y: 174, endPoint x: 810, endPoint y: 173, distance: 163.2
click at [813, 173] on div "# _ loomi_addon_1757535260846 [ matchparentwidth ] [ matchparentwidth ] { paddi…" at bounding box center [987, 364] width 348 height 537
type textarea "**********"
click at [880, 376] on div "# _ loomi_addon_1757535260846 [ matchparentwidth ] [ matchparentwidth ] { paddi…" at bounding box center [987, 364] width 348 height 537
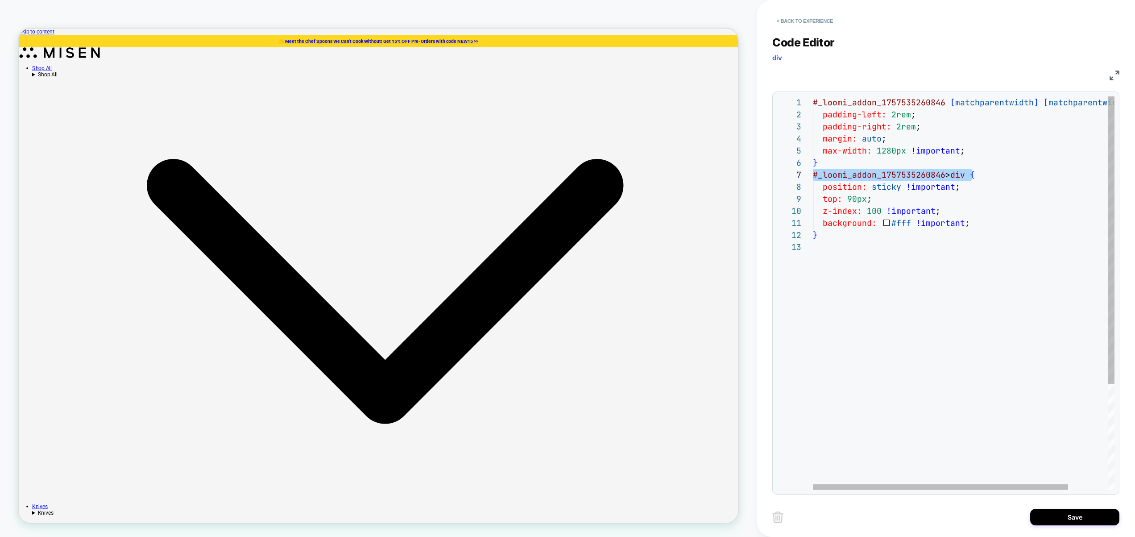
scroll to position [24, 0]
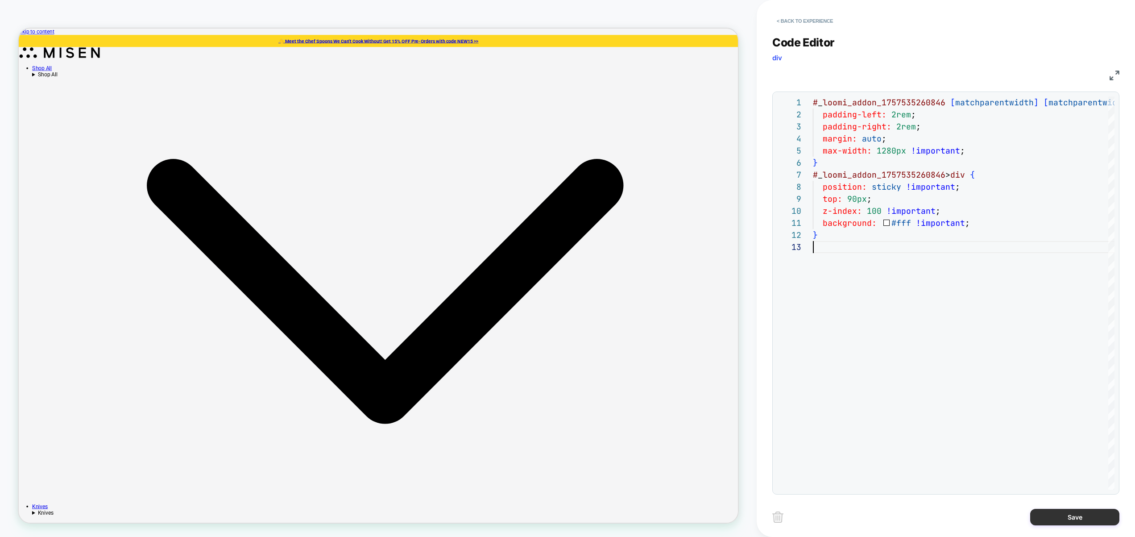
click at [1075, 517] on button "Save" at bounding box center [1074, 516] width 89 height 17
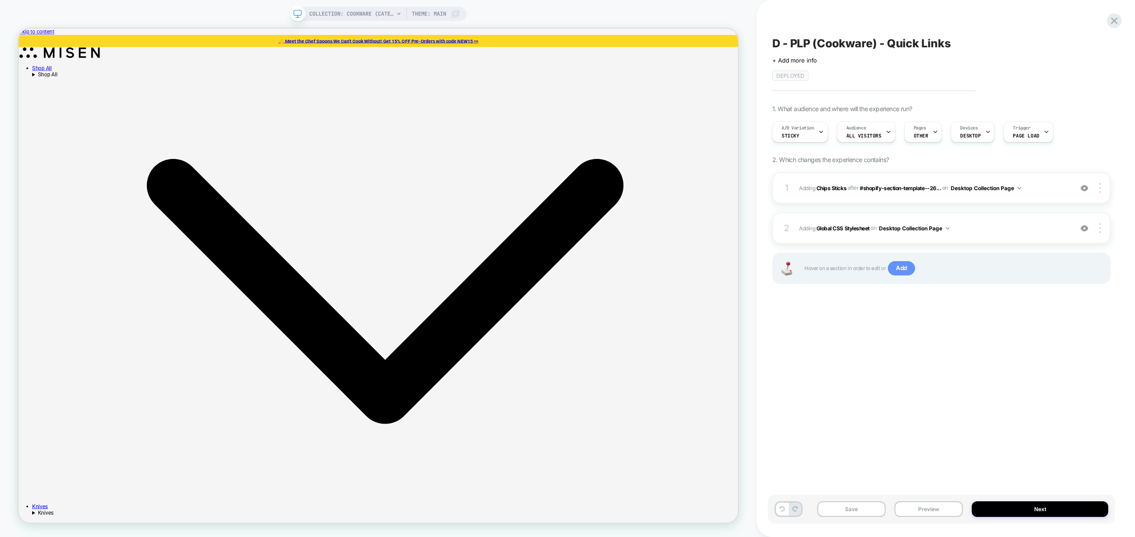
click at [908, 267] on span "Add" at bounding box center [901, 268] width 27 height 14
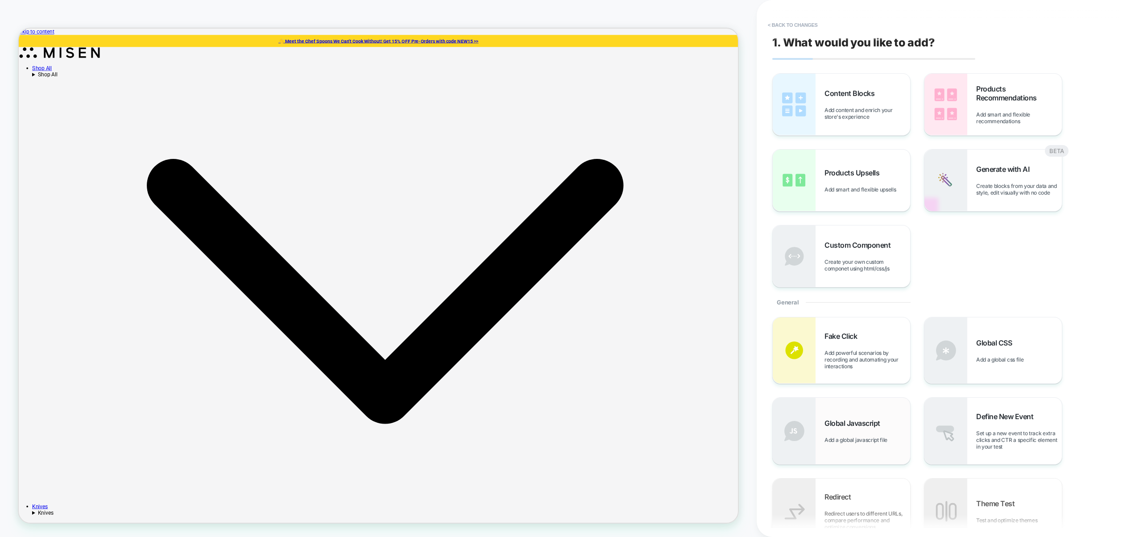
click at [850, 421] on span "Global Javascript" at bounding box center [854, 422] width 60 height 9
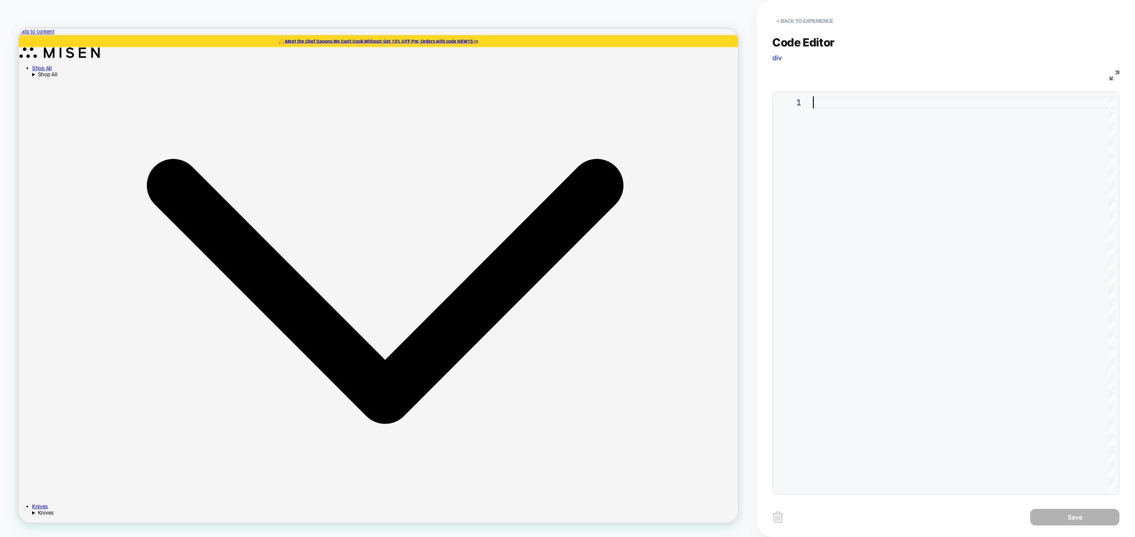
click at [896, 168] on div at bounding box center [963, 292] width 301 height 393
click at [859, 243] on div at bounding box center [963, 292] width 301 height 393
type textarea "**********"
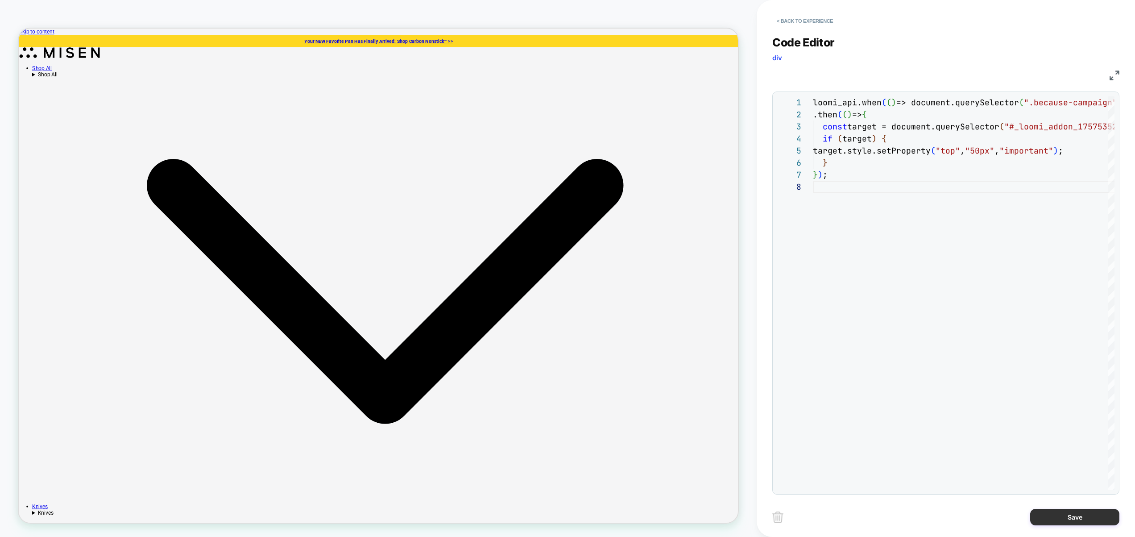
click at [1063, 516] on button "Save" at bounding box center [1074, 516] width 89 height 17
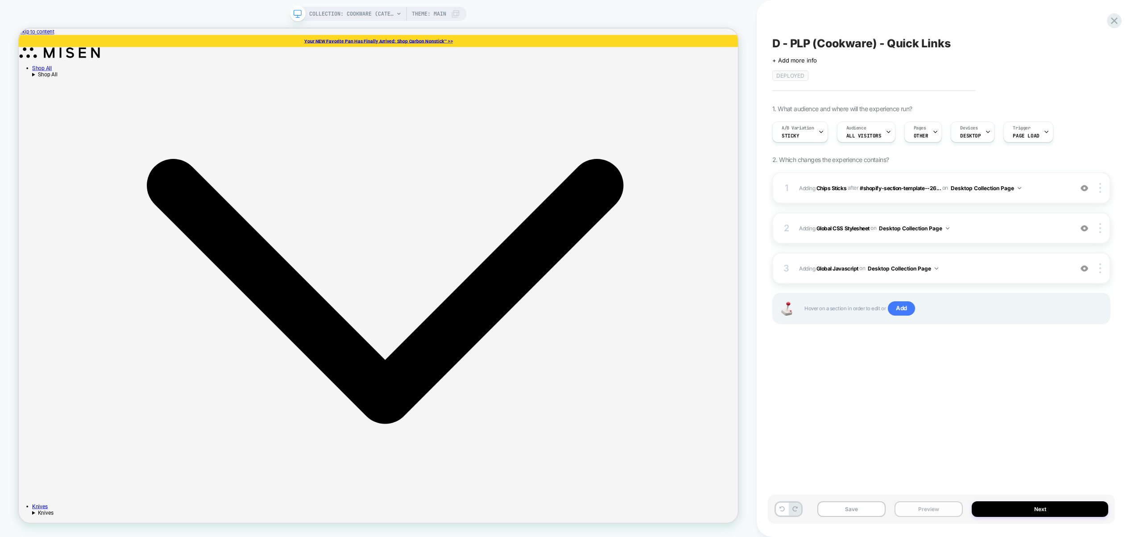
click at [917, 515] on button "Preview" at bounding box center [928, 509] width 68 height 16
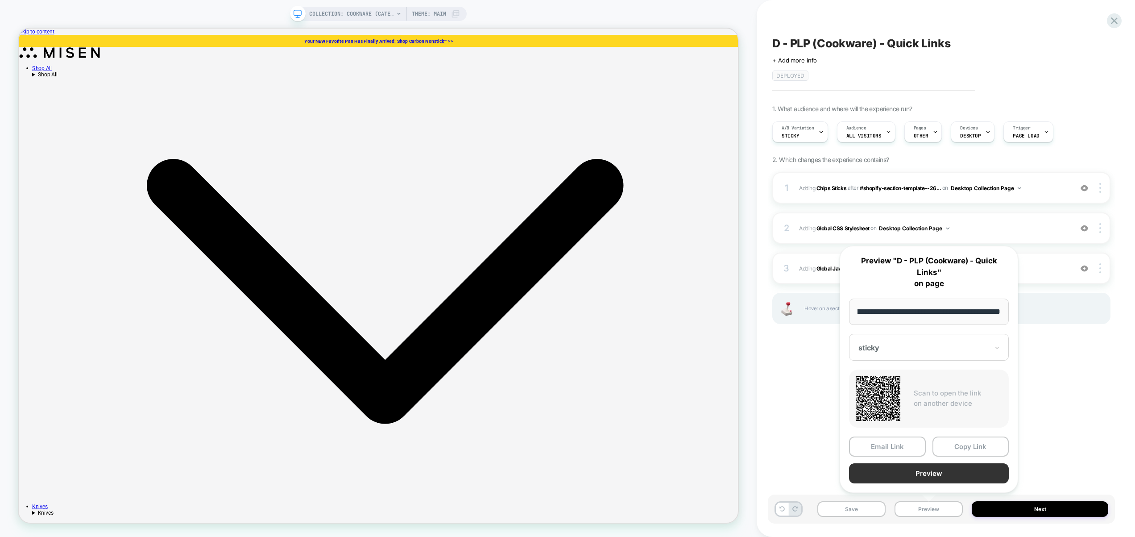
scroll to position [0, 0]
click at [924, 478] on button "Preview" at bounding box center [929, 473] width 160 height 20
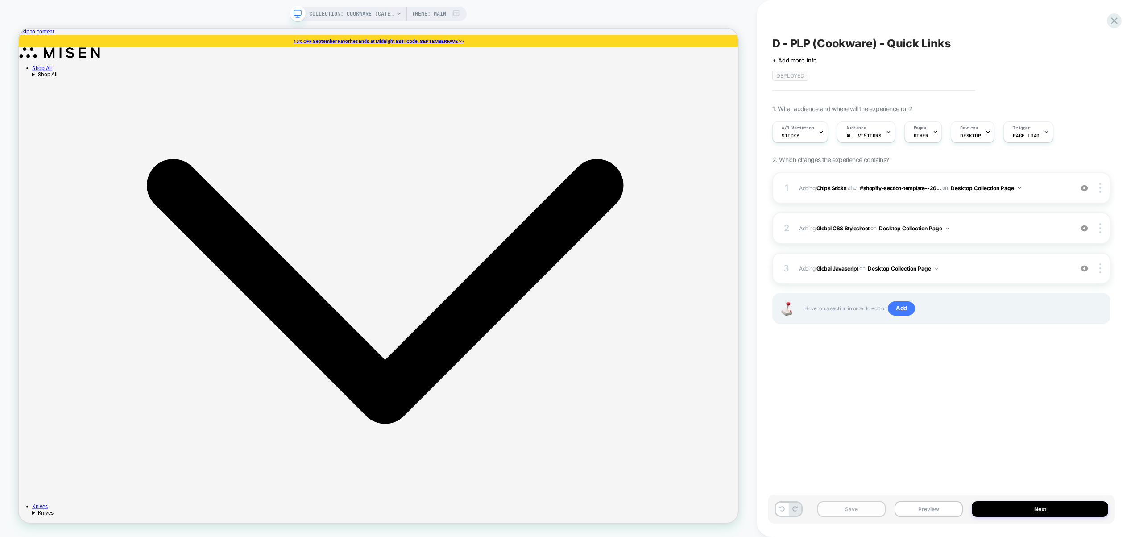
click at [872, 508] on button "Save" at bounding box center [851, 509] width 68 height 16
drag, startPoint x: 953, startPoint y: 393, endPoint x: 937, endPoint y: 355, distance: 42.2
click at [953, 393] on div "D - PLP (Cookware) - Quick Links Click to edit experience details + Add more in…" at bounding box center [941, 268] width 347 height 519
click at [808, 135] on div "A/B Variation sticky" at bounding box center [797, 132] width 50 height 20
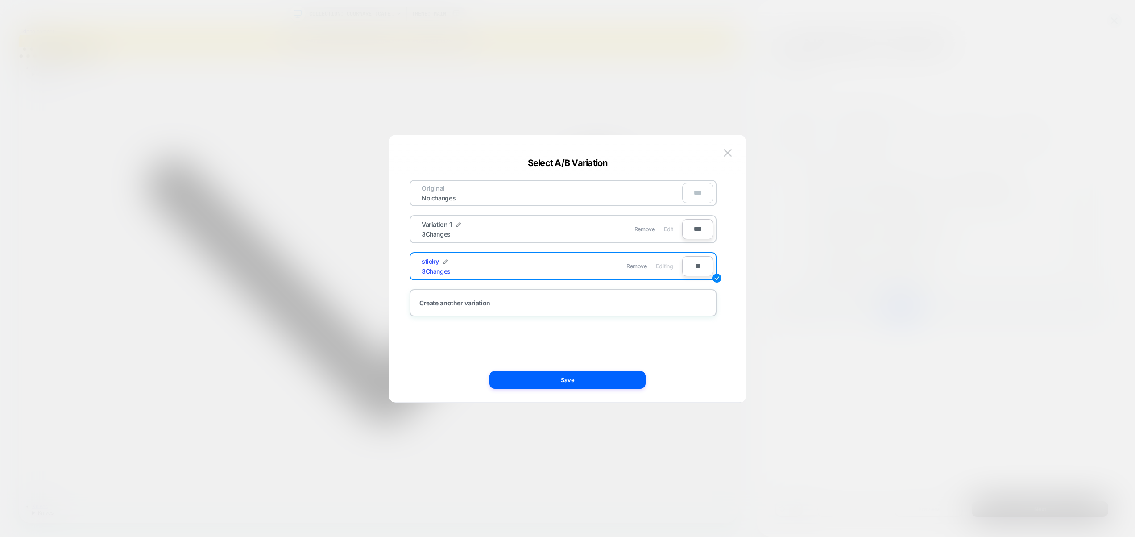
click at [671, 229] on span "Edit" at bounding box center [668, 229] width 9 height 7
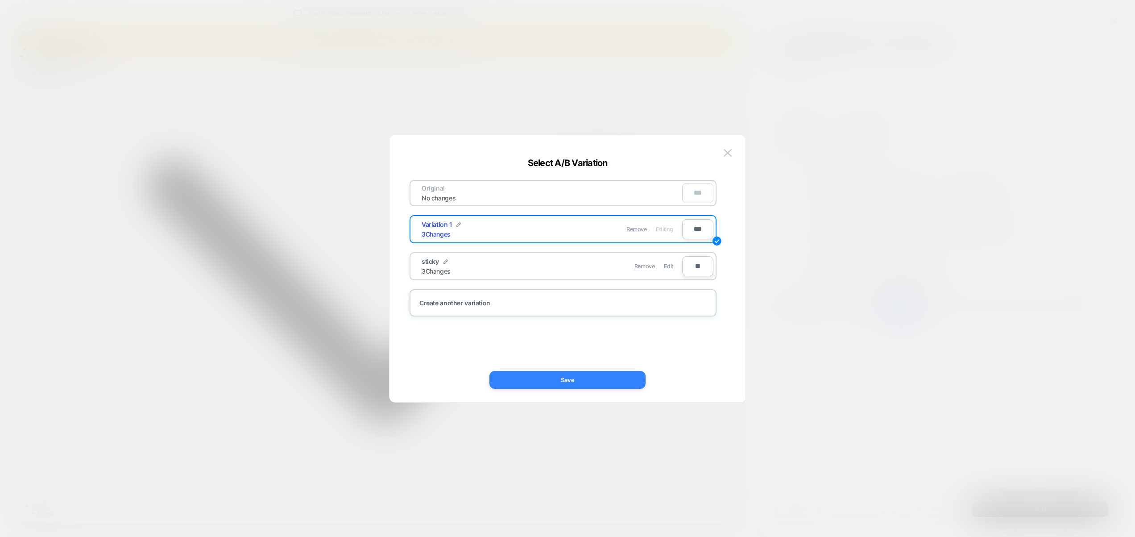
click at [624, 380] on button "Save" at bounding box center [567, 380] width 156 height 18
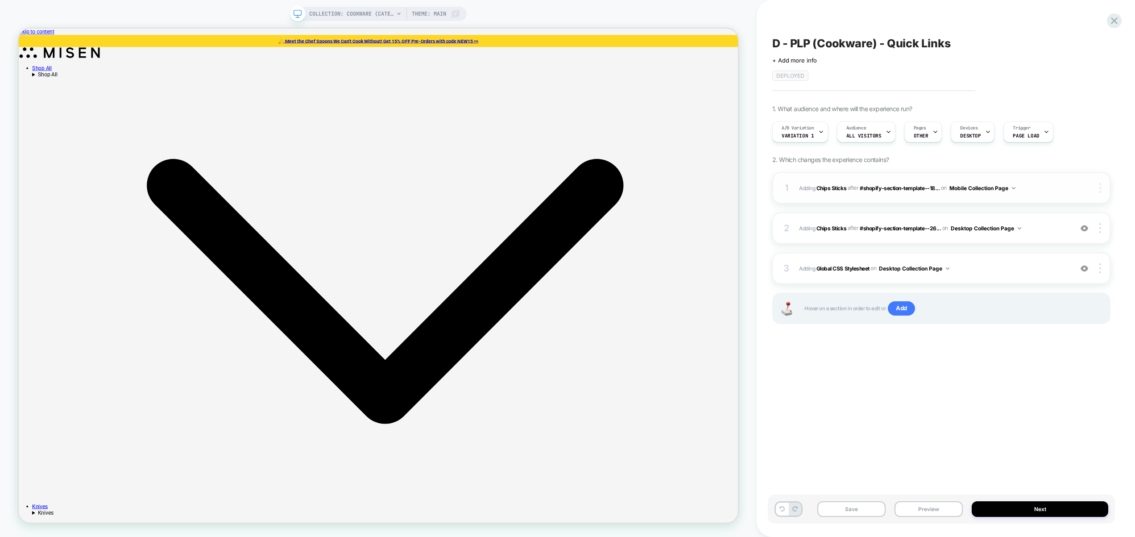
click at [1100, 189] on img at bounding box center [1100, 188] width 2 height 10
click at [1101, 190] on div at bounding box center [1101, 188] width 17 height 10
click at [1048, 235] on div "Delete" at bounding box center [1046, 237] width 79 height 25
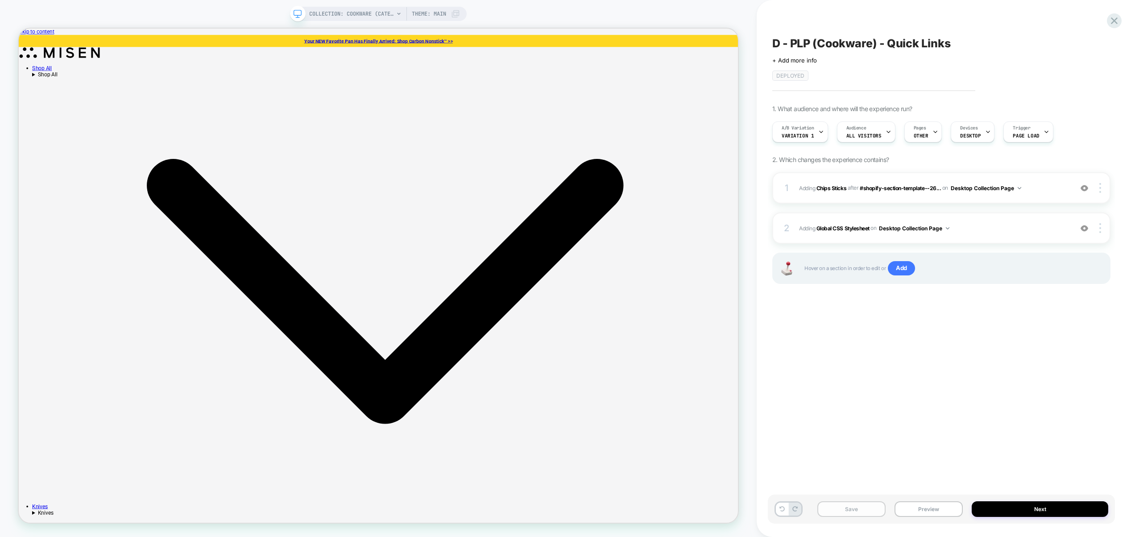
click at [859, 508] on button "Save" at bounding box center [851, 509] width 68 height 16
click at [803, 139] on div "A/B Variation Variation 1" at bounding box center [797, 132] width 50 height 20
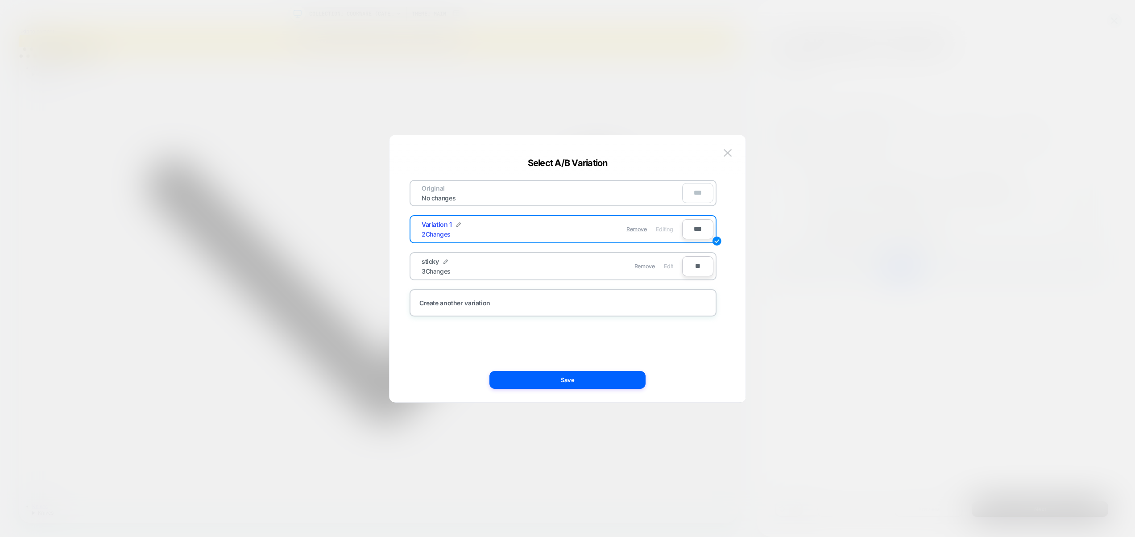
click at [666, 264] on span "Edit" at bounding box center [668, 266] width 9 height 7
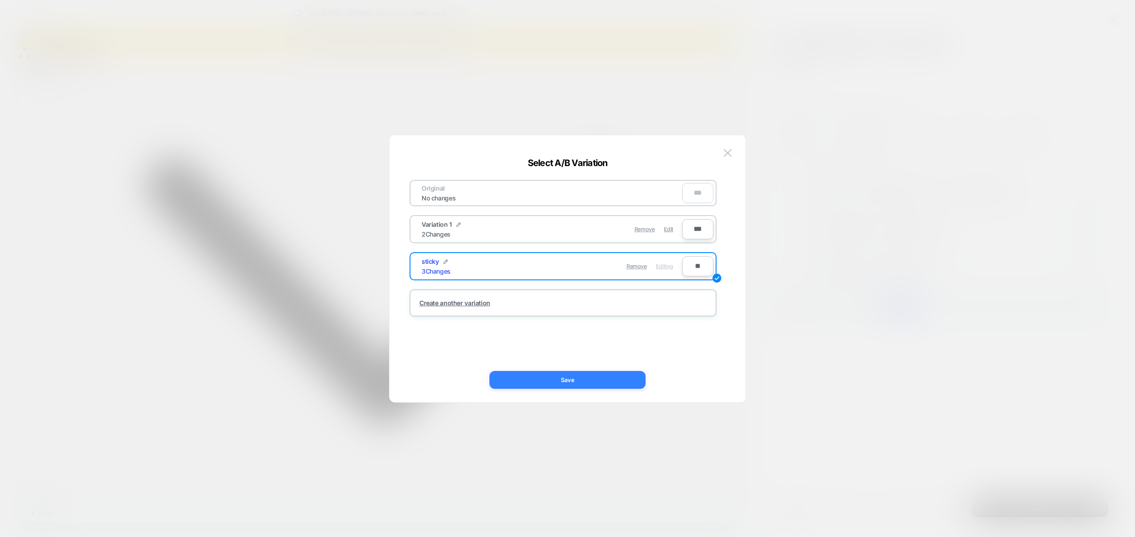
click at [614, 387] on button "Save" at bounding box center [567, 380] width 156 height 18
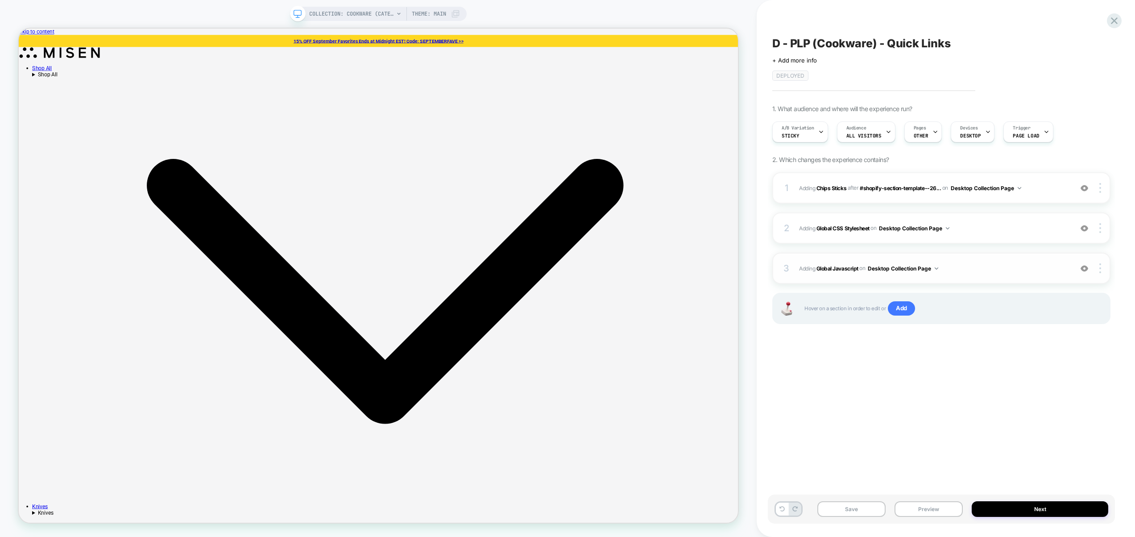
click at [962, 271] on span "Adding Global Javascript on Desktop Collection Page" at bounding box center [933, 268] width 269 height 11
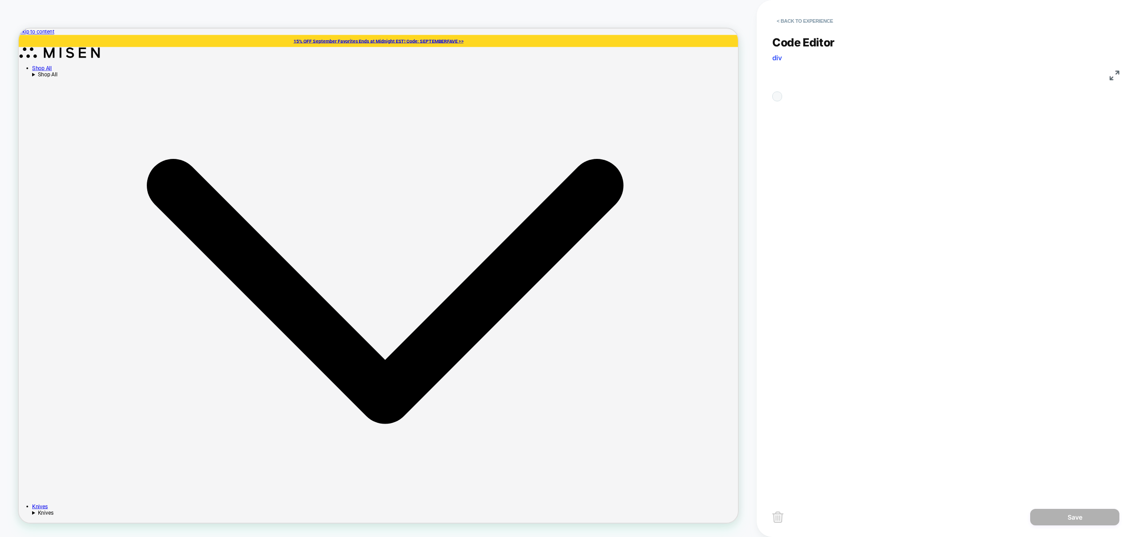
scroll to position [96, 0]
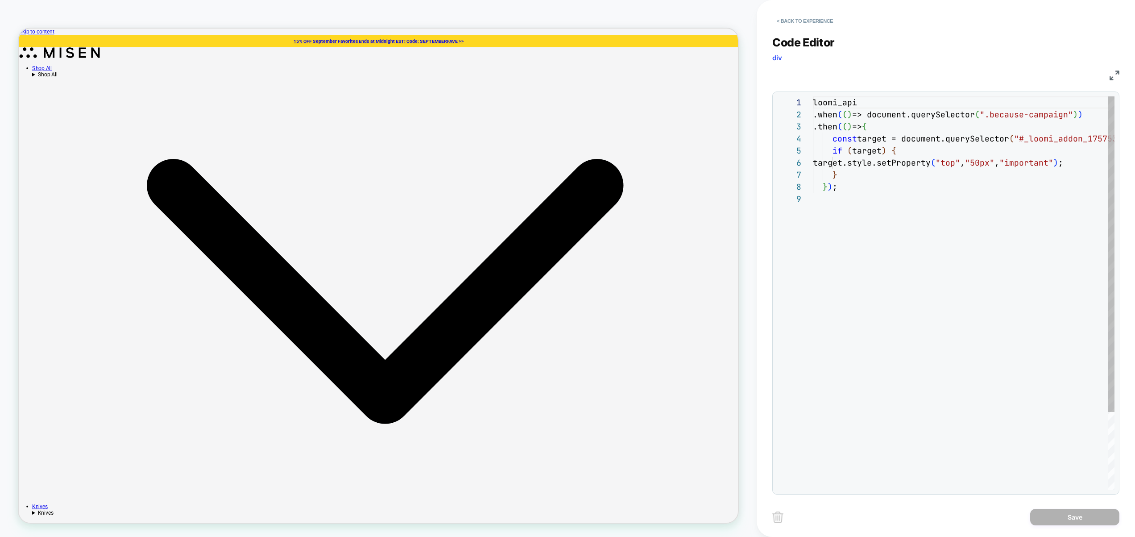
click at [973, 258] on div "loomi_api .when ( ( ) => document.querySelector ( ".because-campaign" ) ) .then…" at bounding box center [963, 340] width 301 height 489
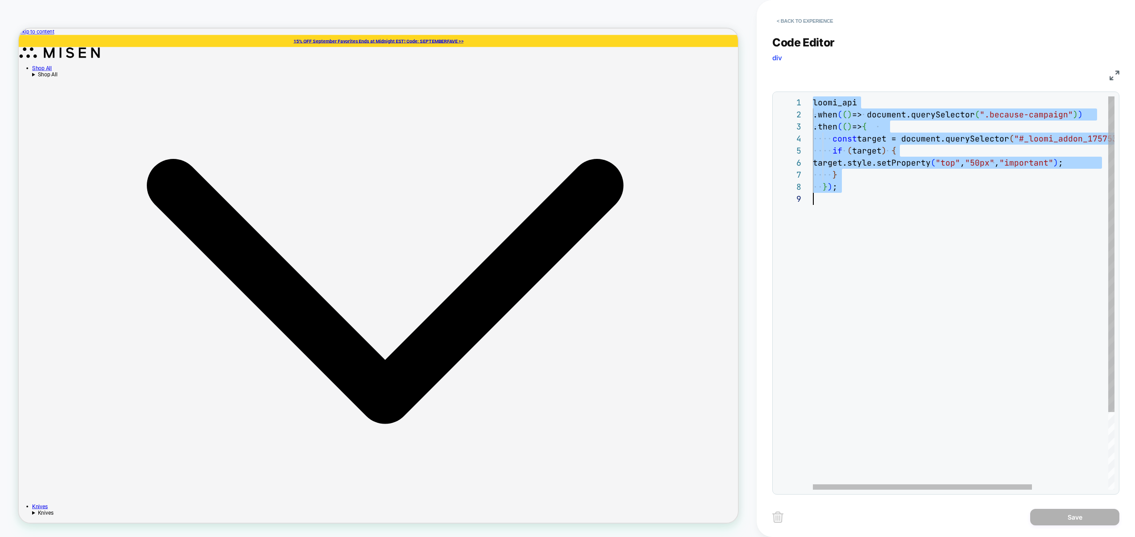
scroll to position [0, 0]
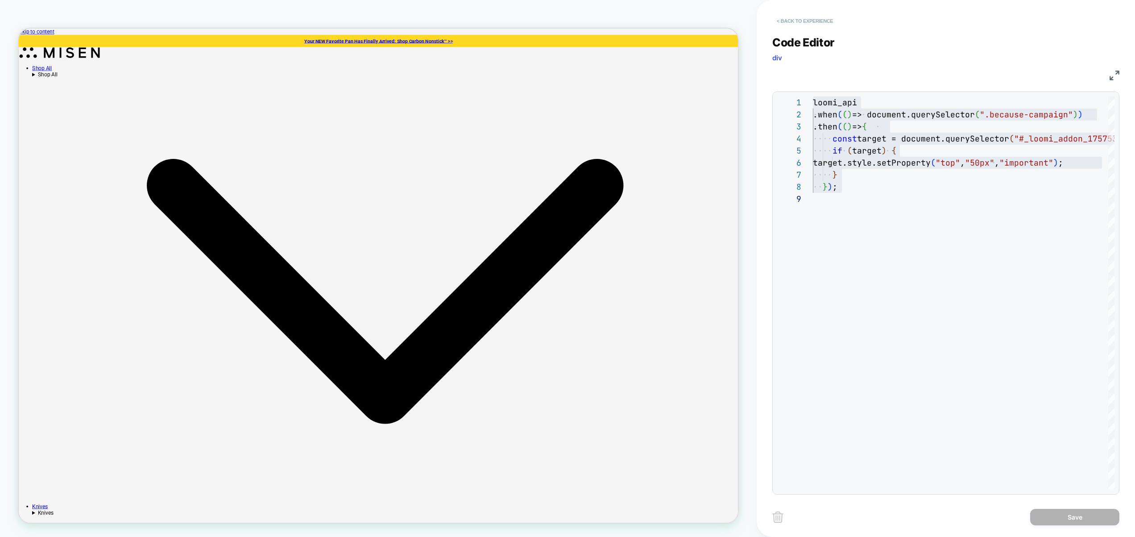
click at [807, 21] on button "< Back to experience" at bounding box center [804, 21] width 65 height 14
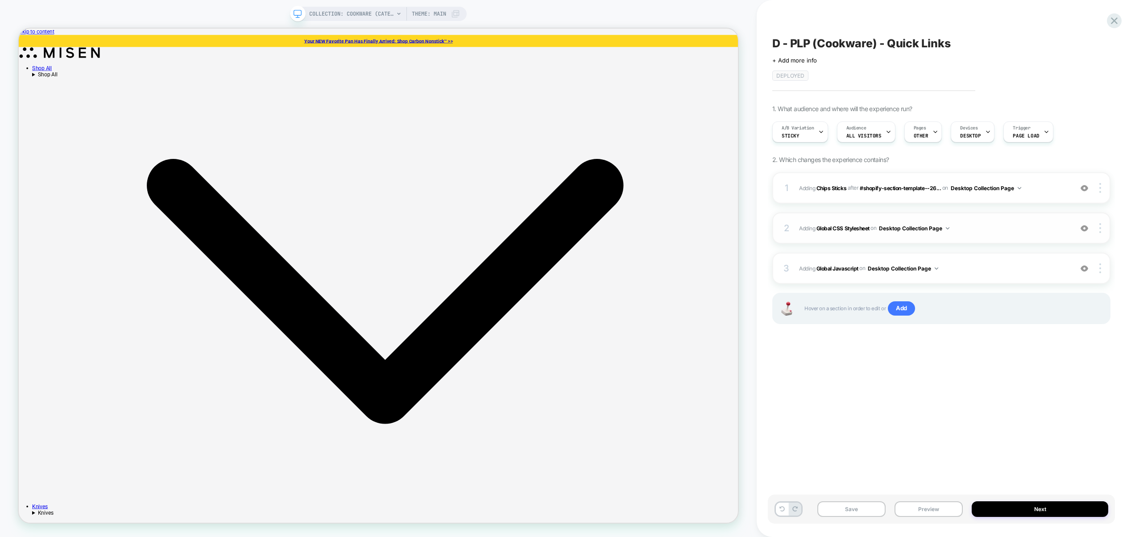
click at [983, 230] on span "Adding Global CSS Stylesheet on Desktop Collection Page" at bounding box center [933, 228] width 269 height 11
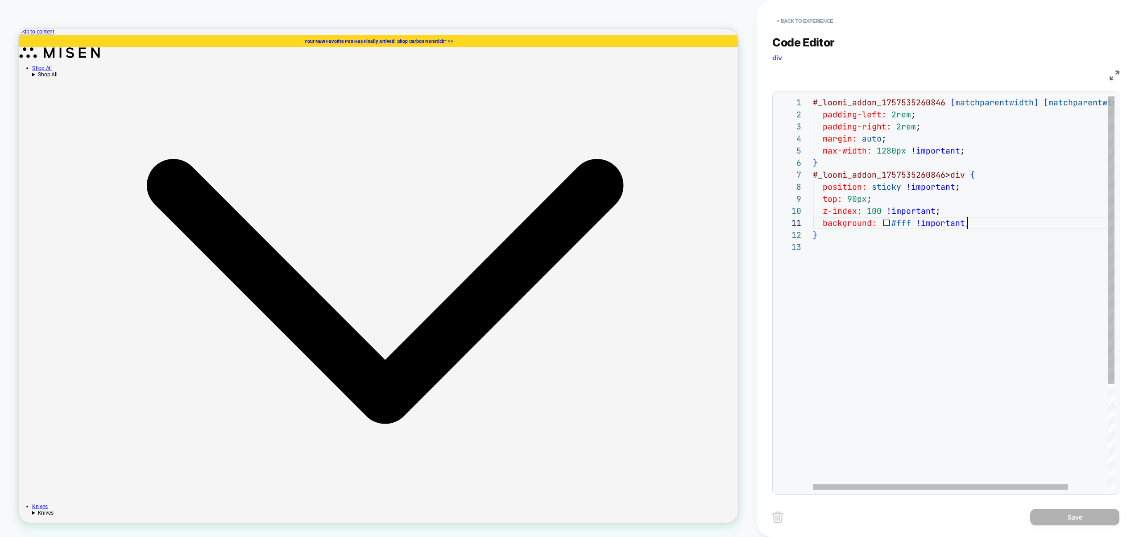
scroll to position [0, 144]
click at [1000, 227] on div "# _ loomi_addon_1757535260846 [ matchparentwidth ] [ matchparentwidth ] { paddi…" at bounding box center [987, 364] width 348 height 537
type textarea "**********"
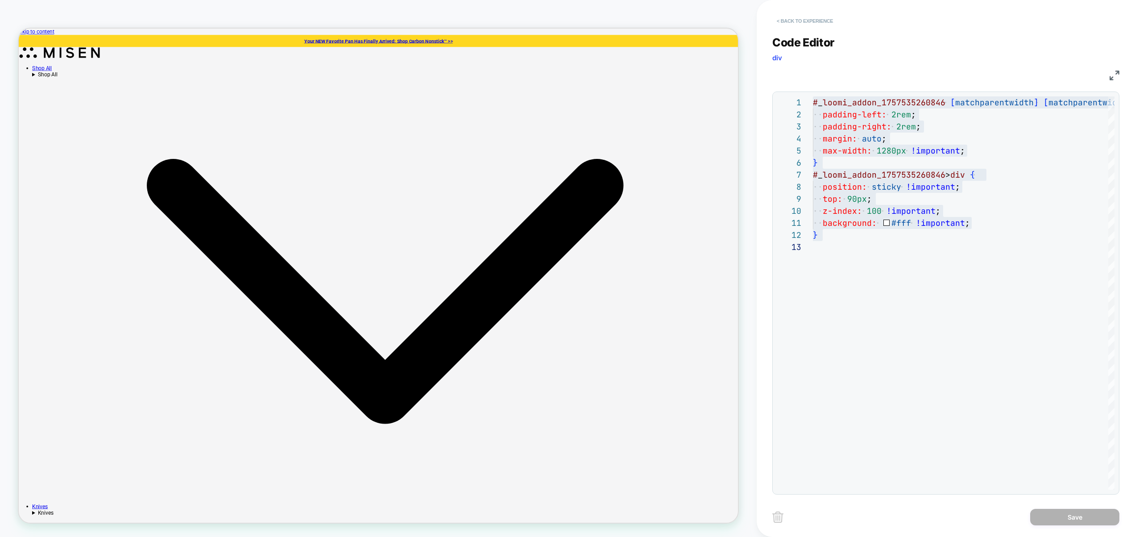
click at [812, 22] on button "< Back to experience" at bounding box center [804, 21] width 65 height 14
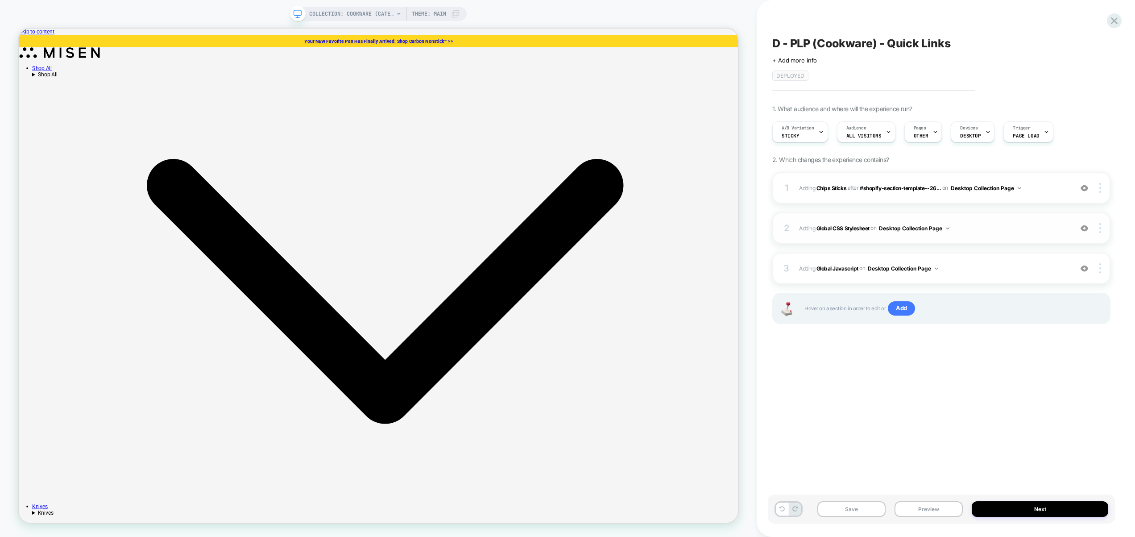
click at [981, 223] on span "Adding Global CSS Stylesheet on Desktop Collection Page" at bounding box center [933, 228] width 269 height 11
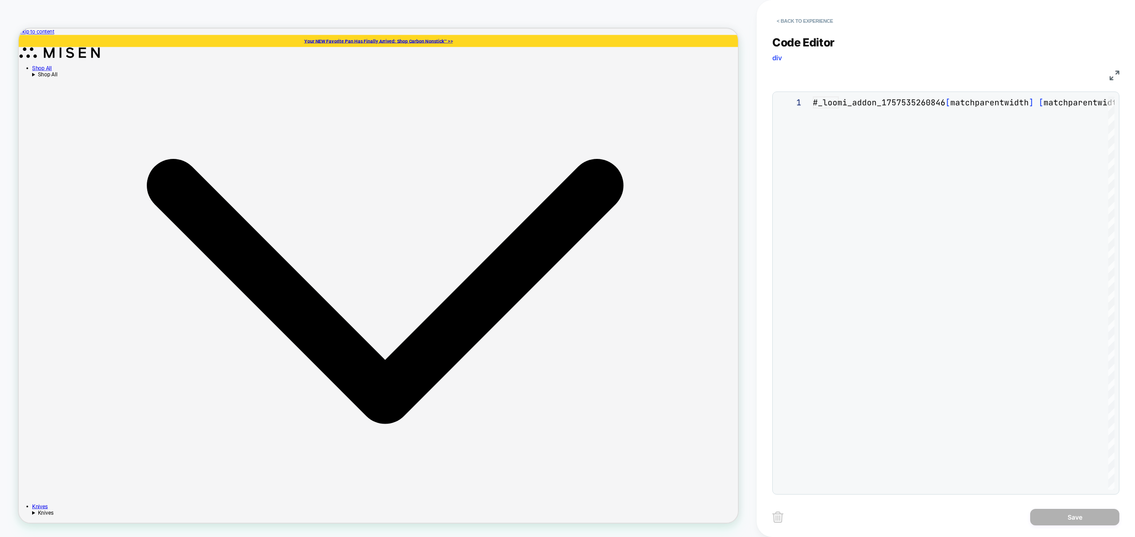
scroll to position [120, 0]
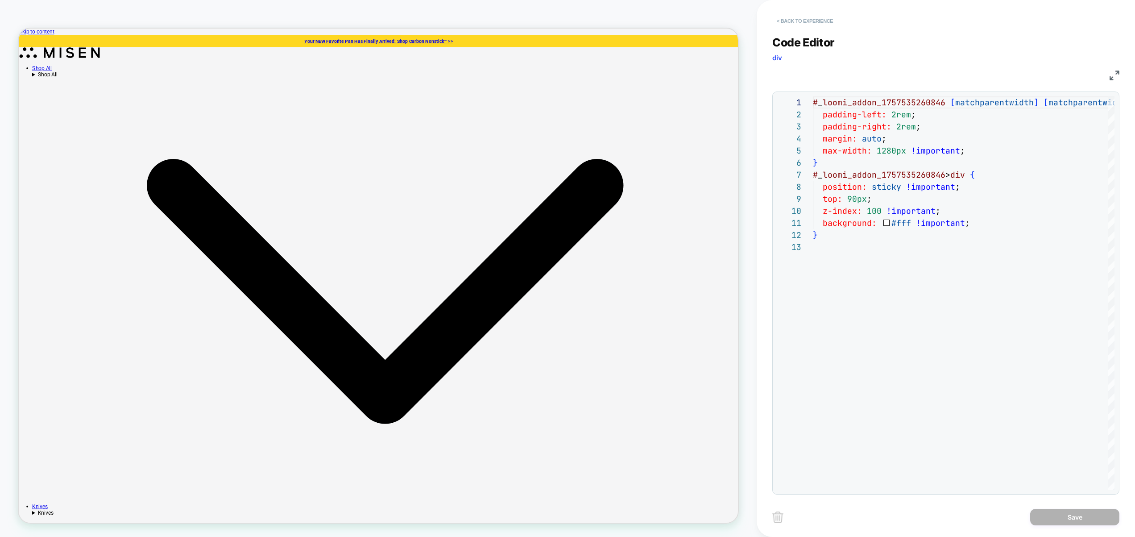
click at [808, 20] on button "< Back to experience" at bounding box center [804, 21] width 65 height 14
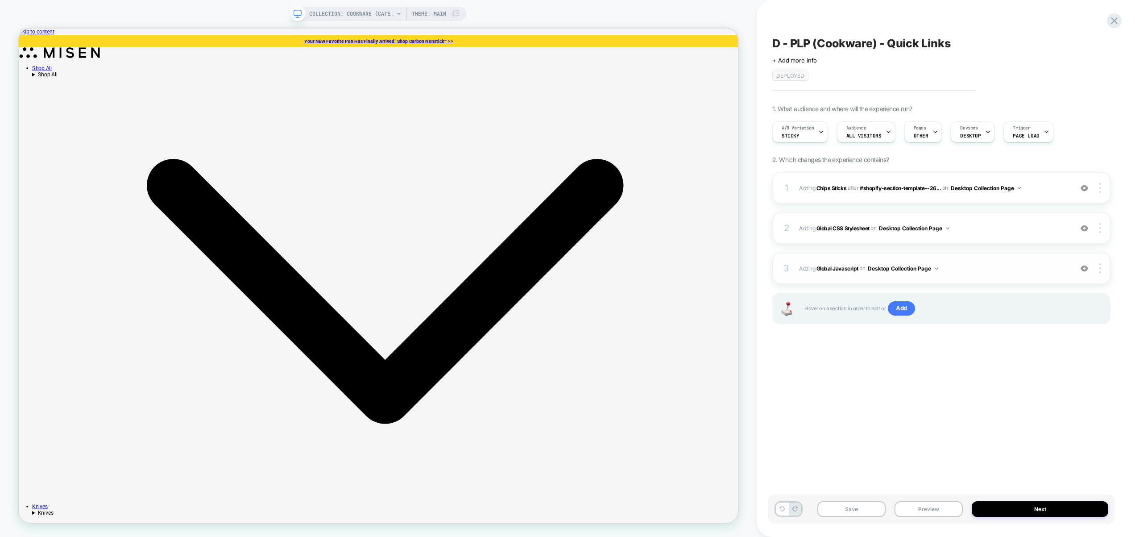
click at [986, 256] on div "3 Adding Global Javascript on Desktop Collection Page Add Before Add After Copy…" at bounding box center [941, 267] width 338 height 31
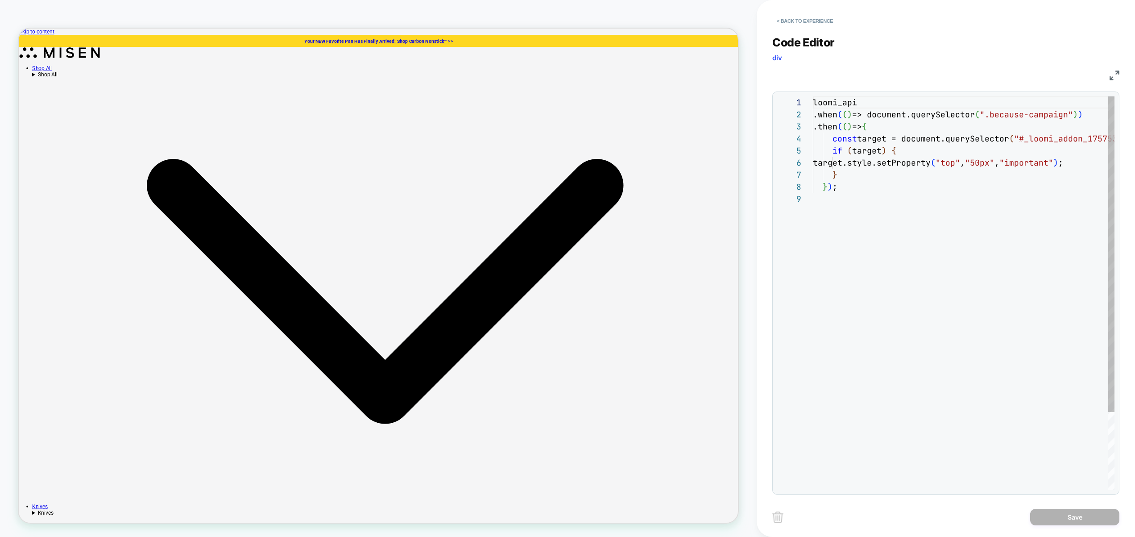
scroll to position [96, 0]
click at [996, 248] on div "loomi_api .when ( ( ) => document.querySelector ( ".because-campaign" ) ) .then…" at bounding box center [1016, 340] width 406 height 489
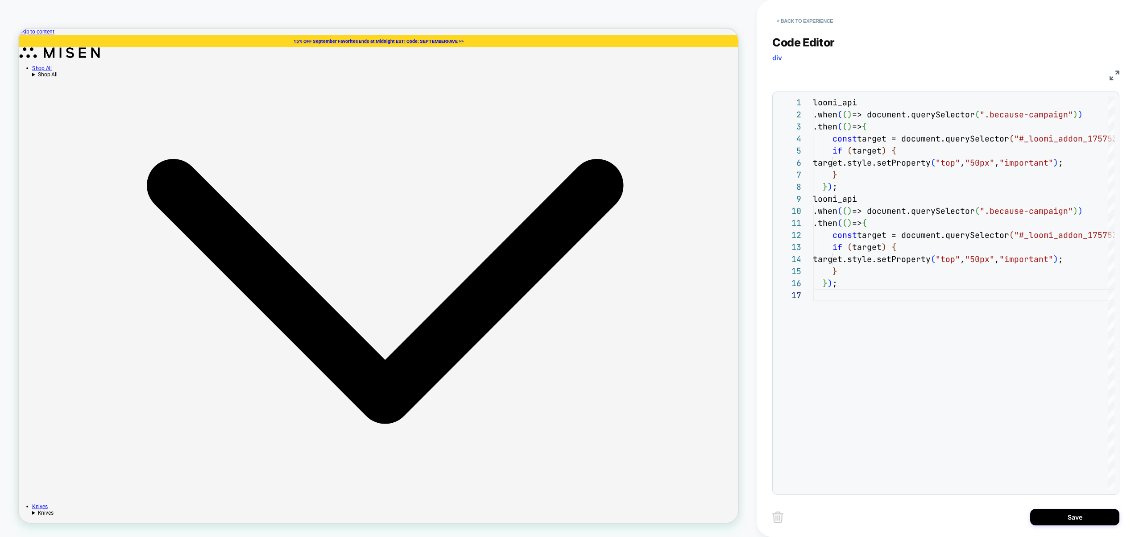
type textarea "**********"
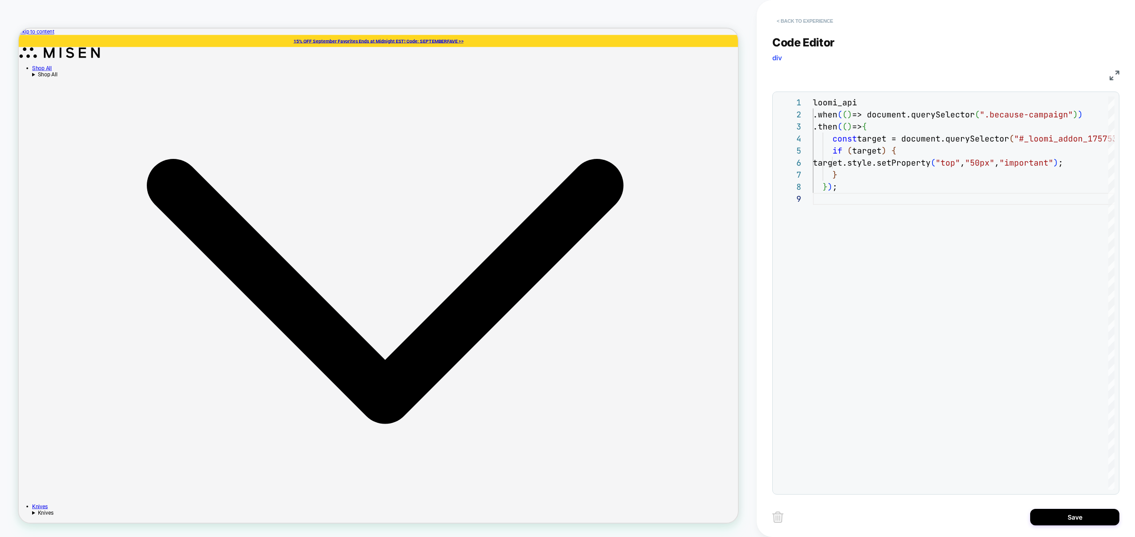
click at [825, 20] on button "< Back to experience" at bounding box center [804, 21] width 65 height 14
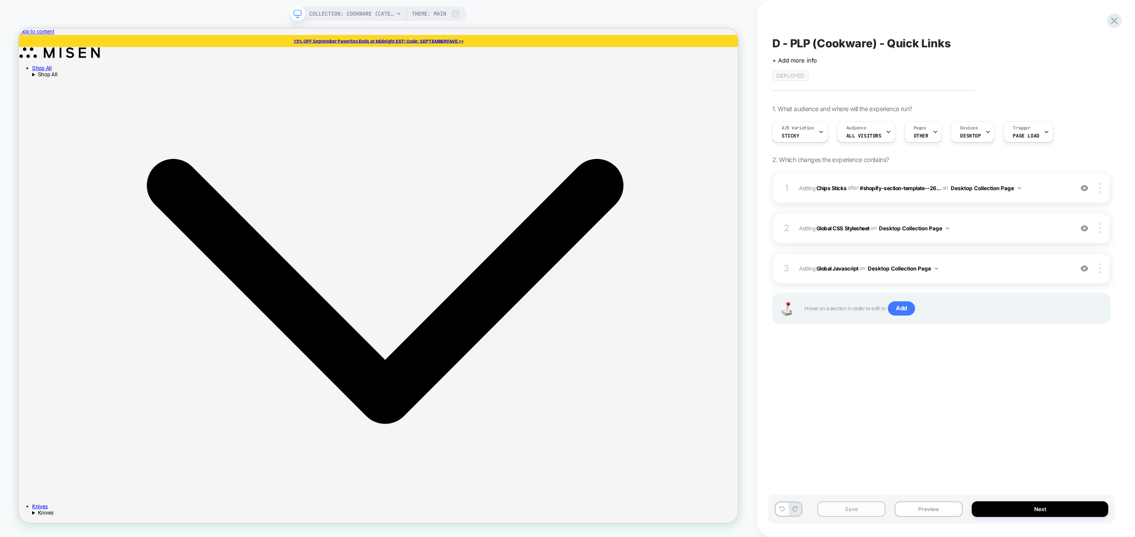
drag, startPoint x: 871, startPoint y: 508, endPoint x: 882, endPoint y: 507, distance: 10.7
click at [871, 508] on button "Save" at bounding box center [851, 509] width 68 height 16
click at [928, 509] on button "Preview" at bounding box center [928, 509] width 68 height 16
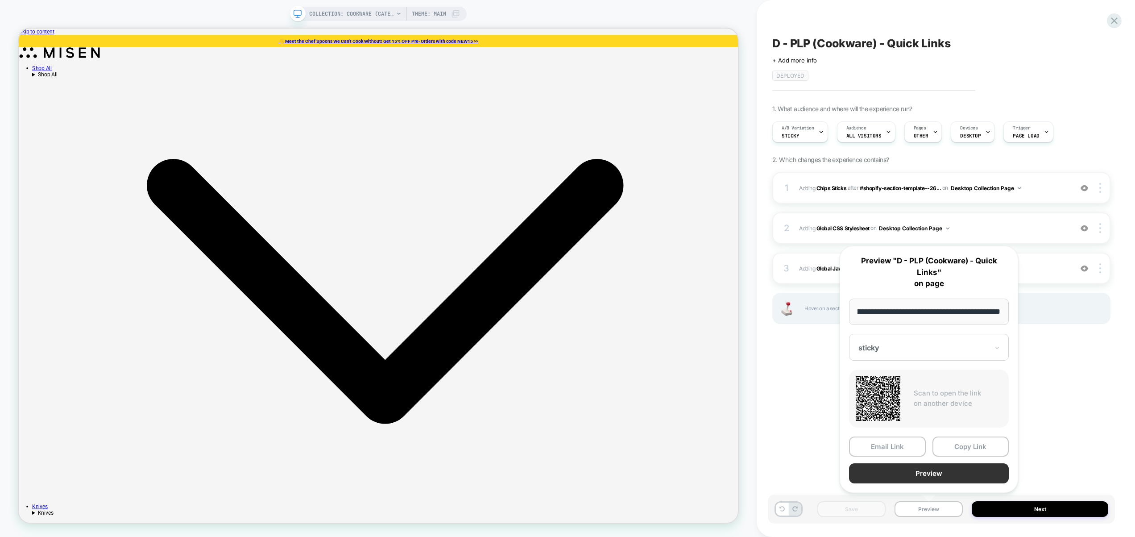
scroll to position [0, 0]
click at [930, 473] on button "Preview" at bounding box center [929, 473] width 160 height 20
